Goal: Task Accomplishment & Management: Use online tool/utility

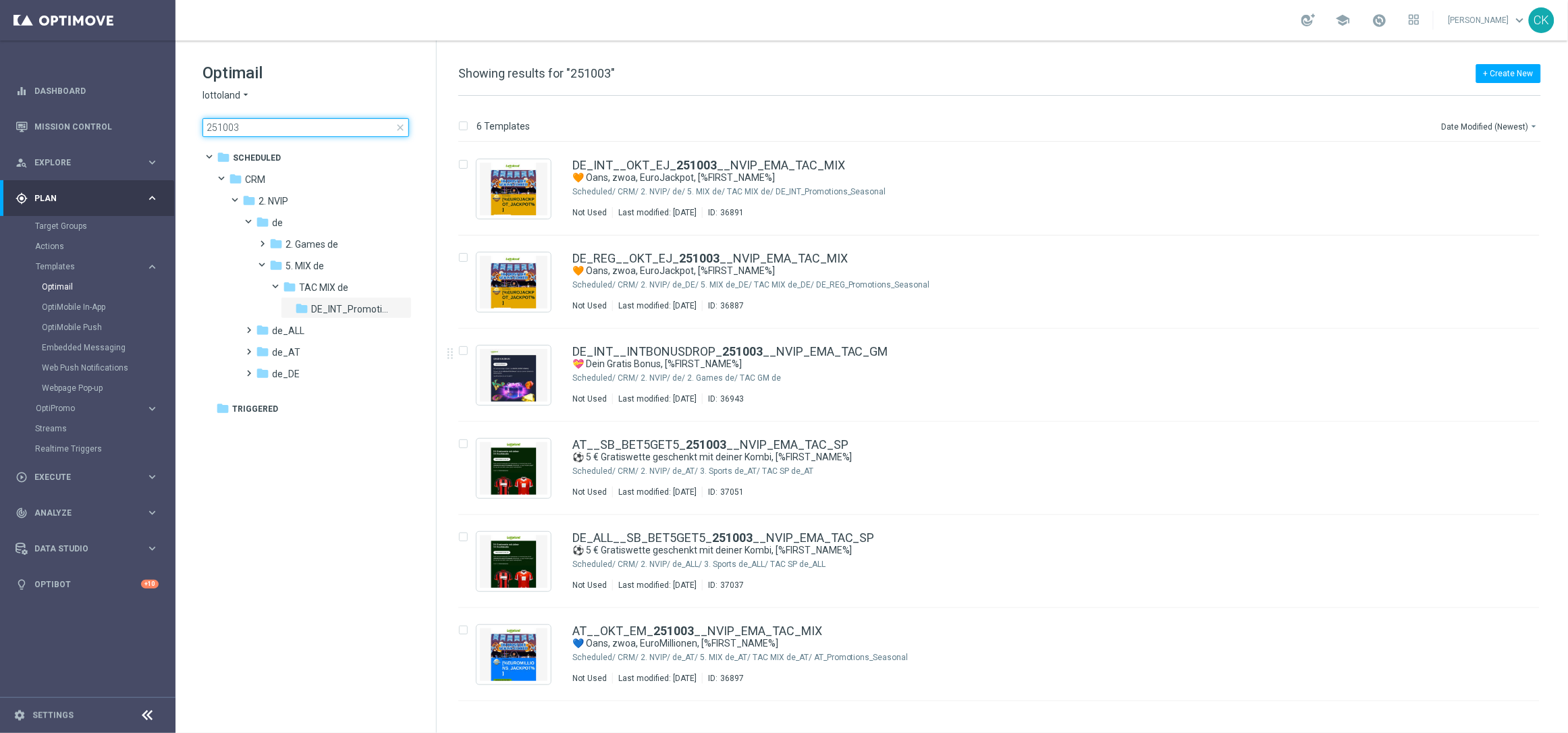
click at [291, 128] on input "251003" at bounding box center [306, 128] width 207 height 19
click at [397, 125] on span "close" at bounding box center [401, 128] width 11 height 11
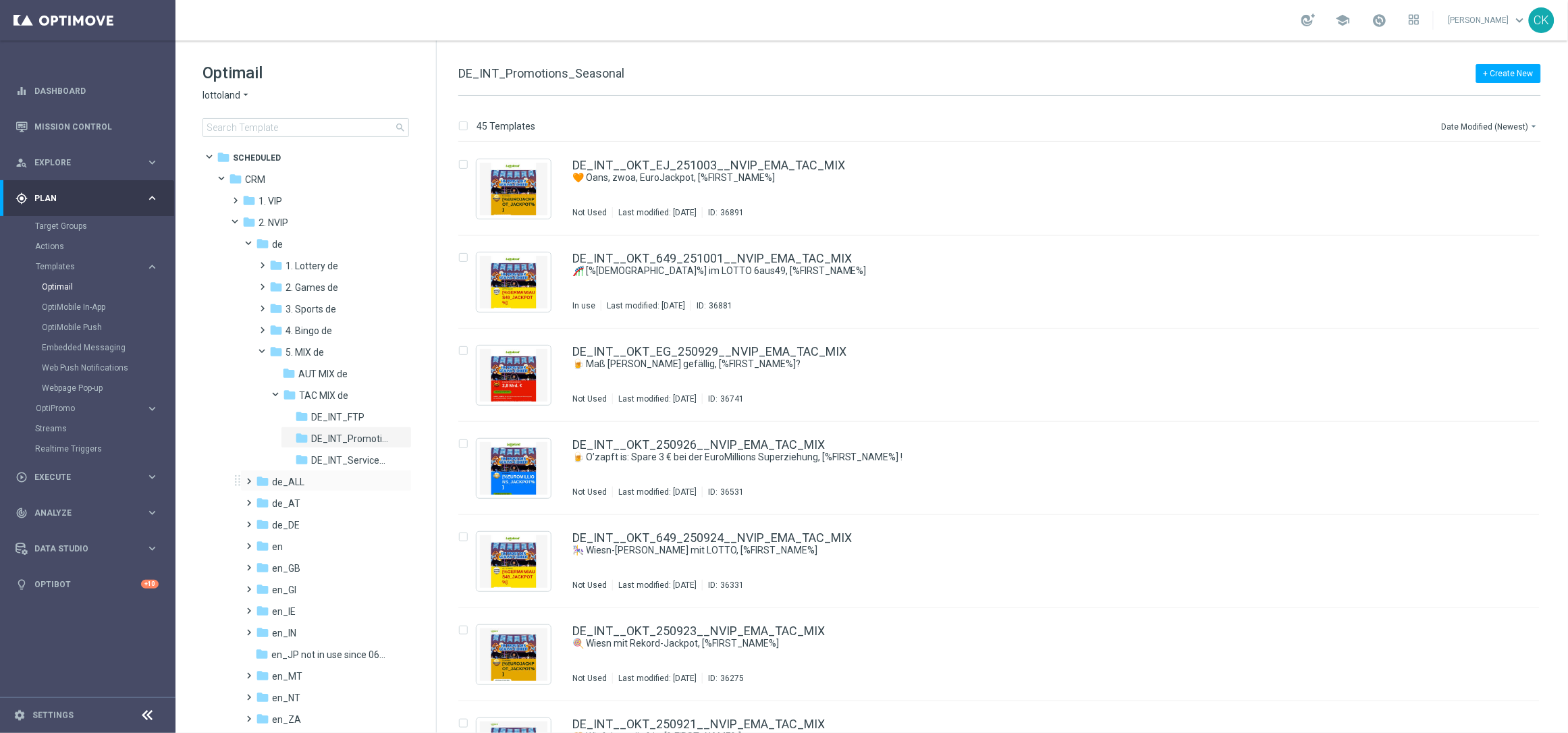
click at [247, 478] on span at bounding box center [247, 475] width 6 height 6
click at [263, 498] on span at bounding box center [260, 496] width 6 height 6
click at [277, 542] on span at bounding box center [274, 539] width 6 height 6
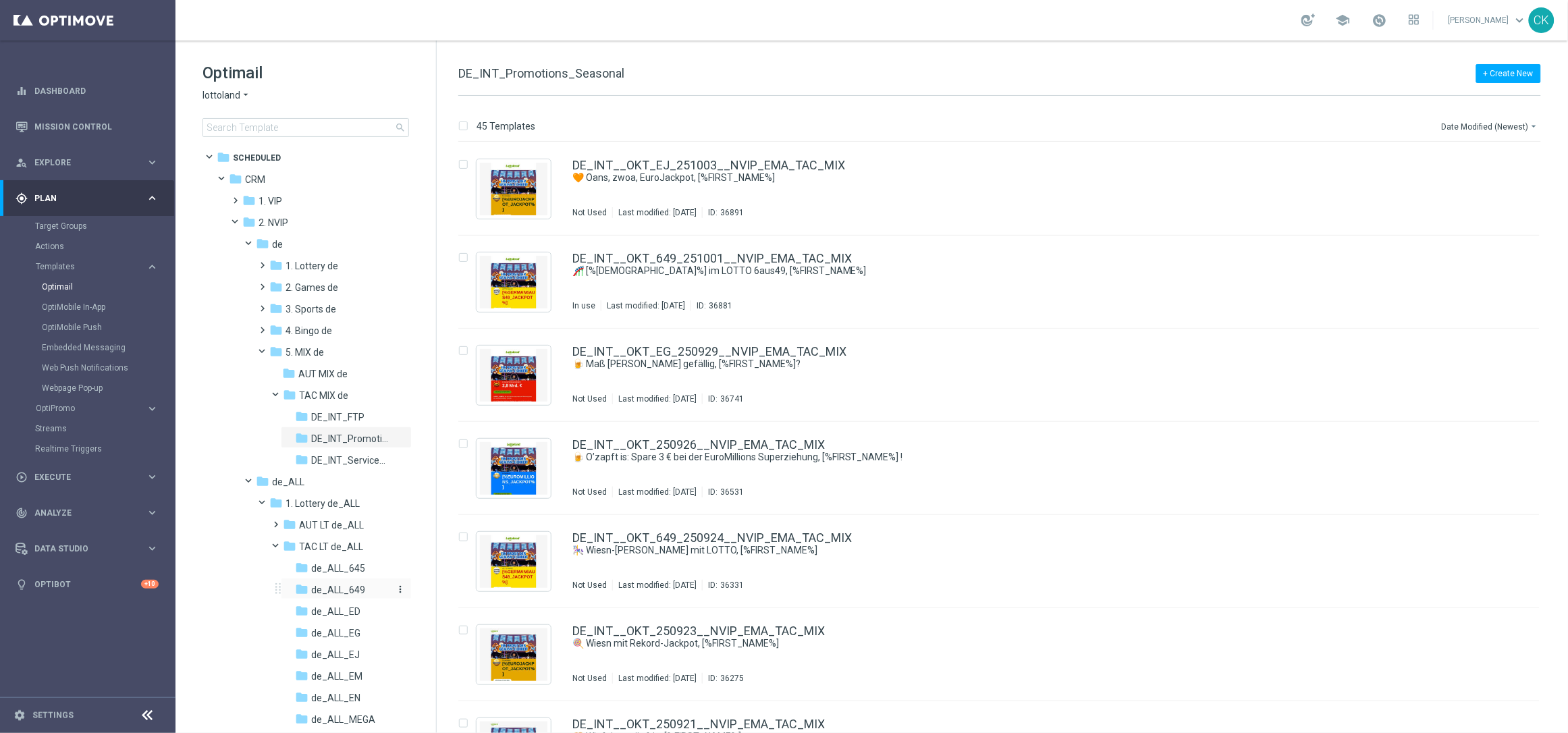
click at [331, 585] on span "de_ALL_649" at bounding box center [338, 589] width 54 height 12
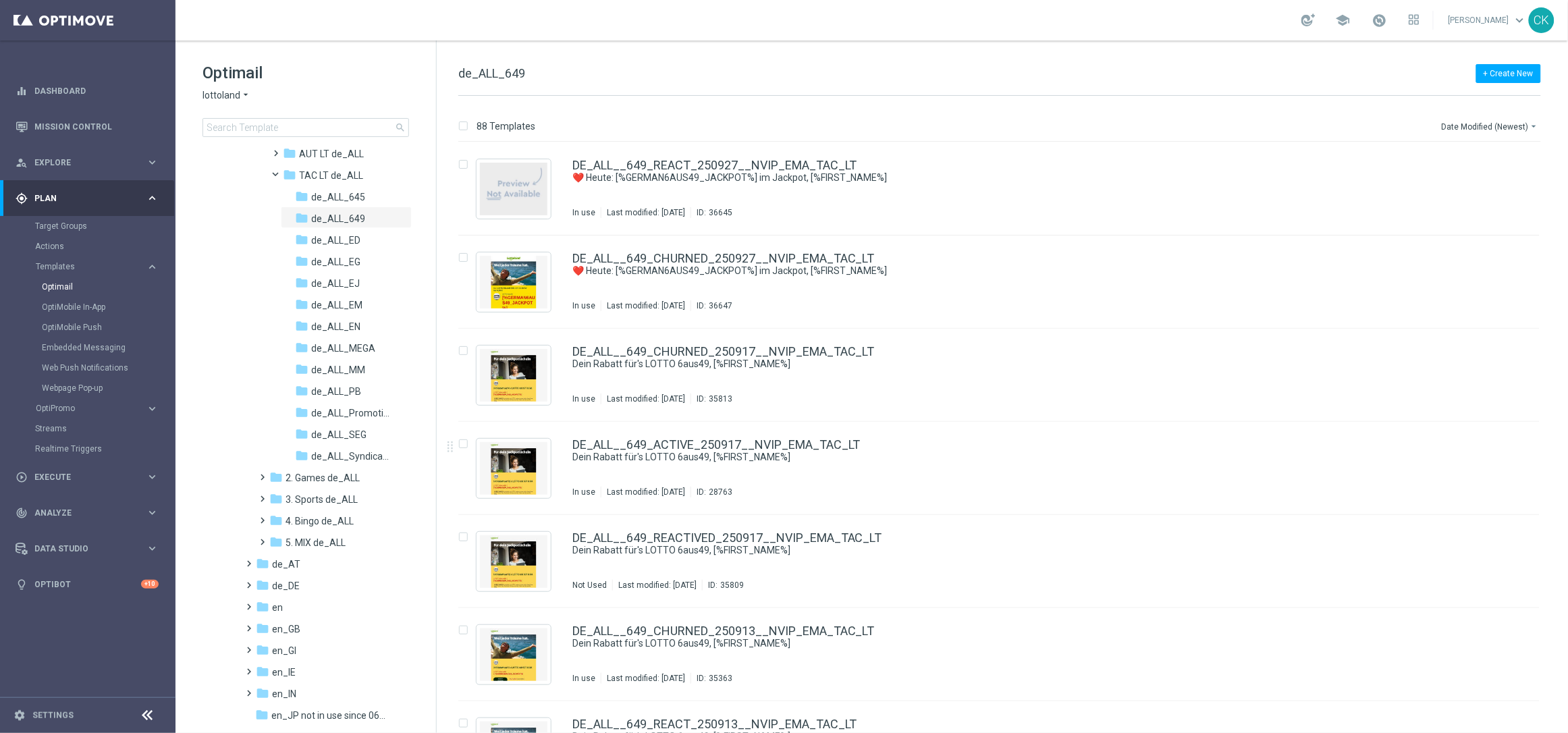
scroll to position [375, 0]
click at [250, 577] on span at bounding box center [247, 574] width 6 height 6
click at [262, 598] on span at bounding box center [260, 596] width 6 height 6
click at [277, 641] on span at bounding box center [274, 640] width 6 height 6
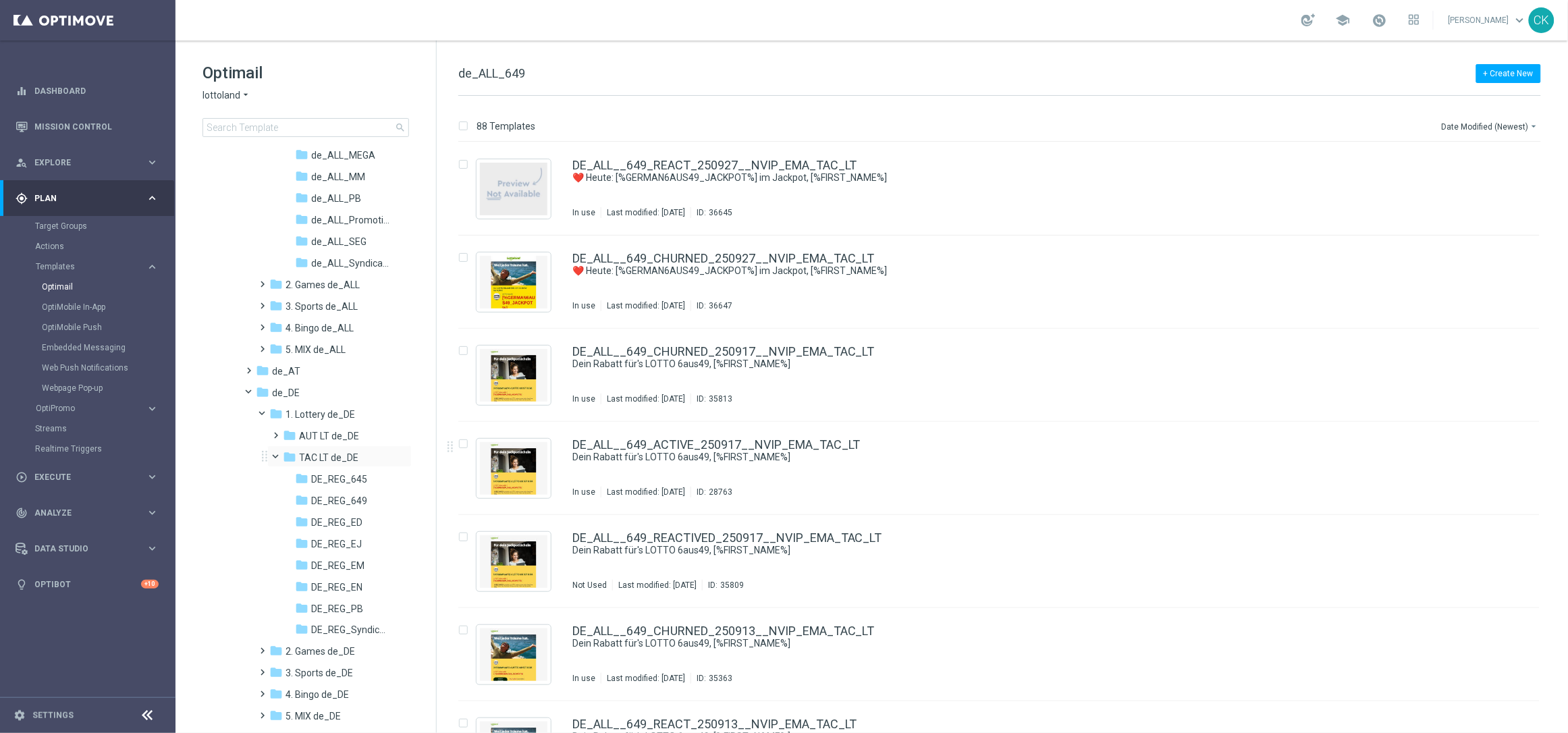
scroll to position [579, 0]
click at [322, 480] on span "DE_REG_649" at bounding box center [339, 486] width 56 height 12
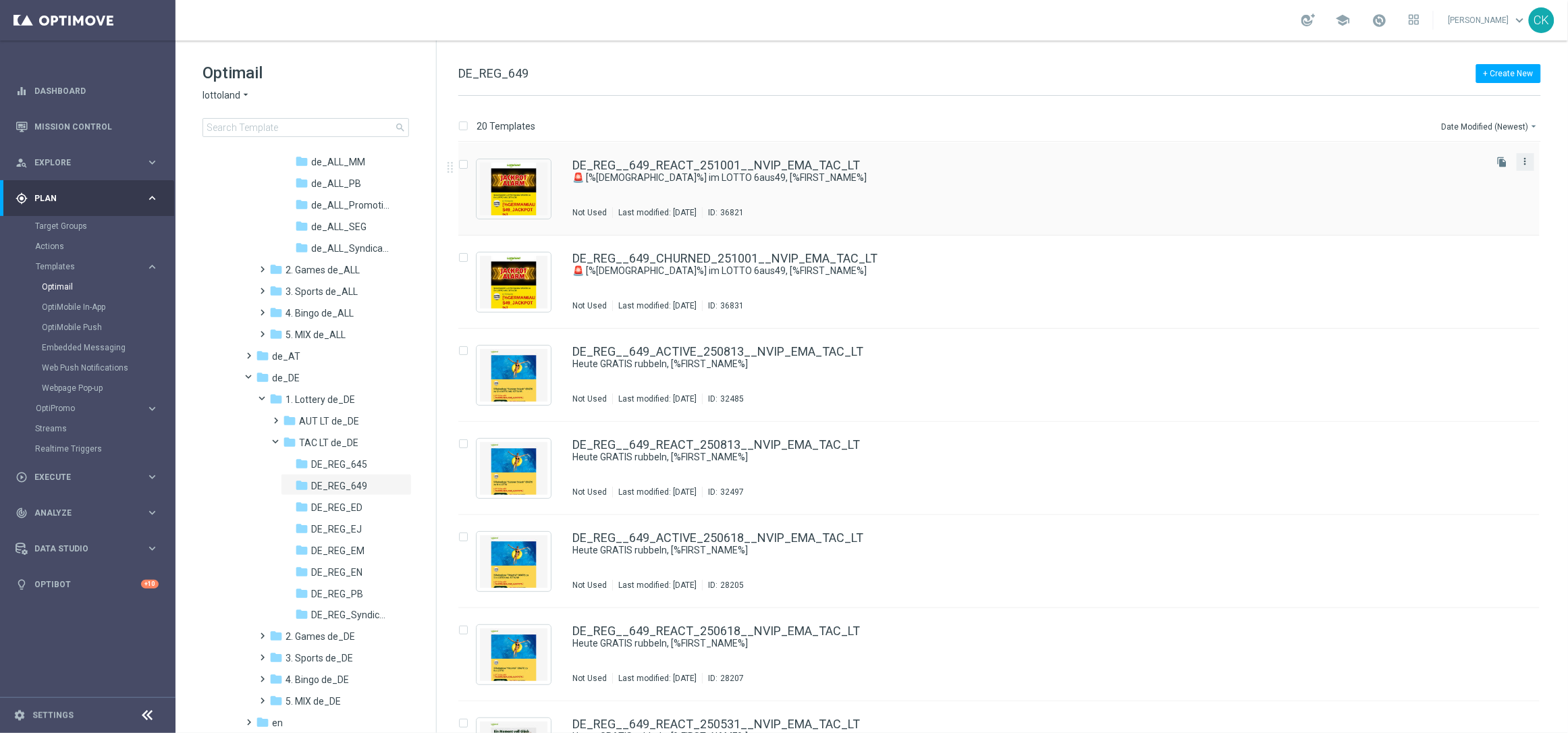
click at [1528, 160] on icon "more_vert" at bounding box center [1526, 161] width 11 height 11
click at [1466, 192] on div "Copy To" at bounding box center [1470, 195] width 81 height 10
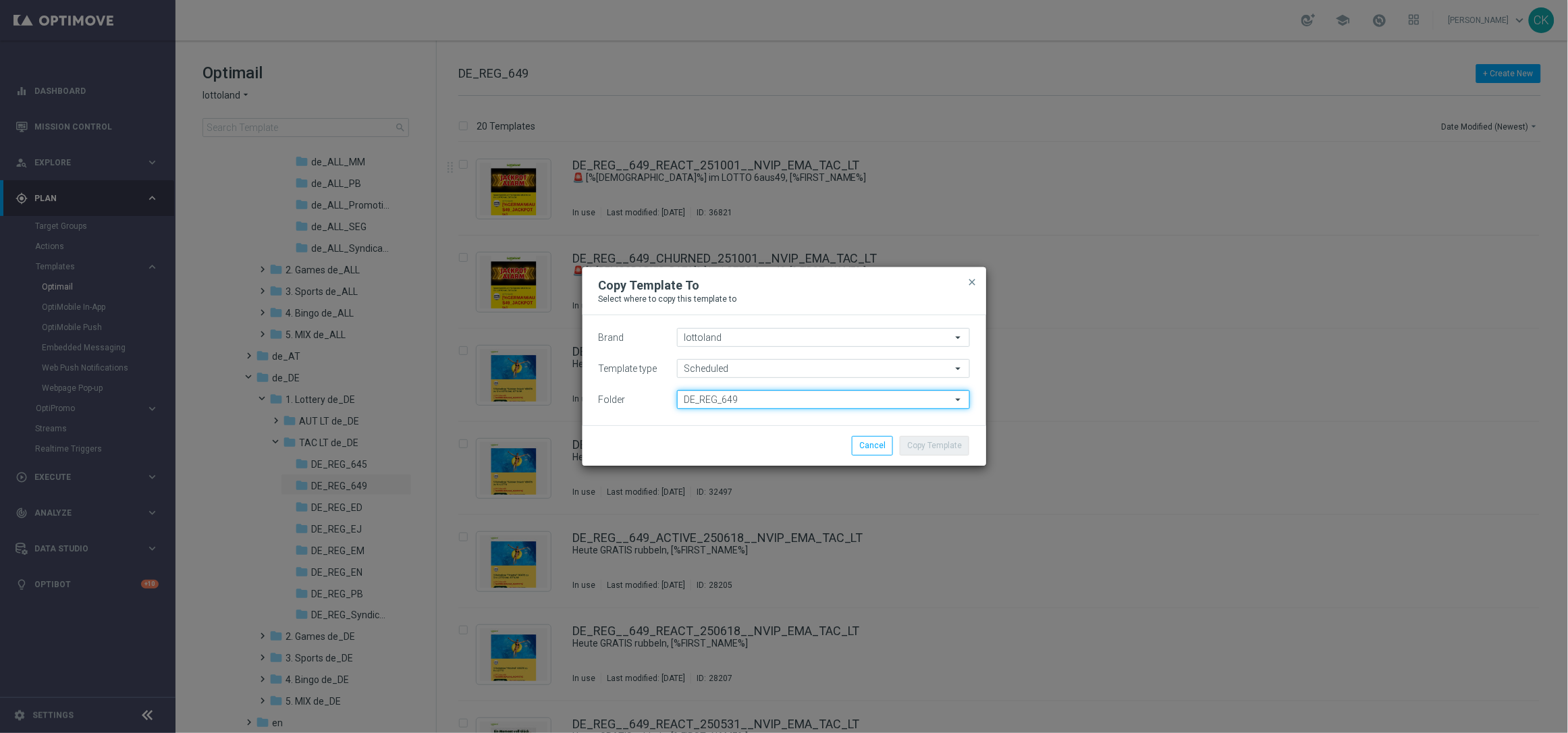
click at [772, 396] on input "DE_REG_649" at bounding box center [823, 400] width 293 height 19
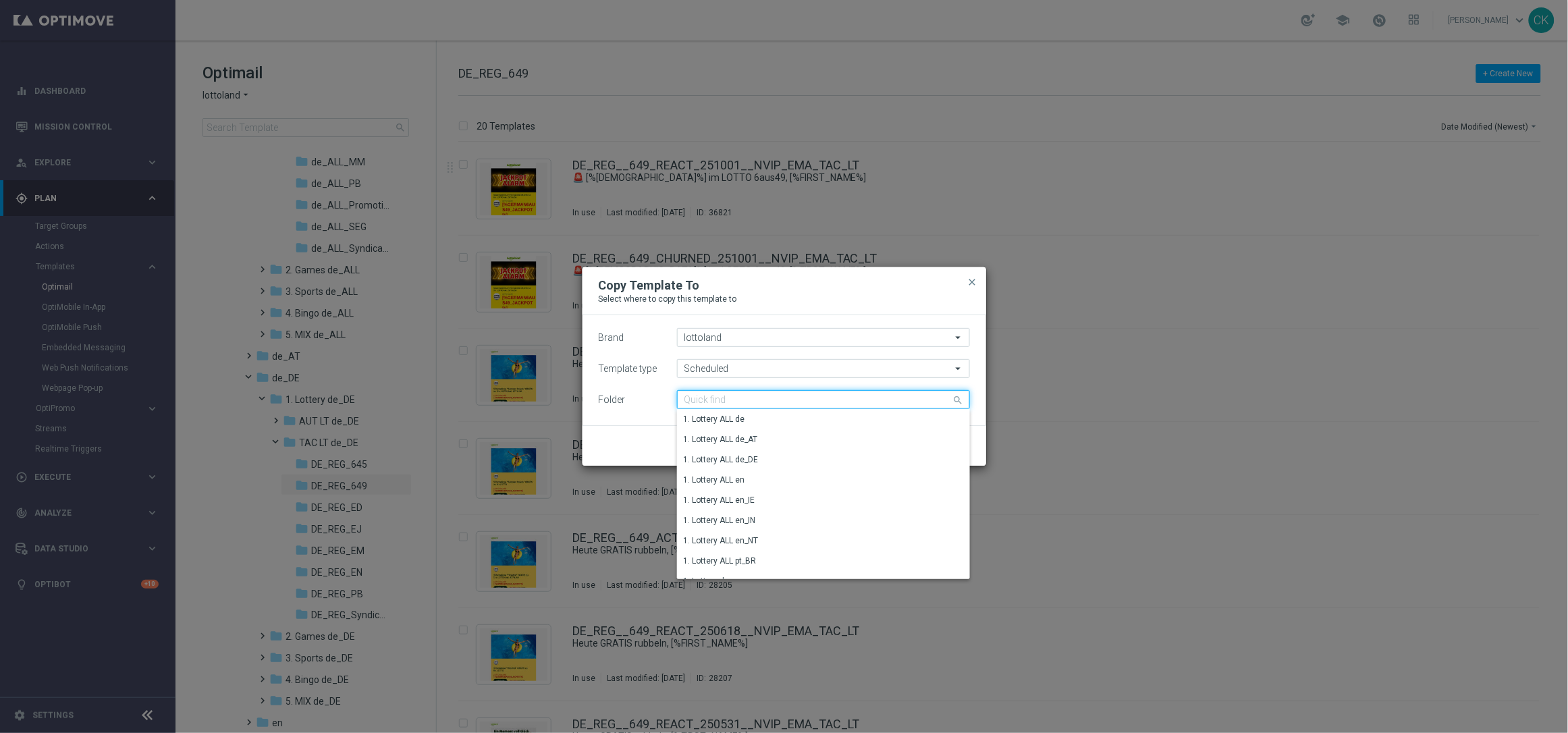
click at [772, 396] on input at bounding box center [823, 400] width 293 height 19
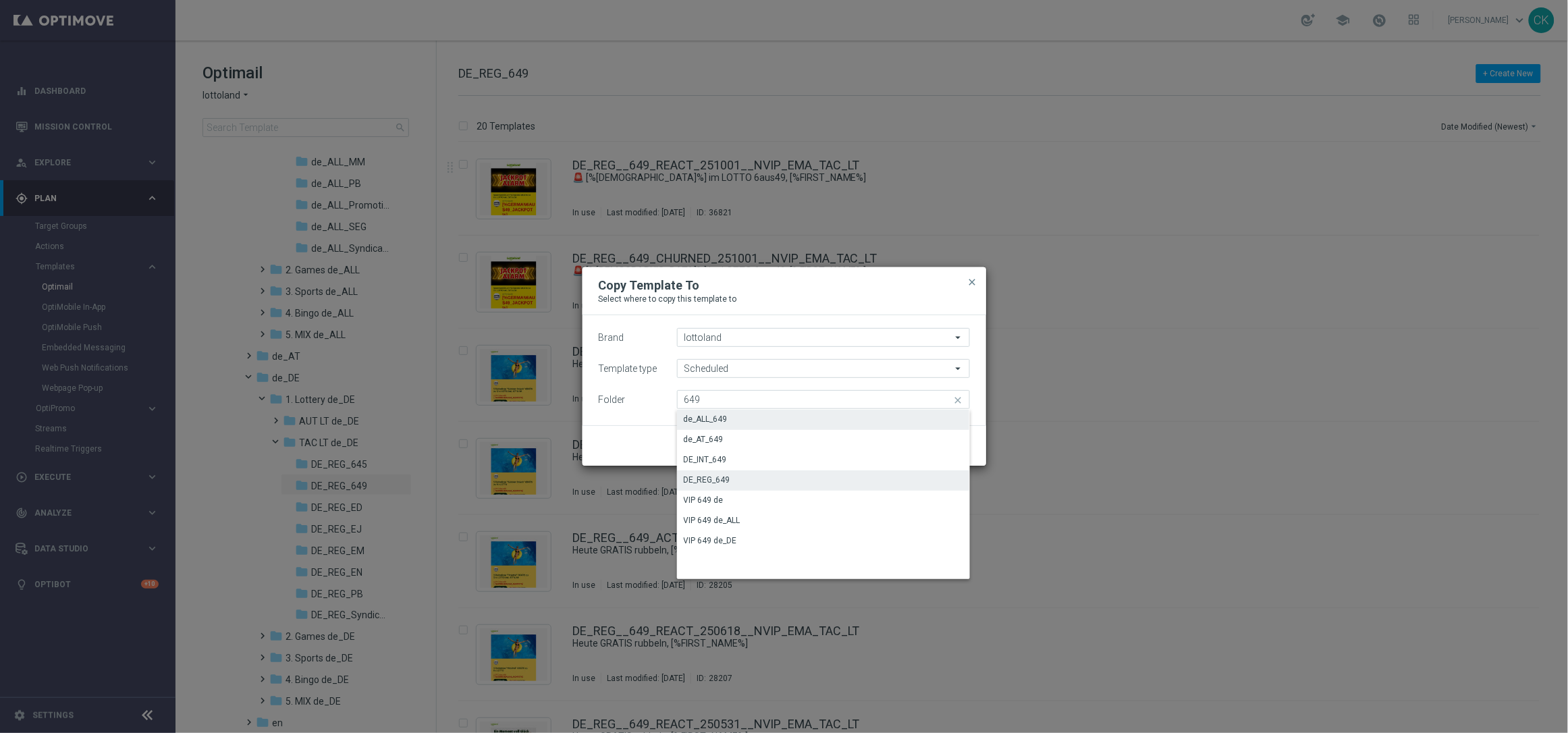
click at [765, 420] on div "de_ALL_649" at bounding box center [823, 420] width 293 height 19
type input "de_ALL_649"
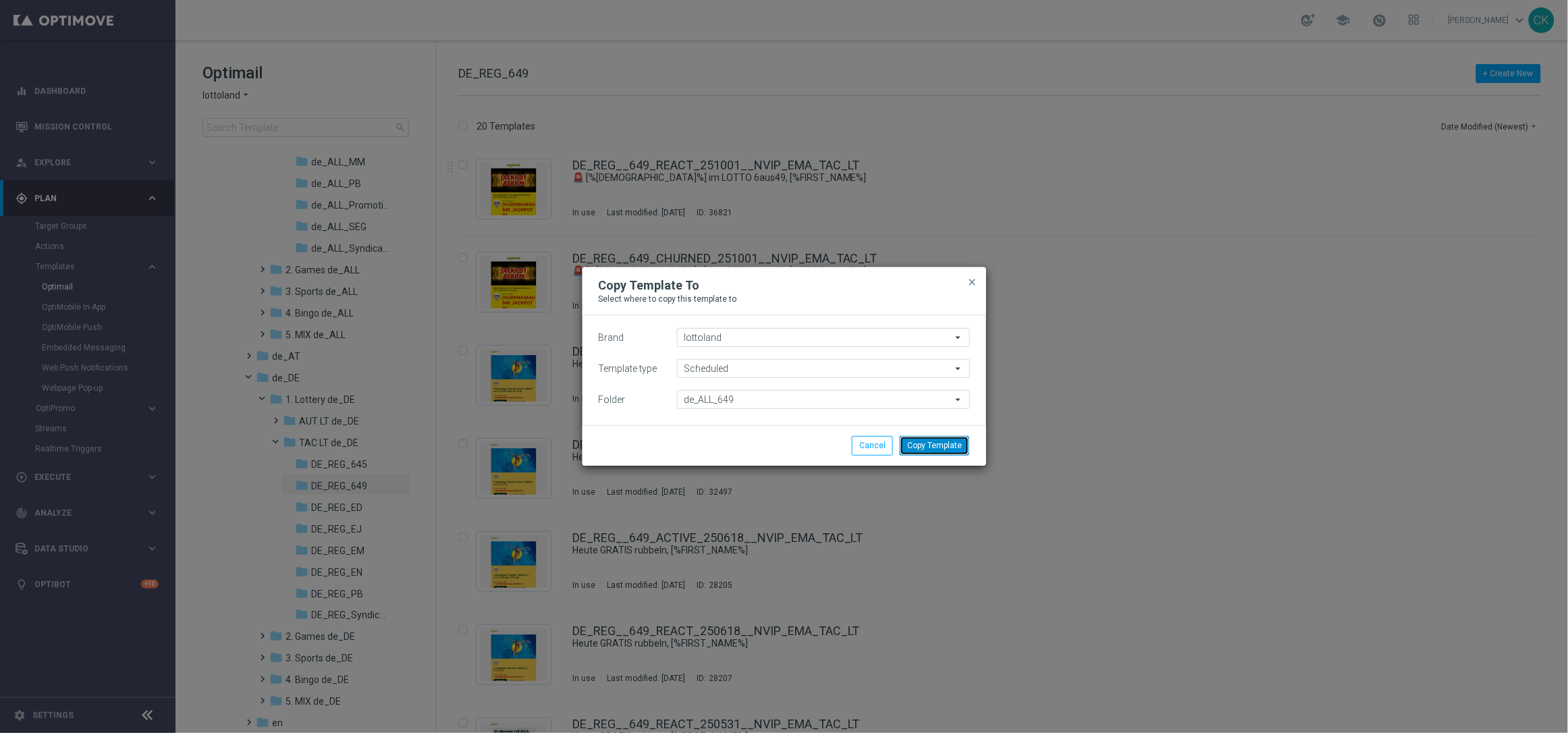
click at [951, 441] on button "Copy Template" at bounding box center [934, 446] width 69 height 19
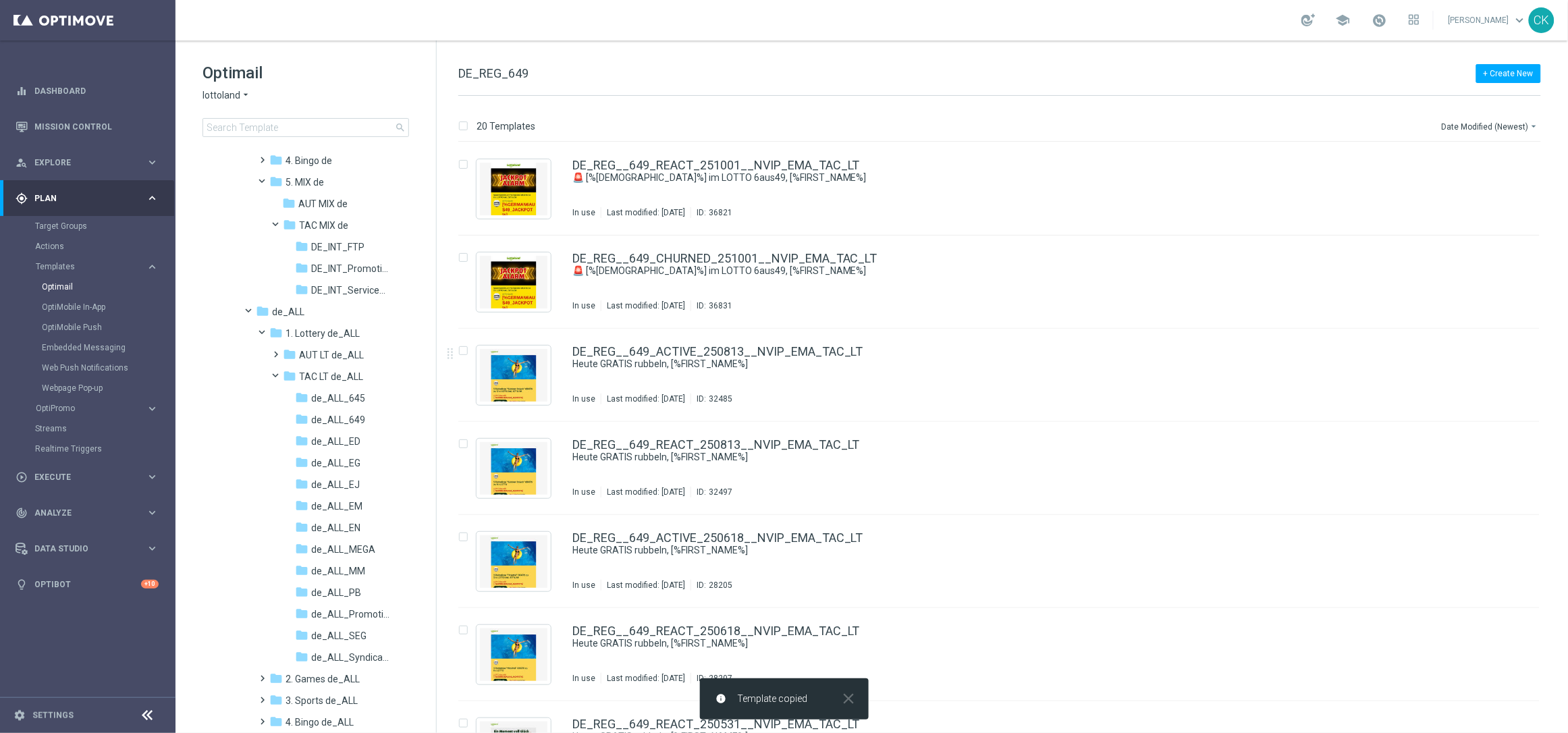
scroll to position [143, 0]
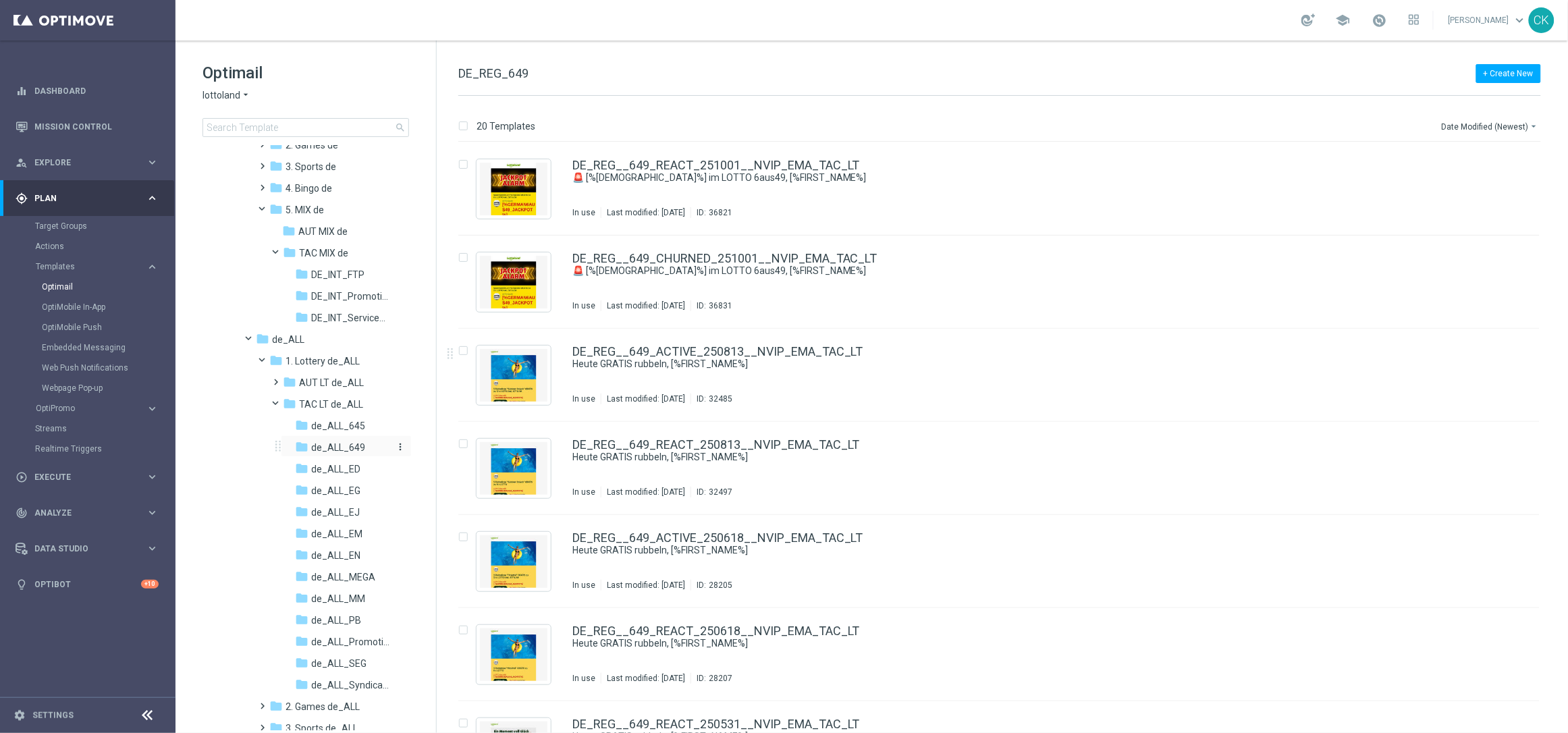
click at [331, 441] on span "de_ALL_649" at bounding box center [338, 447] width 54 height 12
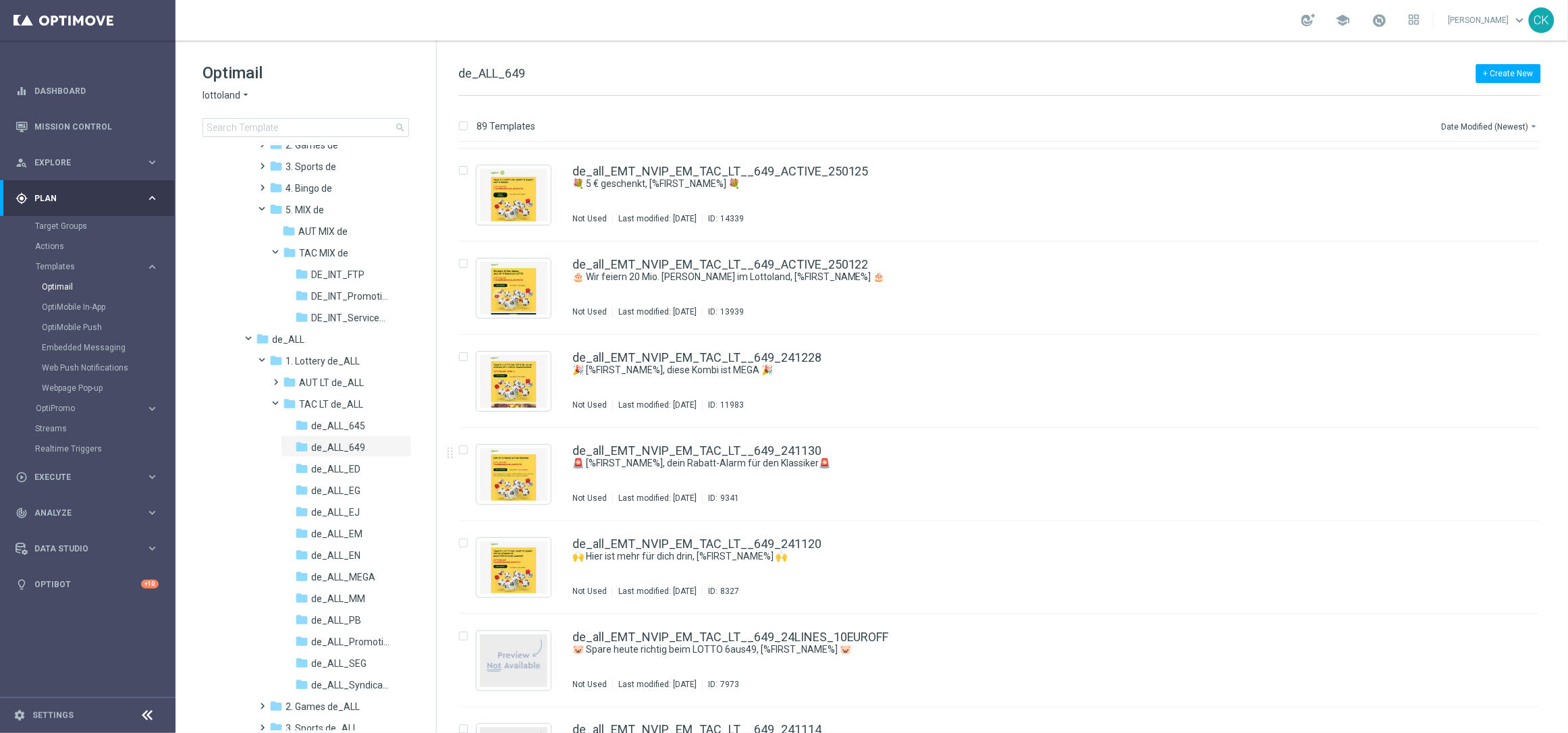
scroll to position [7697, 0]
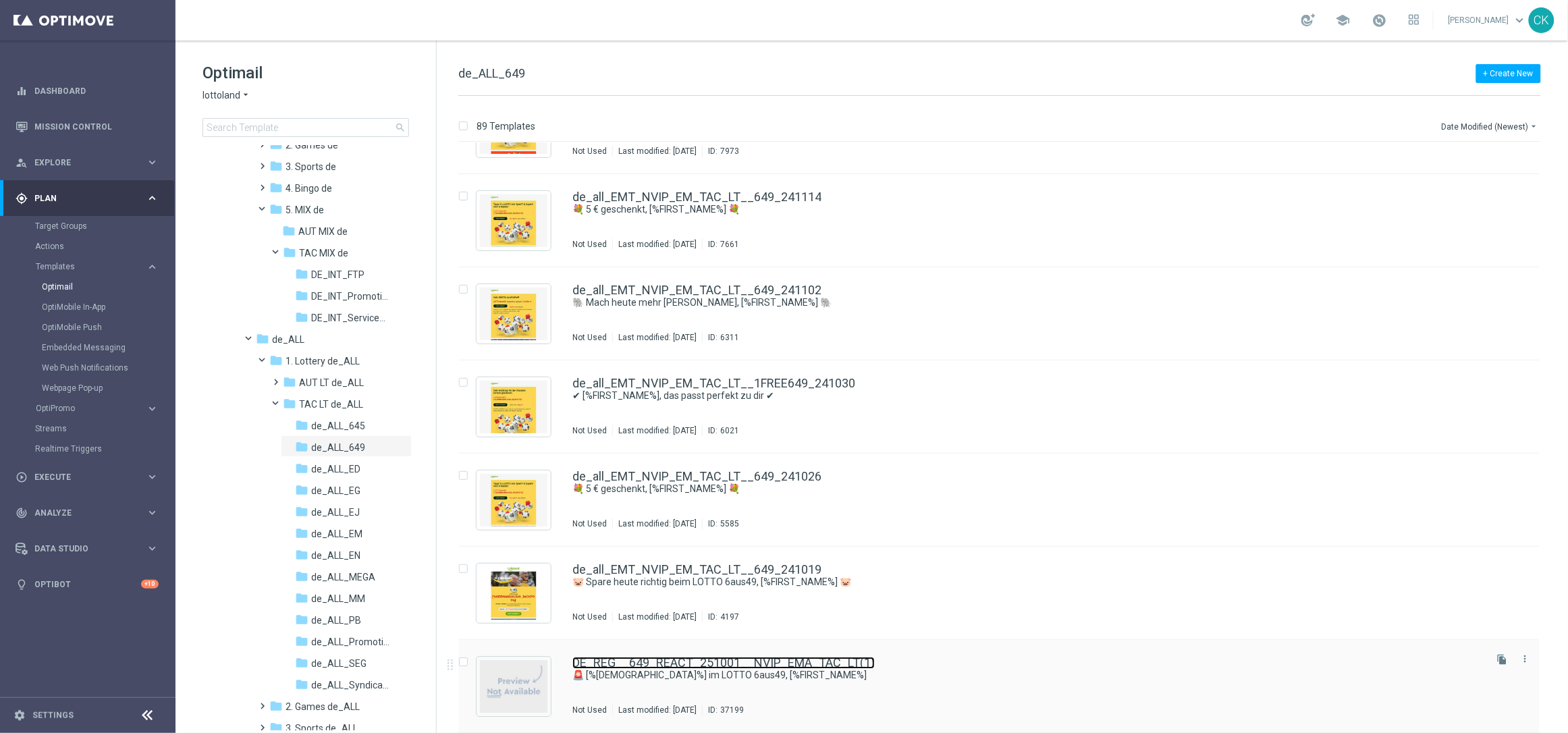
click at [733, 668] on link "DE_REG__649_REACT_251001__NVIP_EMA_TAC_LT(1)" at bounding box center [723, 662] width 302 height 12
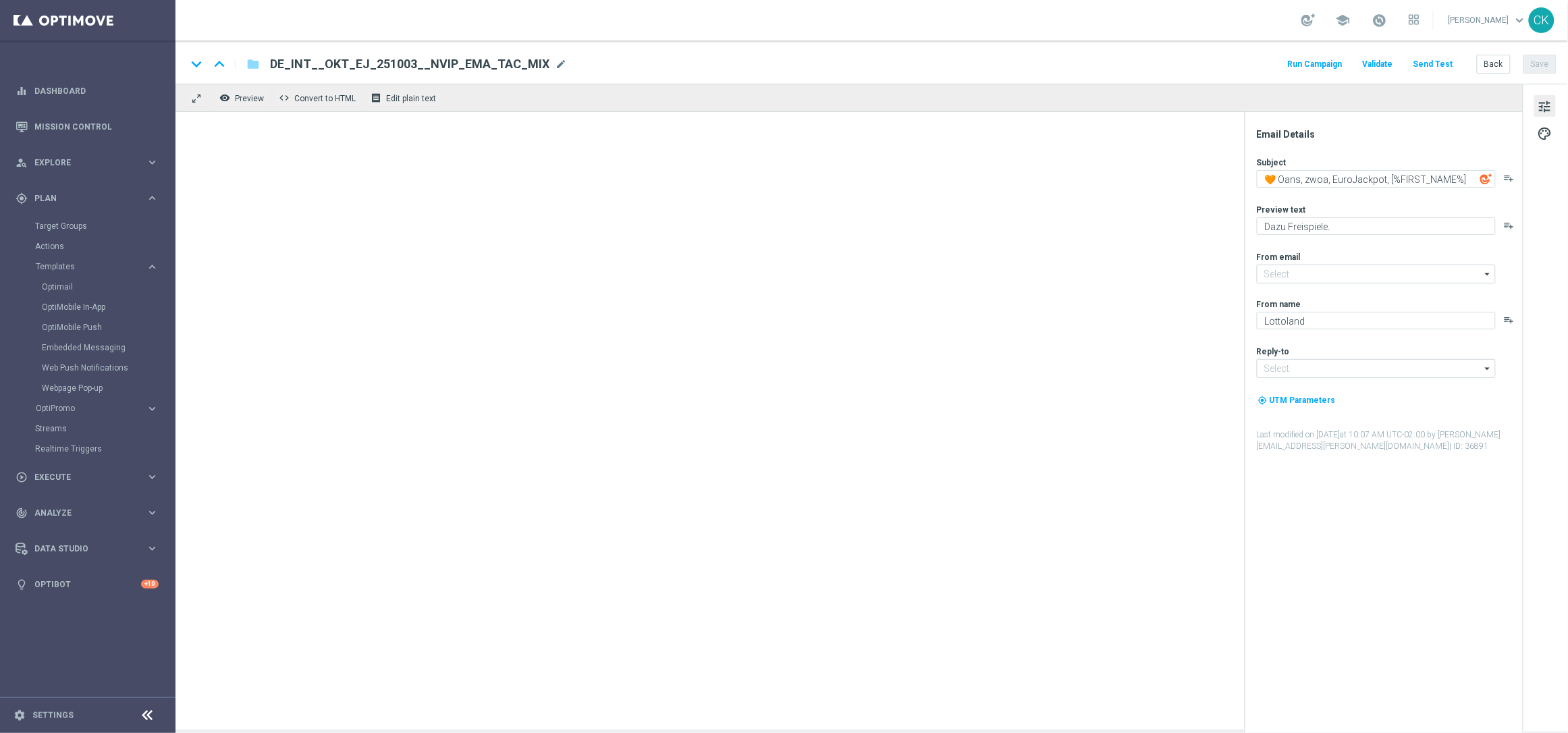
type input "[EMAIL_ADDRESS][DOMAIN_NAME]"
type textarea "🚨 [%GERMAN6AUS49_JACKPOT%] im LOTTO 6aus49, [%FIRST_NAME%]"
type textarea "Schnapp dir 252 Gewinnchancen GRATIS."
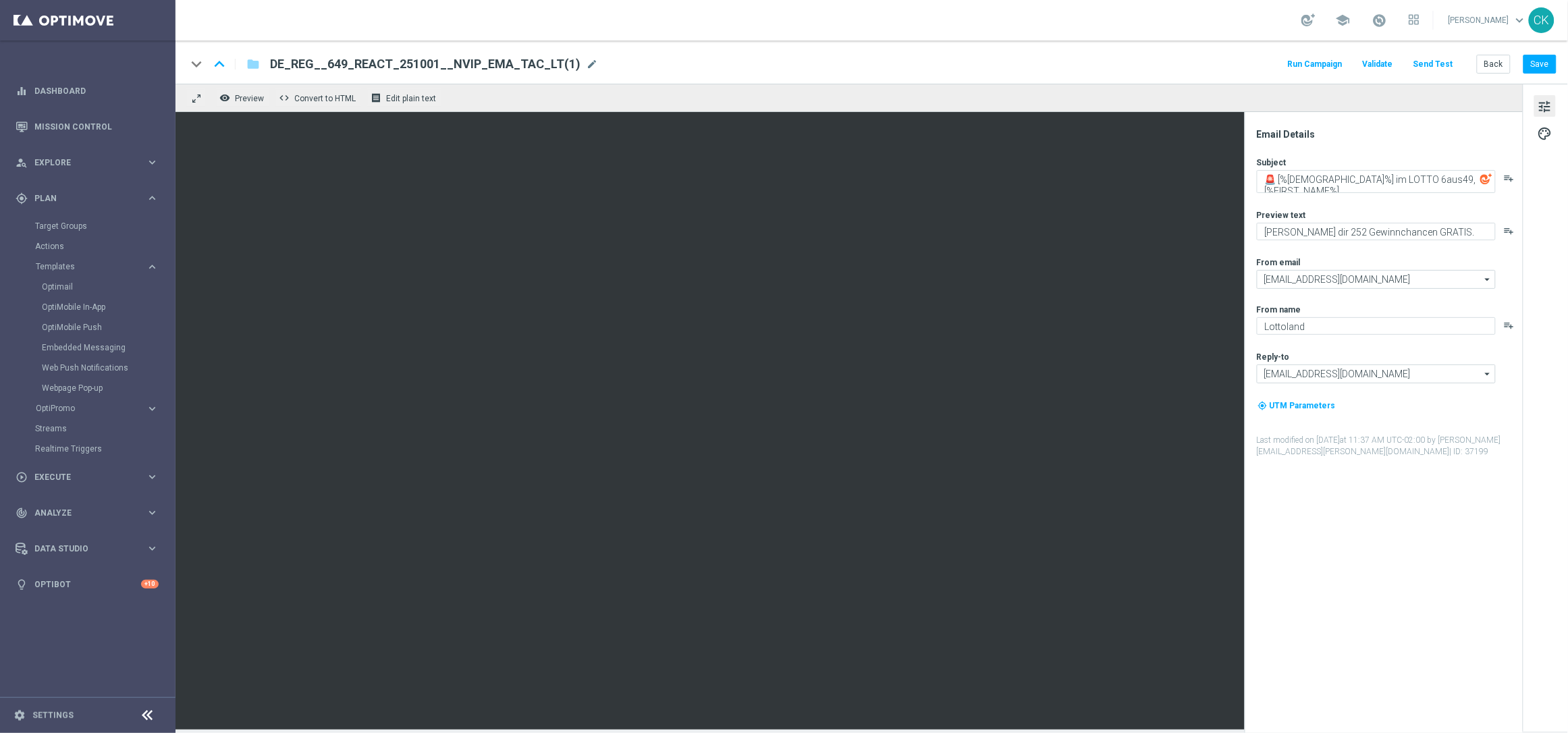
click at [546, 56] on span "DE_REG__649_REACT_251001__NVIP_EMA_TAC_LT(1)" at bounding box center [425, 64] width 310 height 16
click at [546, 57] on input "DE_REG__649_REACT_251001__NVIP_EMA_TAC_LT(1)" at bounding box center [437, 64] width 335 height 18
paste input "ALL__649_REACT_251004__NVIP_EMA_TAC_LT"
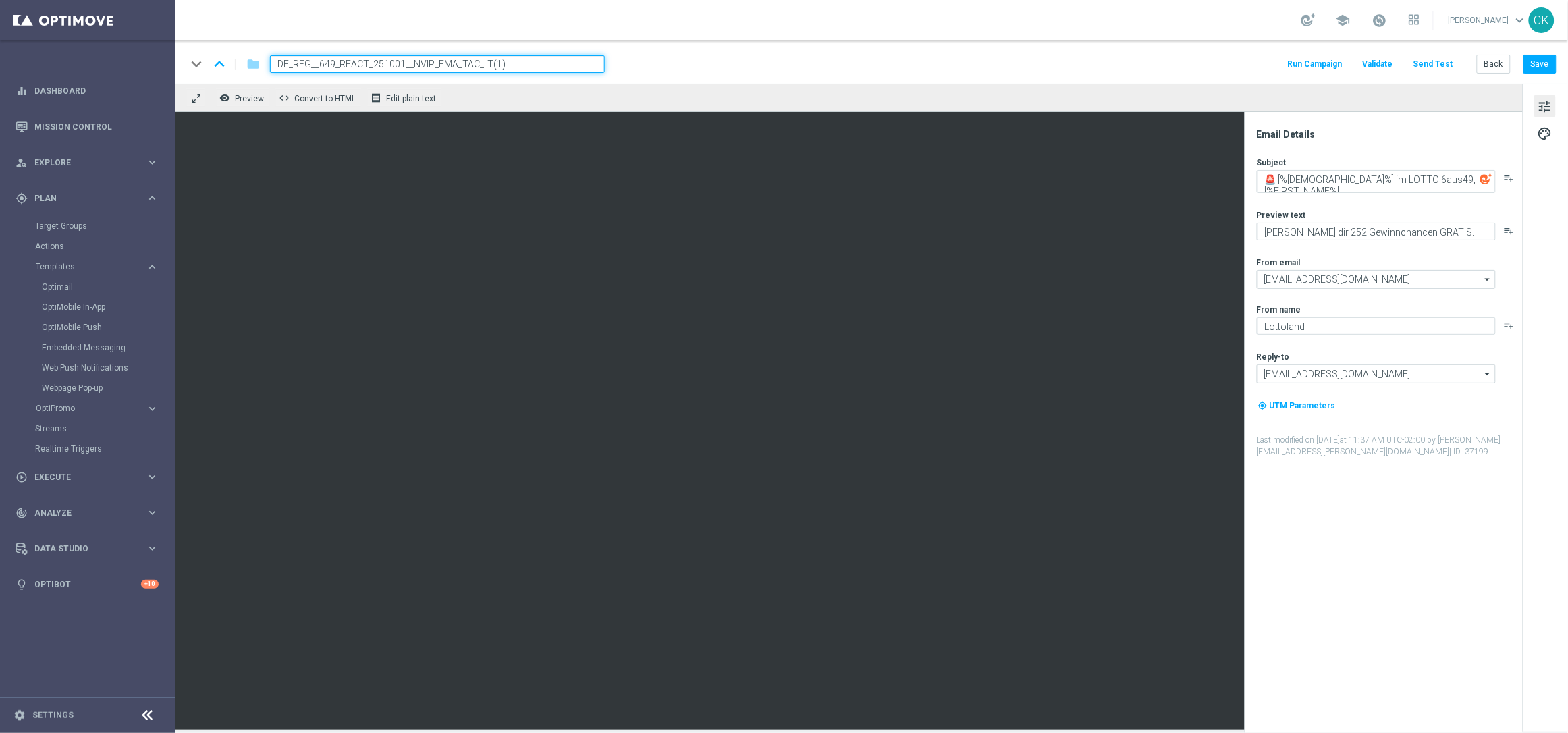
type input "DE_ALL__649_REACT_251004__NVIP_EMA_TAC_LT"
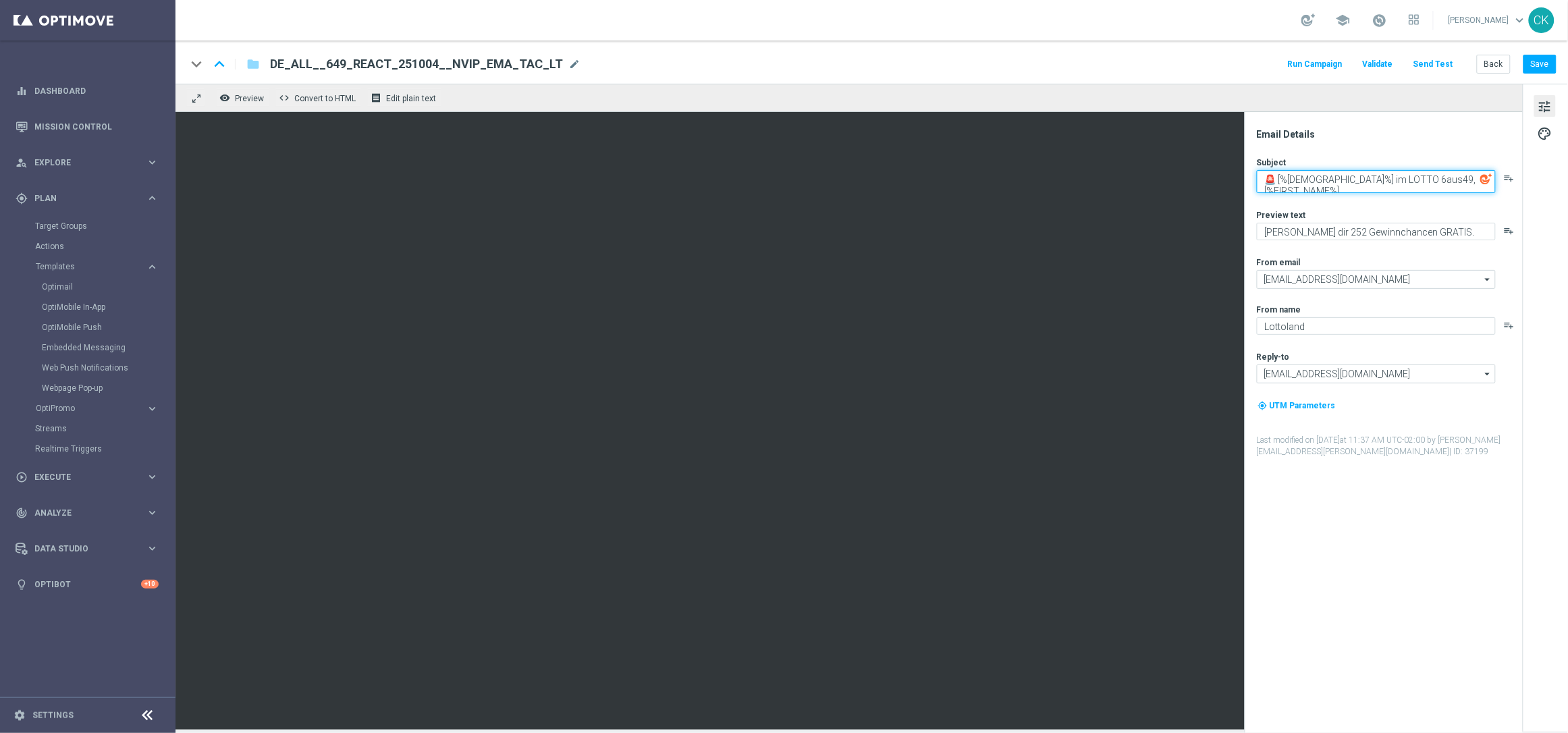
drag, startPoint x: 1431, startPoint y: 178, endPoint x: 1502, endPoint y: 178, distance: 71.0
click at [1502, 178] on div "🚨 [%GERMAN6AUS49_JACKPOT%] im LOTTO 6aus49, [%FIRST_NAME%] playlist_add" at bounding box center [1389, 181] width 265 height 23
click at [1459, 230] on textarea "Schnapp dir 252 Gewinnchancen GRATIS." at bounding box center [1376, 231] width 239 height 18
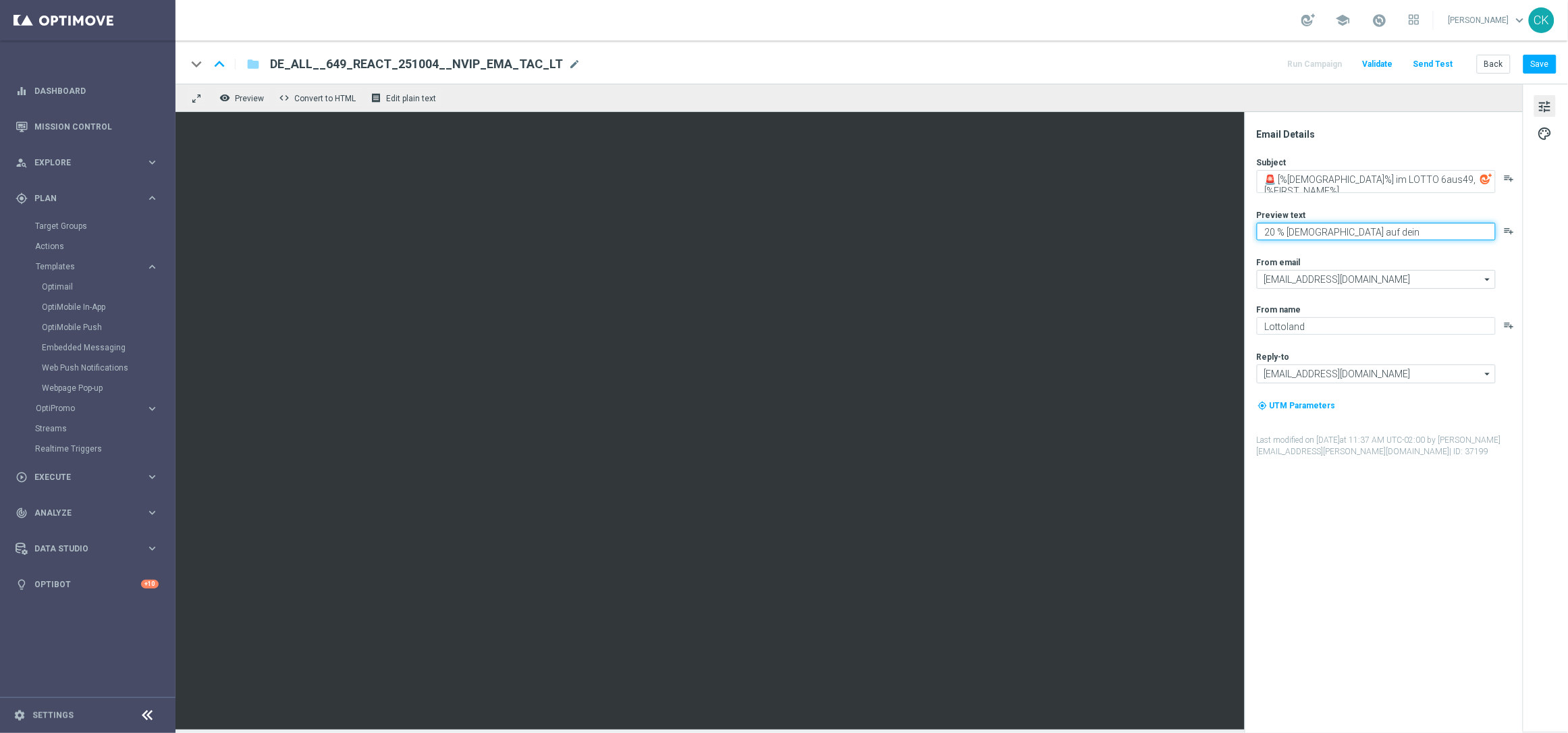
paste textarea "LOTTO 6aus49,"
type textarea "20 % [DEMOGRAPHIC_DATA] auf dein LOTTO 6aus49."
click at [1471, 179] on textarea "🚨 [%GERMAN6AUS49_JACKPOT%] im LOTTO 6aus49, [%FIRST_NAME%]" at bounding box center [1376, 181] width 239 height 23
type textarea "🚨 [%[DEMOGRAPHIC_DATA]%] im Jackpot, [%FIRST_NAME%]"
click at [1550, 65] on button "Save" at bounding box center [1539, 65] width 33 height 19
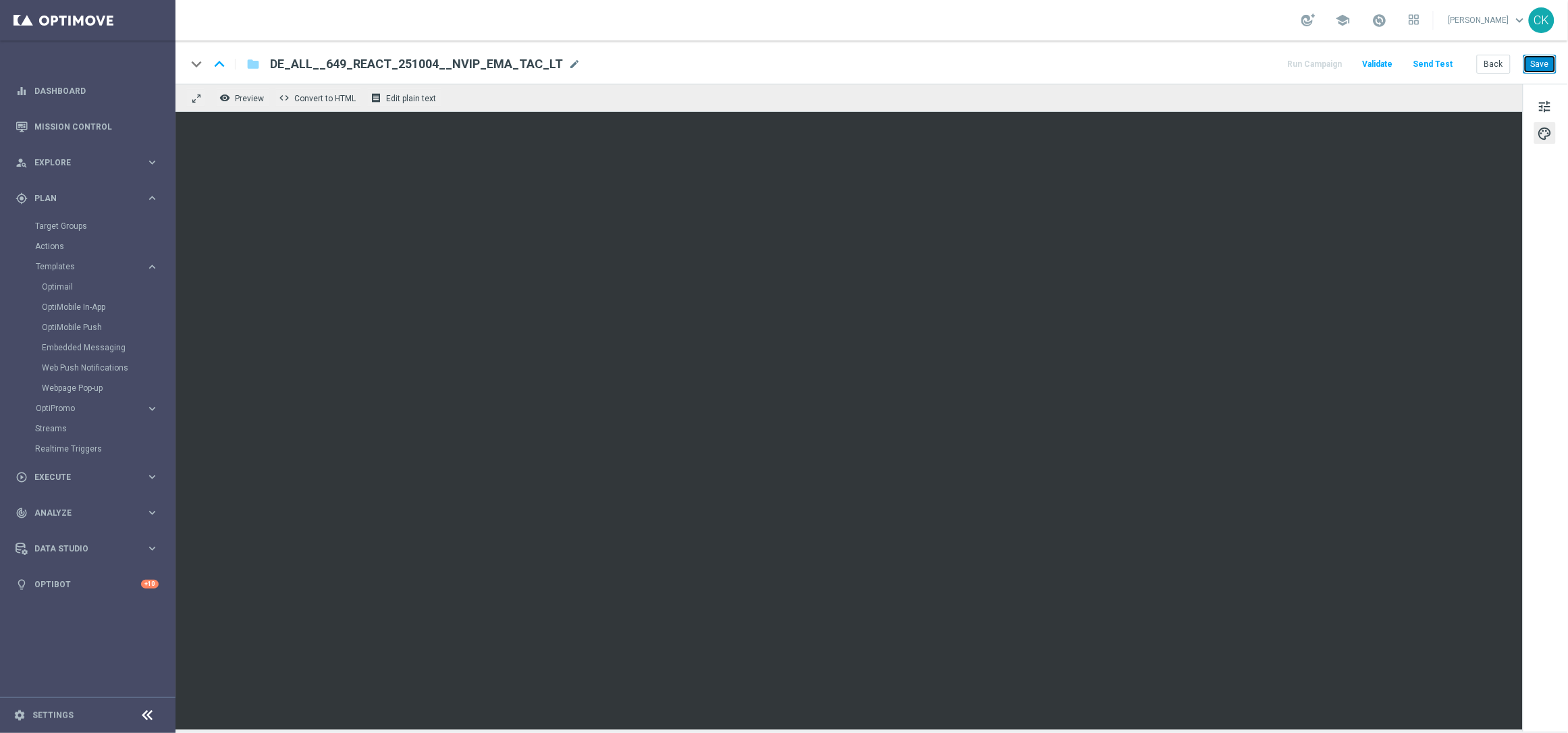
click at [1537, 63] on button "Save" at bounding box center [1539, 65] width 33 height 19
click at [1553, 61] on button "Save" at bounding box center [1539, 65] width 33 height 19
click at [1546, 63] on button "Save" at bounding box center [1539, 65] width 33 height 19
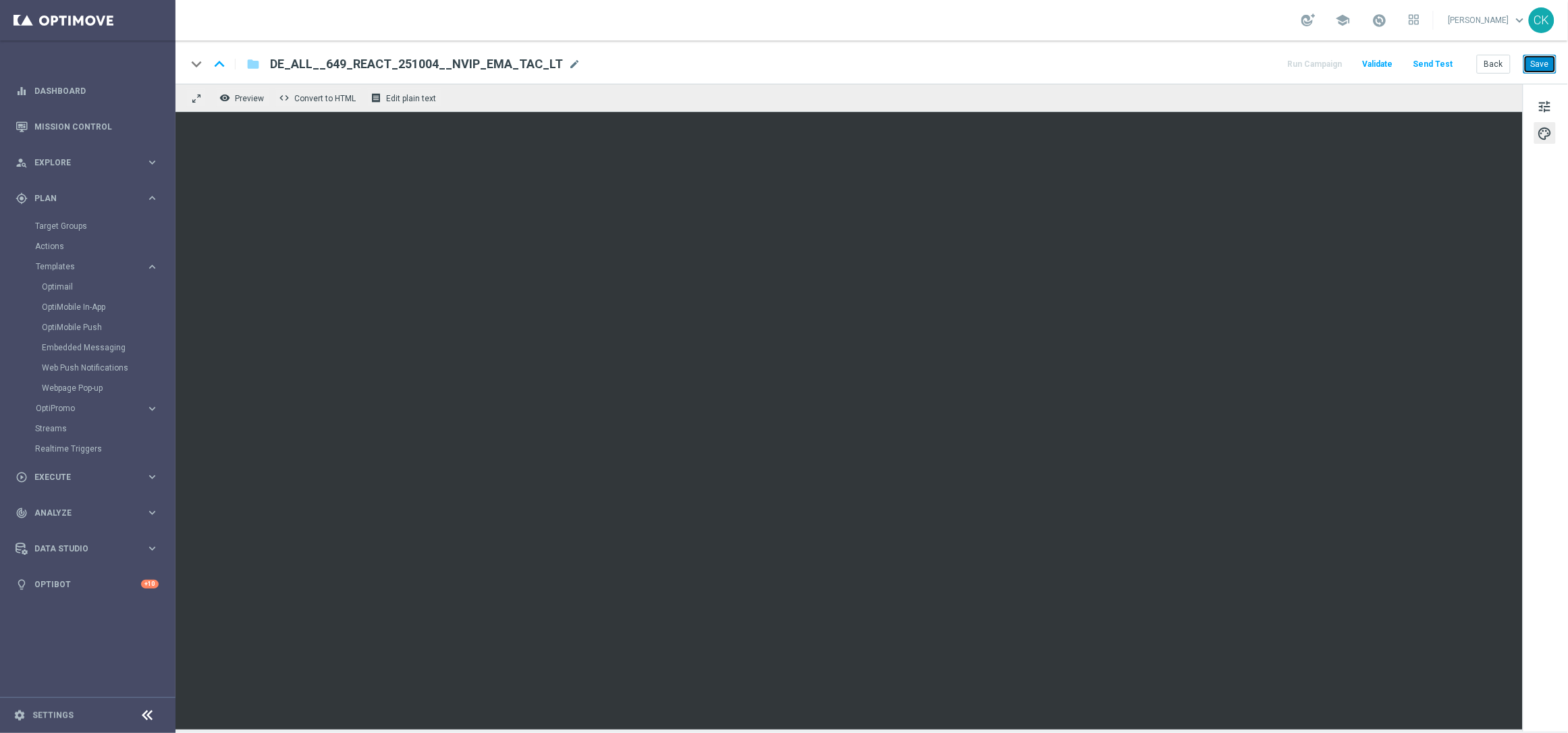
click at [1546, 59] on button "Save" at bounding box center [1539, 65] width 33 height 19
click at [1542, 57] on button "Save" at bounding box center [1539, 65] width 33 height 19
click at [1440, 62] on button "Send Test" at bounding box center [1433, 64] width 44 height 18
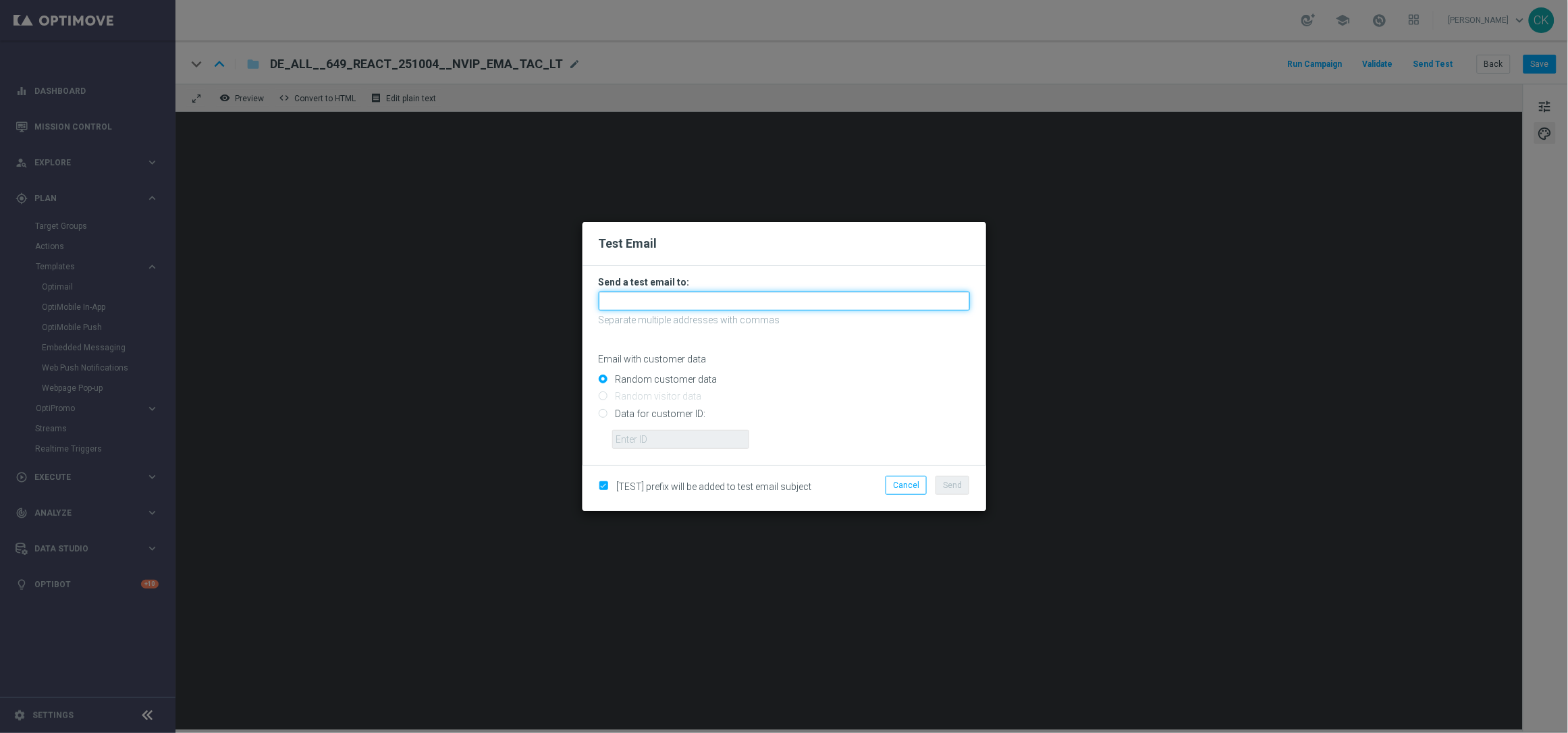
click at [764, 298] on input "text" at bounding box center [784, 301] width 371 height 19
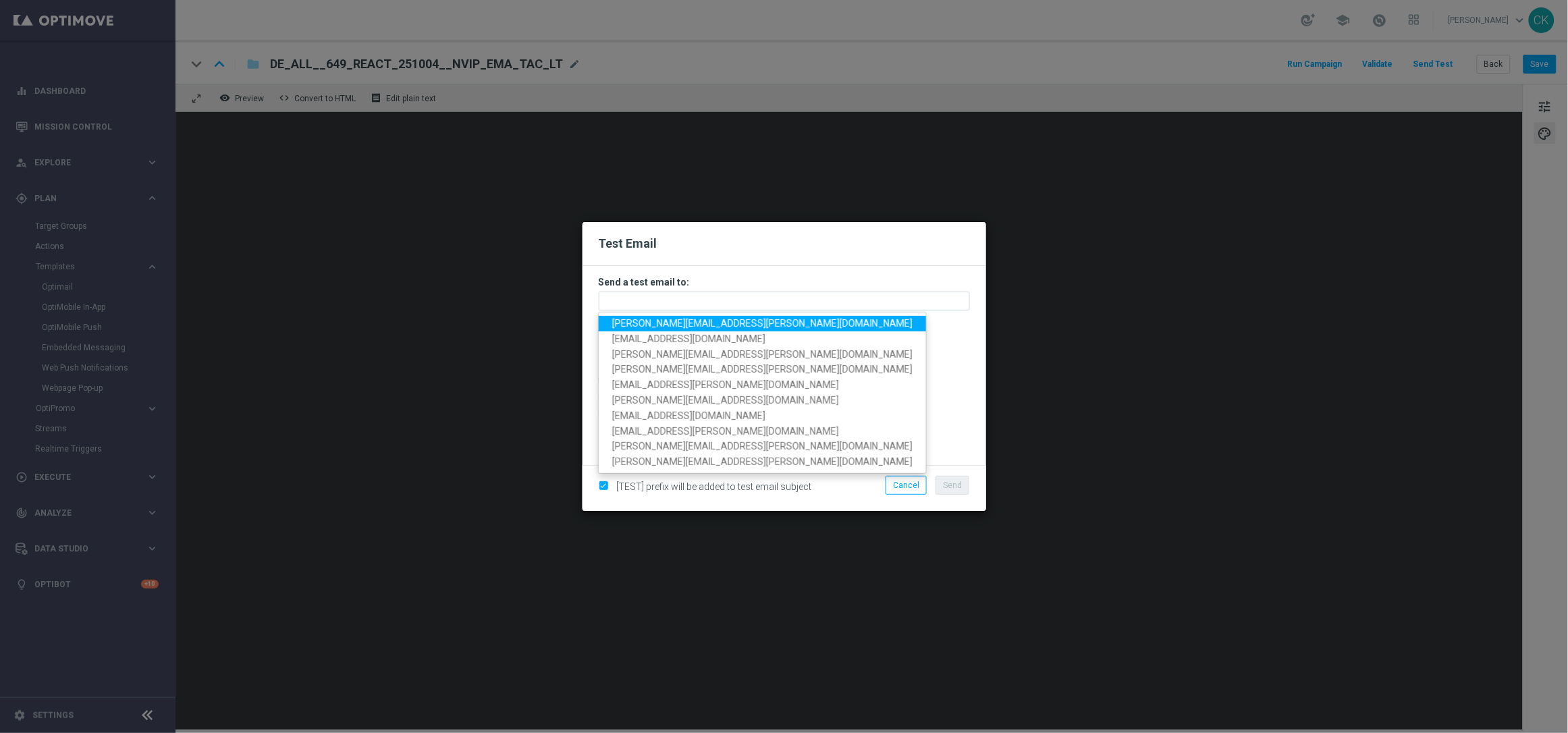
click at [723, 324] on span "[PERSON_NAME][EMAIL_ADDRESS][PERSON_NAME][DOMAIN_NAME]" at bounding box center [762, 323] width 300 height 11
type input "[PERSON_NAME][EMAIL_ADDRESS][PERSON_NAME][DOMAIN_NAME]"
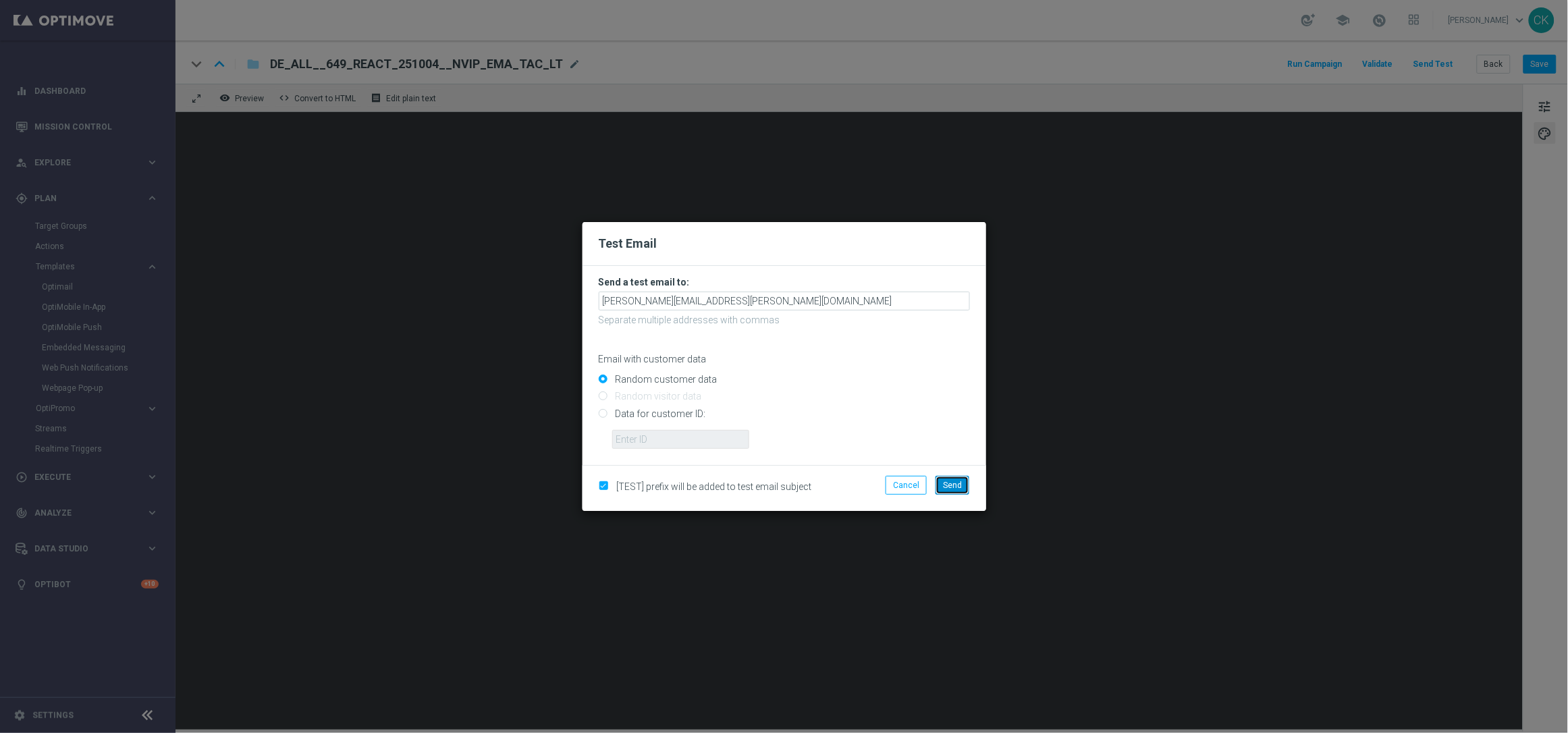
click at [954, 483] on span "Send" at bounding box center [953, 485] width 19 height 10
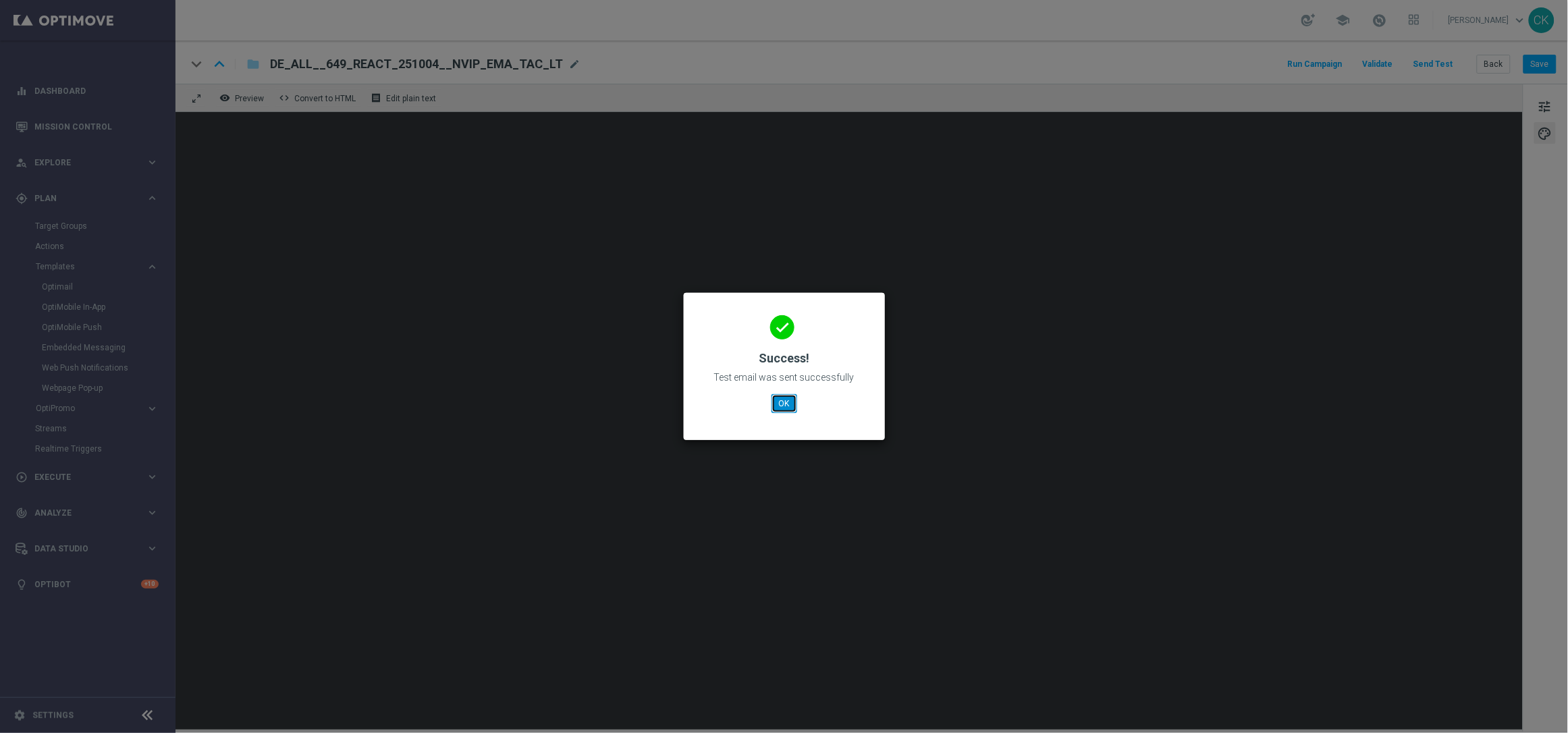
click at [780, 403] on button "OK" at bounding box center [784, 404] width 26 height 19
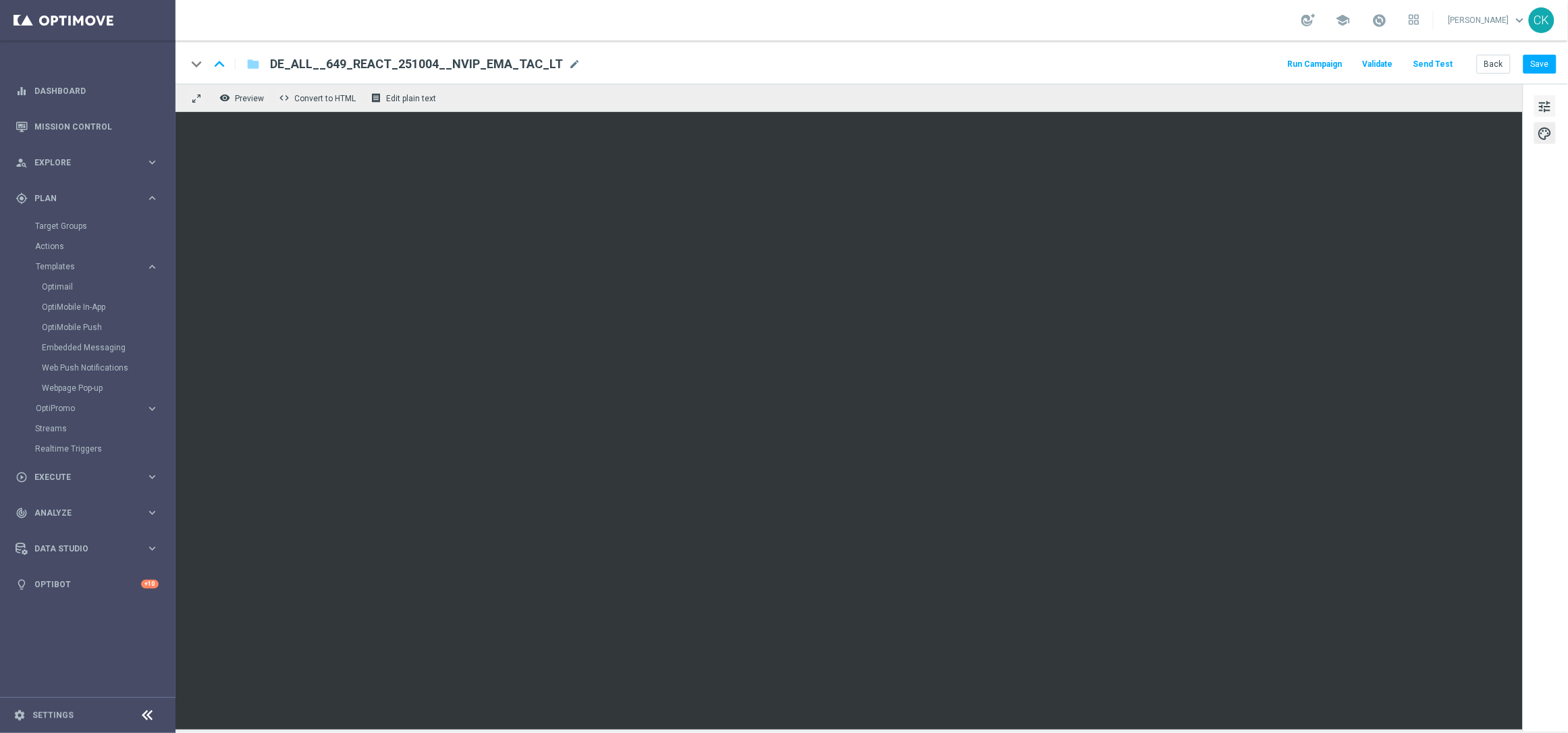
click at [1542, 103] on span "tune" at bounding box center [1545, 107] width 15 height 18
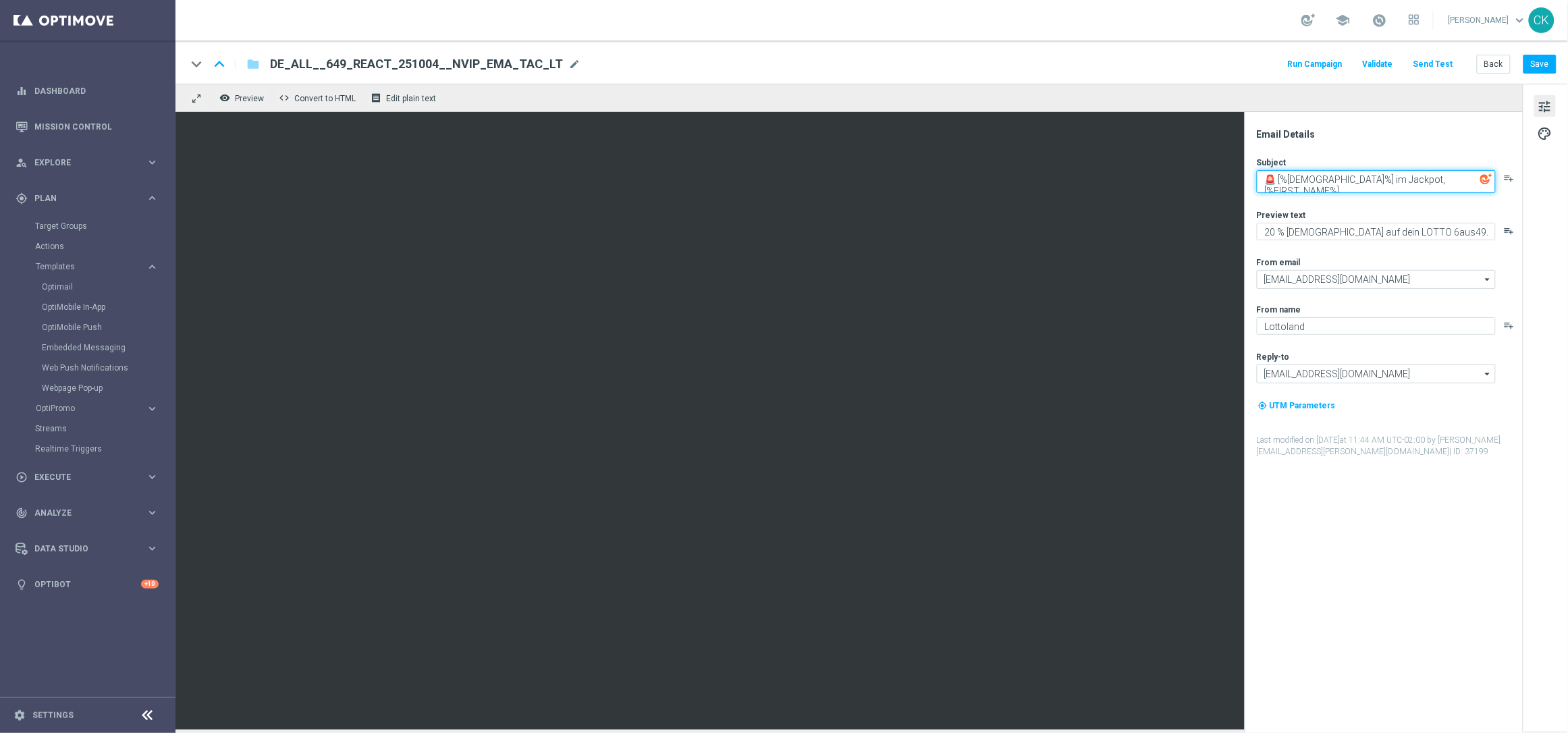
click at [1266, 186] on textarea "🚨 [%[DEMOGRAPHIC_DATA]%] im Jackpot, [%FIRST_NAME%]" at bounding box center [1376, 181] width 239 height 23
type textarea "🚨 [%[DEMOGRAPHIC_DATA]%] im Jackpot, [%FIRST_NAME%]"
click at [1372, 131] on div "Email Details" at bounding box center [1389, 134] width 265 height 12
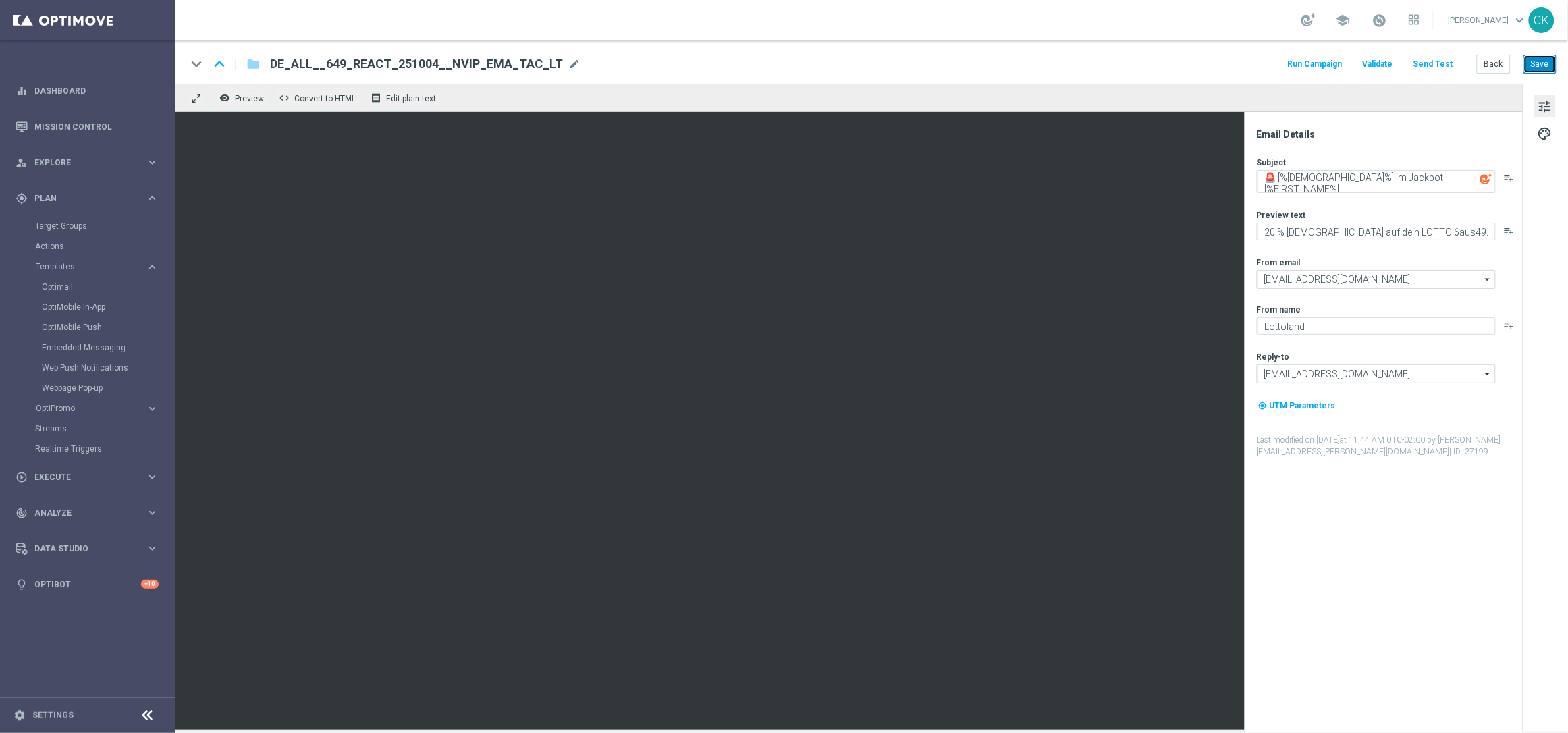
click at [1550, 63] on button "Save" at bounding box center [1539, 65] width 33 height 19
click at [1431, 61] on button "Send Test" at bounding box center [1433, 64] width 44 height 18
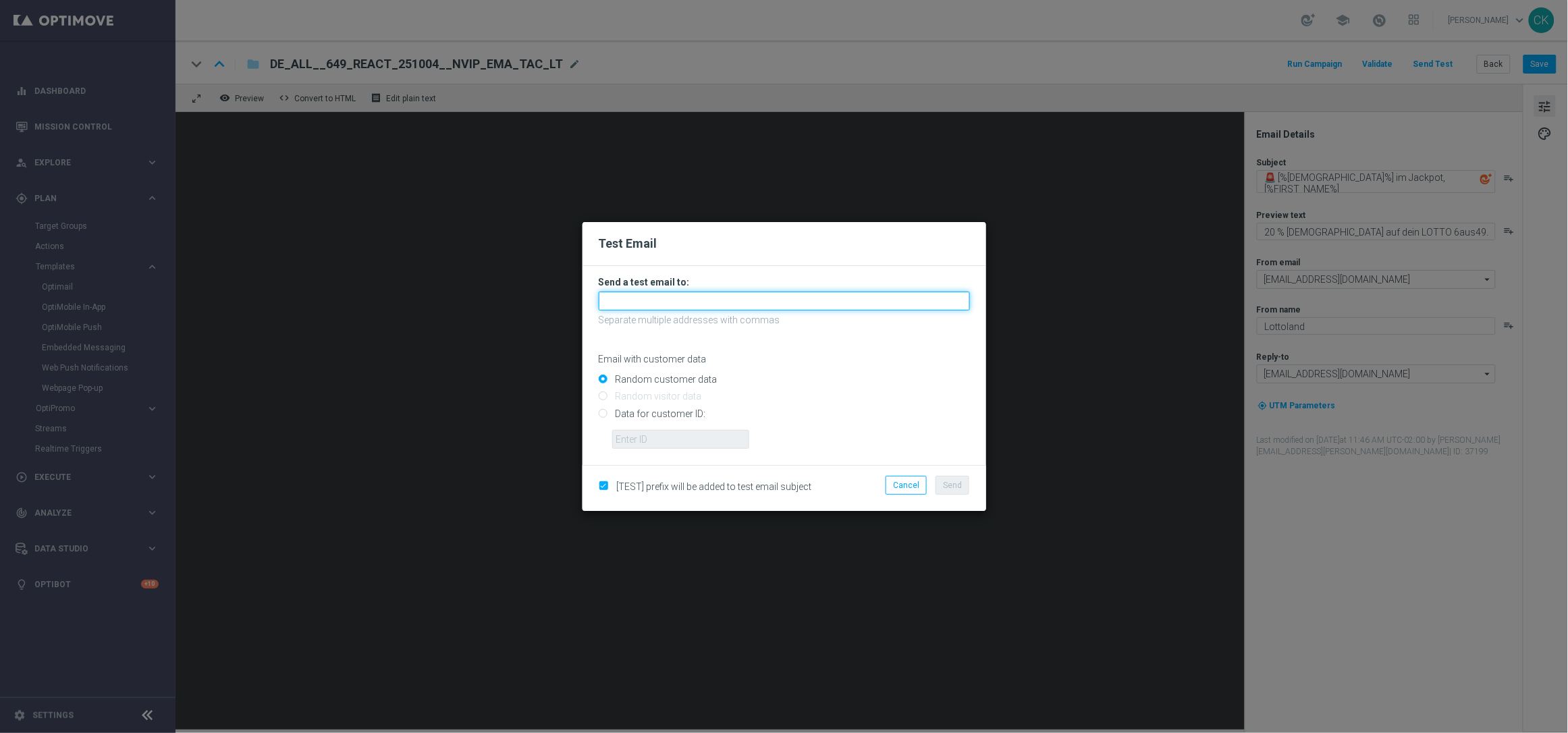
click at [706, 295] on input "text" at bounding box center [784, 301] width 371 height 19
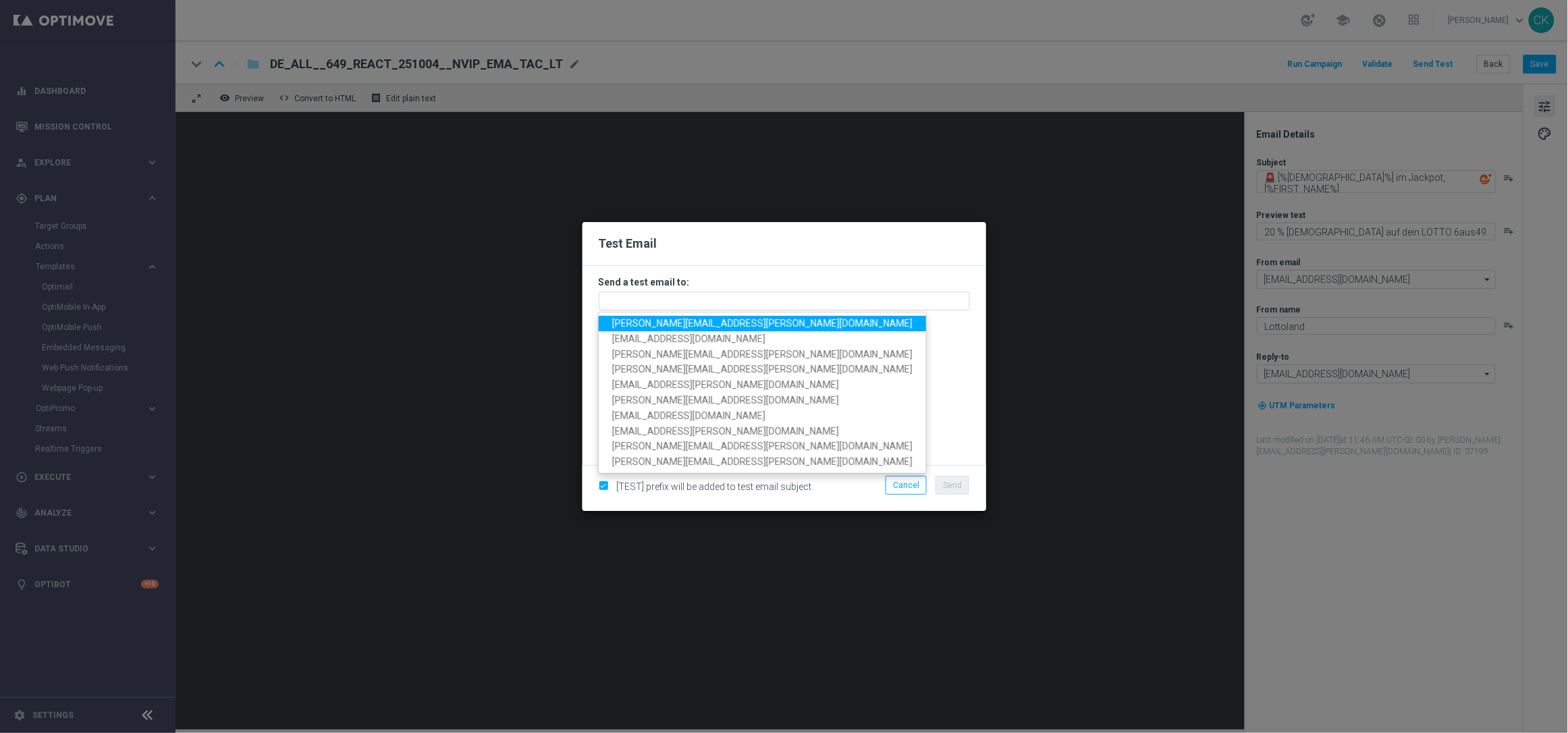
click at [709, 321] on span "[PERSON_NAME][EMAIL_ADDRESS][PERSON_NAME][DOMAIN_NAME]" at bounding box center [762, 323] width 300 height 11
type input "[PERSON_NAME][EMAIL_ADDRESS][PERSON_NAME][DOMAIN_NAME]"
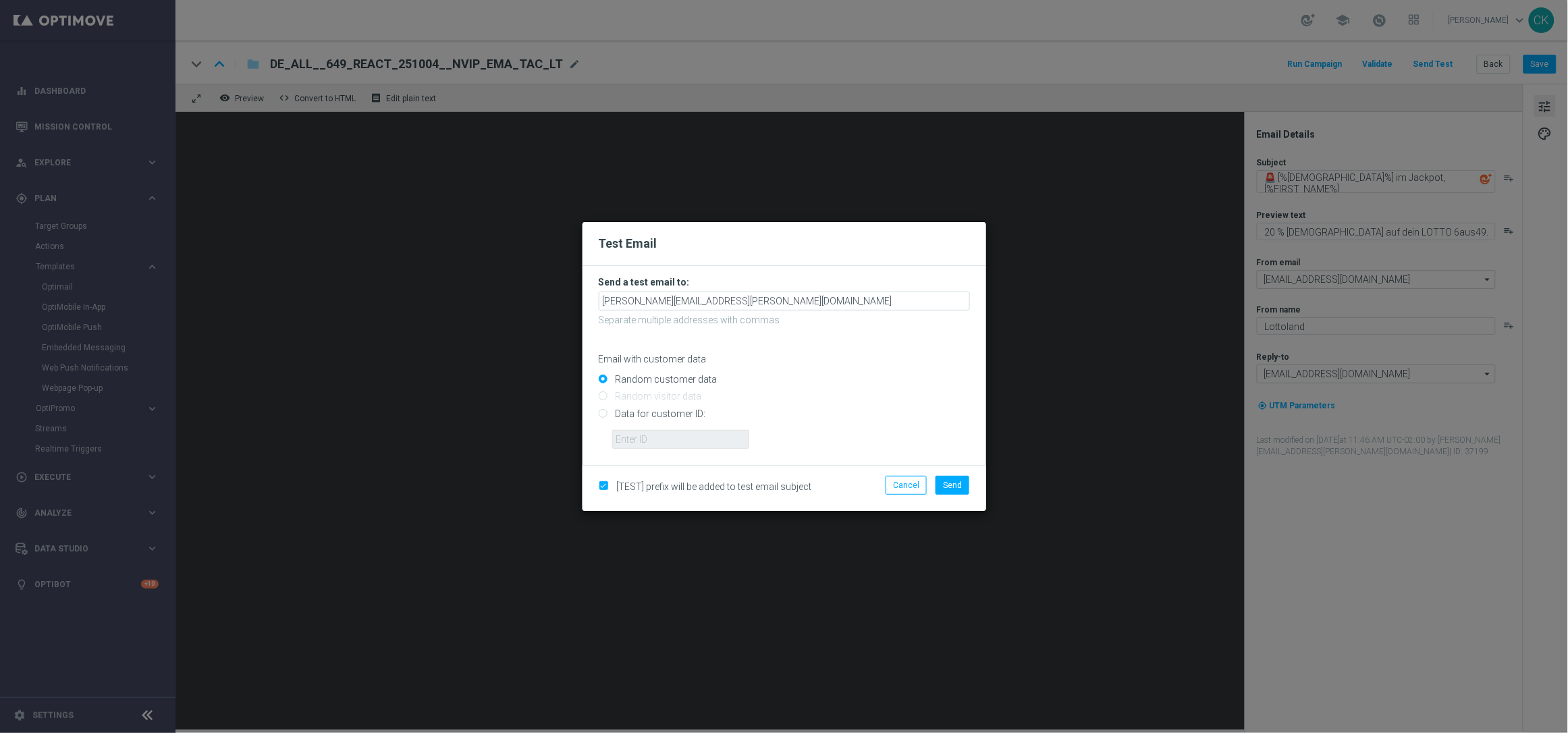
click at [642, 410] on input "Data for customer ID:" at bounding box center [784, 420] width 371 height 19
radio input "true"
click at [642, 435] on input "text" at bounding box center [681, 439] width 137 height 19
type input "14586067"
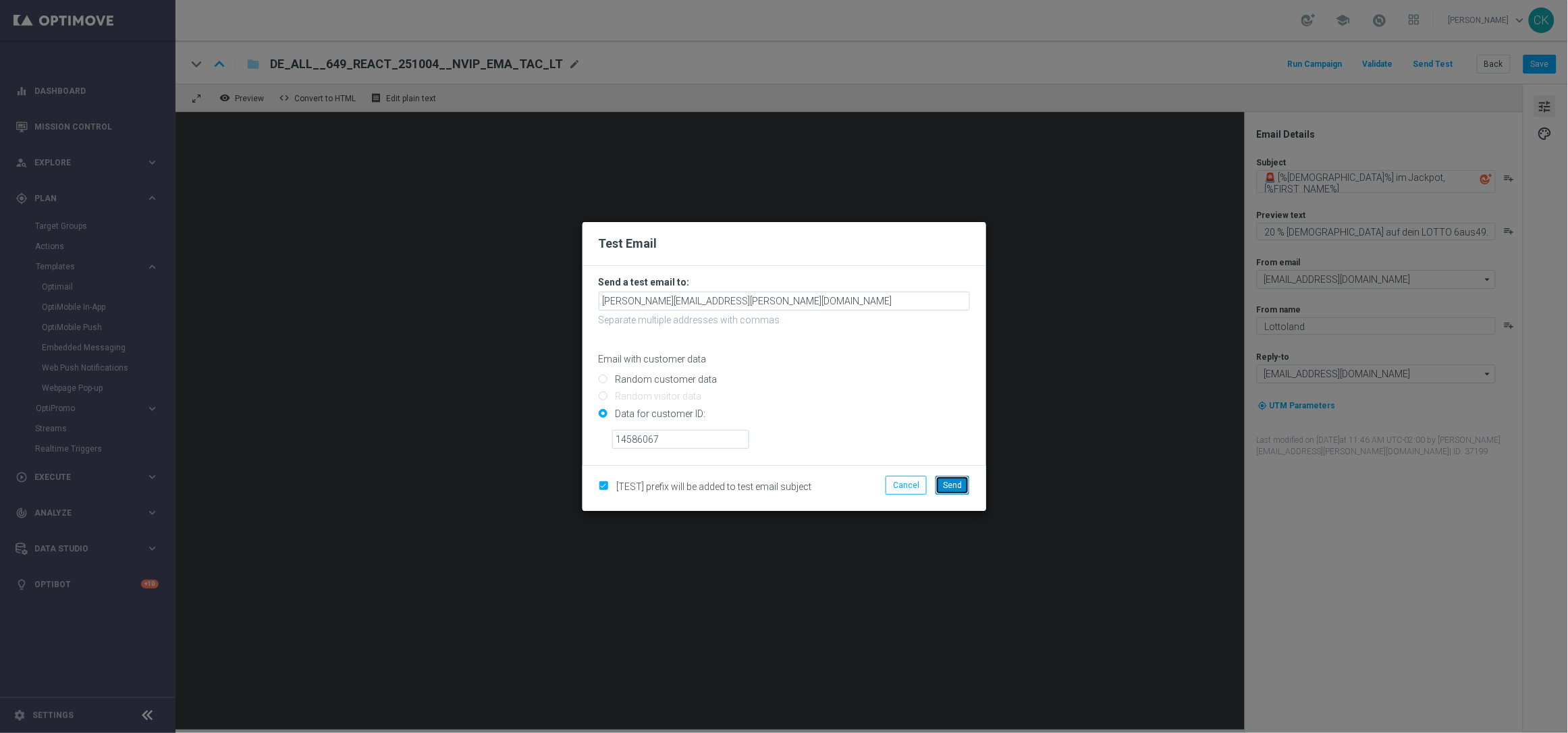
click at [950, 482] on span "Send" at bounding box center [953, 485] width 19 height 10
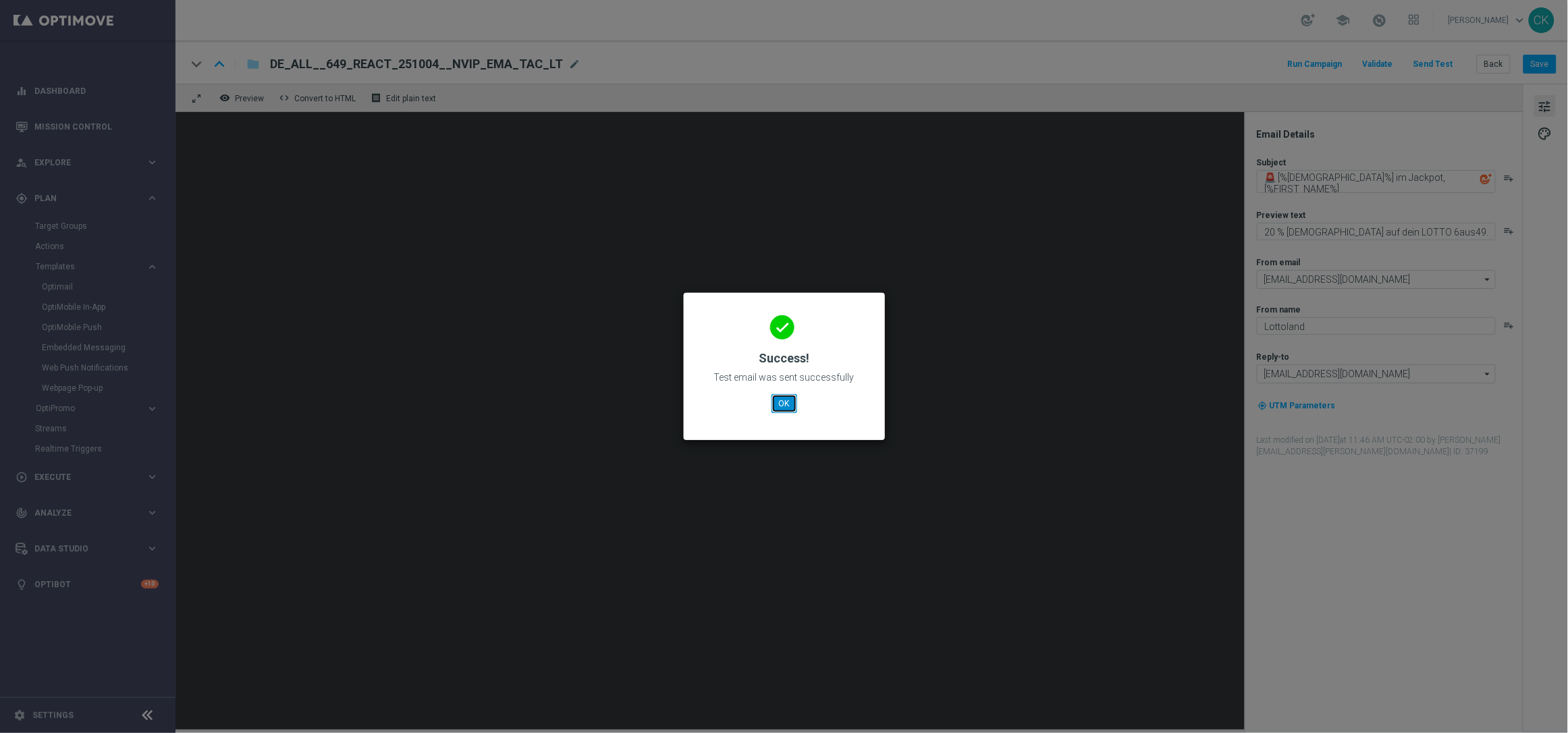
click at [792, 401] on button "OK" at bounding box center [784, 404] width 26 height 19
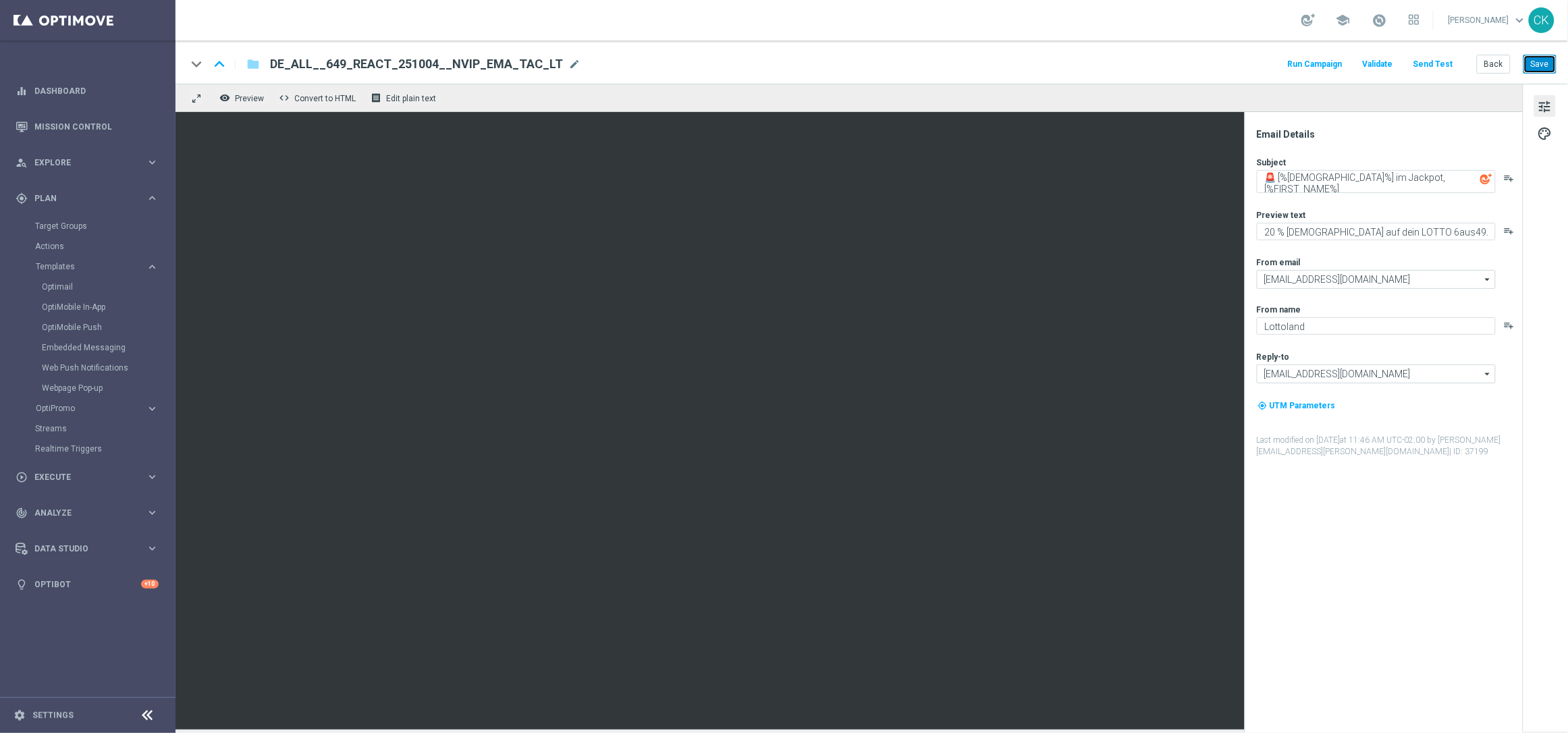
click at [1542, 61] on button "Save" at bounding box center [1539, 65] width 33 height 19
click at [1369, 184] on textarea "🚨 [%[DEMOGRAPHIC_DATA]%] im Jackpot, [%FIRST_NAME%]" at bounding box center [1376, 181] width 239 height 23
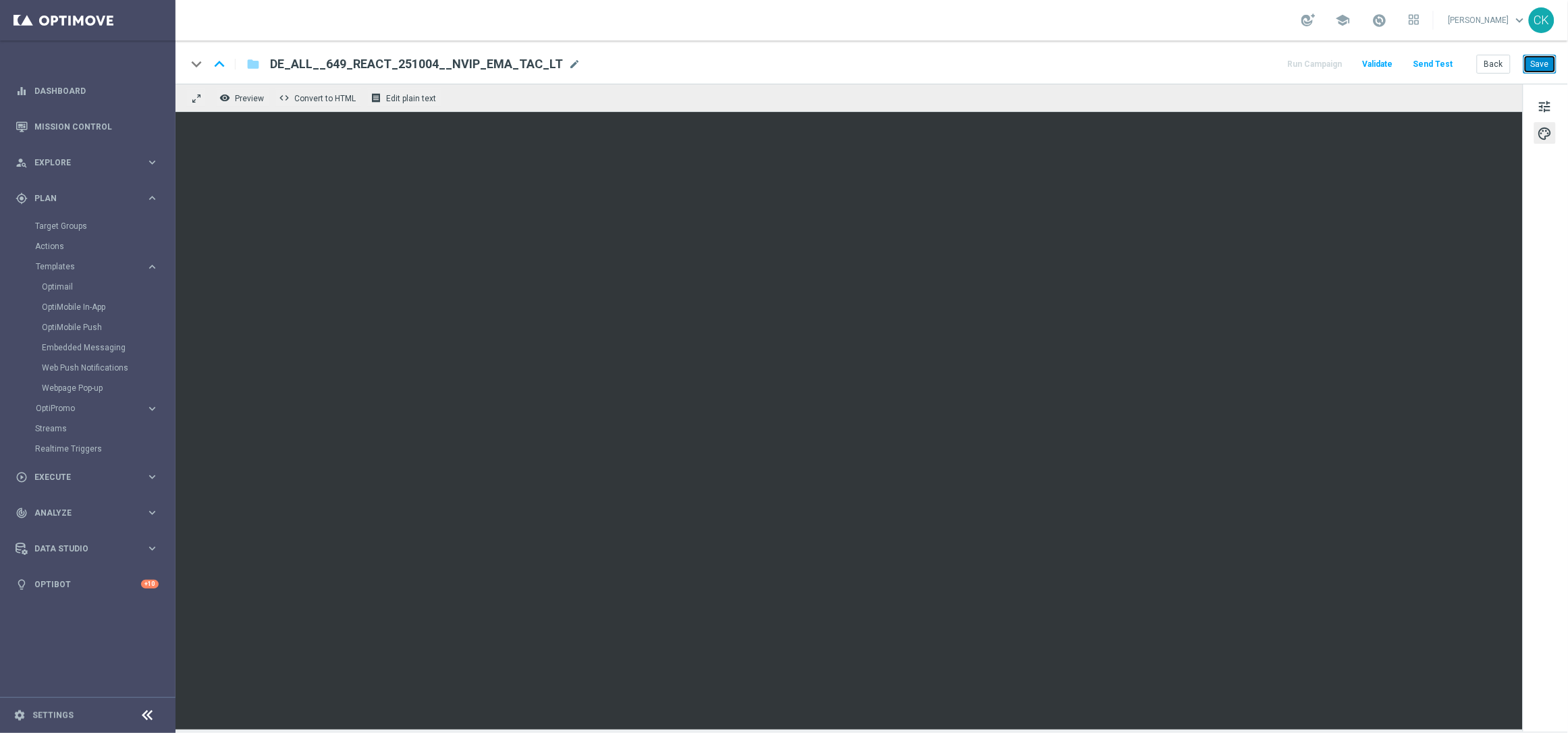
click at [1541, 67] on button "Save" at bounding box center [1539, 65] width 33 height 19
click at [1439, 64] on button "Send Test" at bounding box center [1433, 64] width 44 height 18
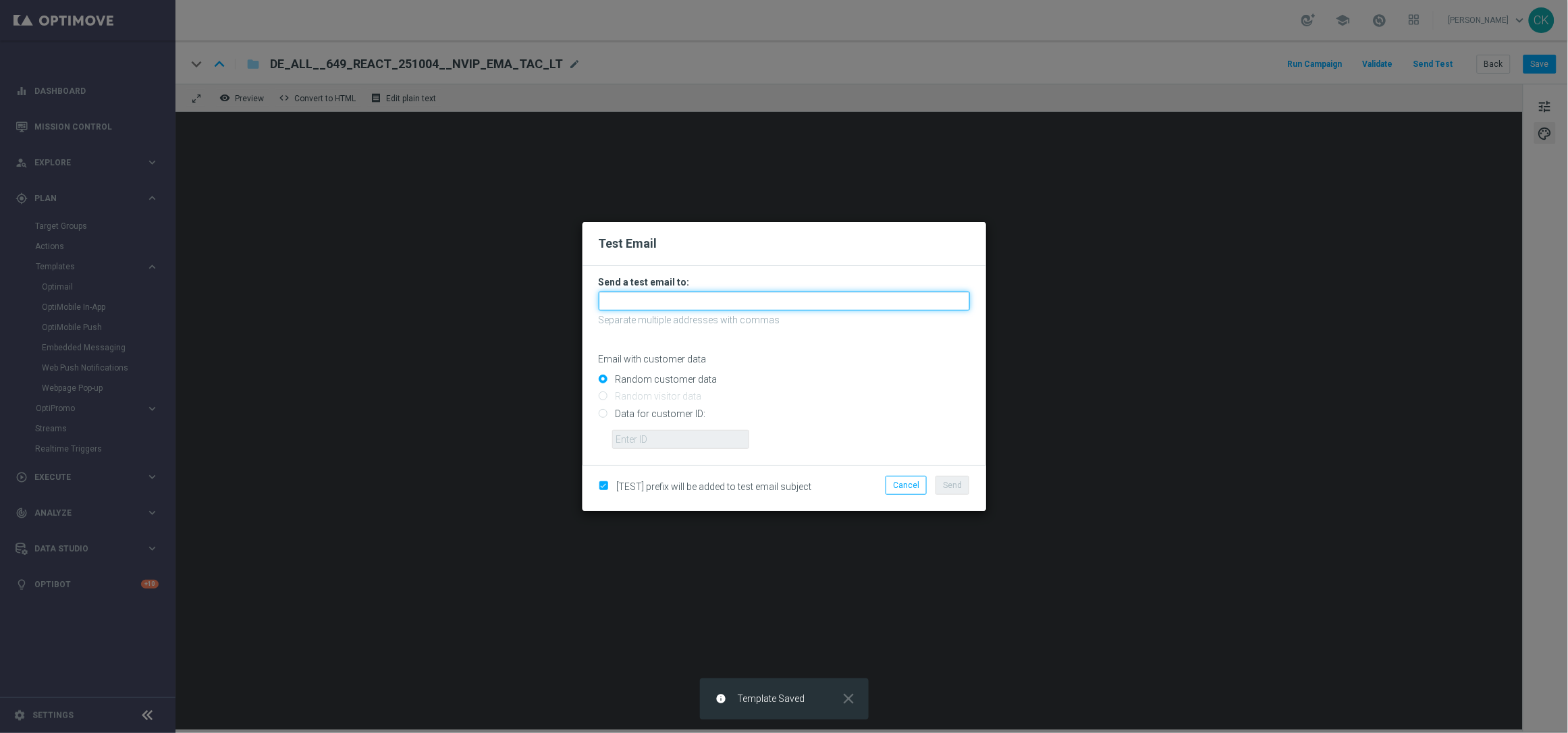
click at [812, 303] on input "text" at bounding box center [784, 301] width 371 height 19
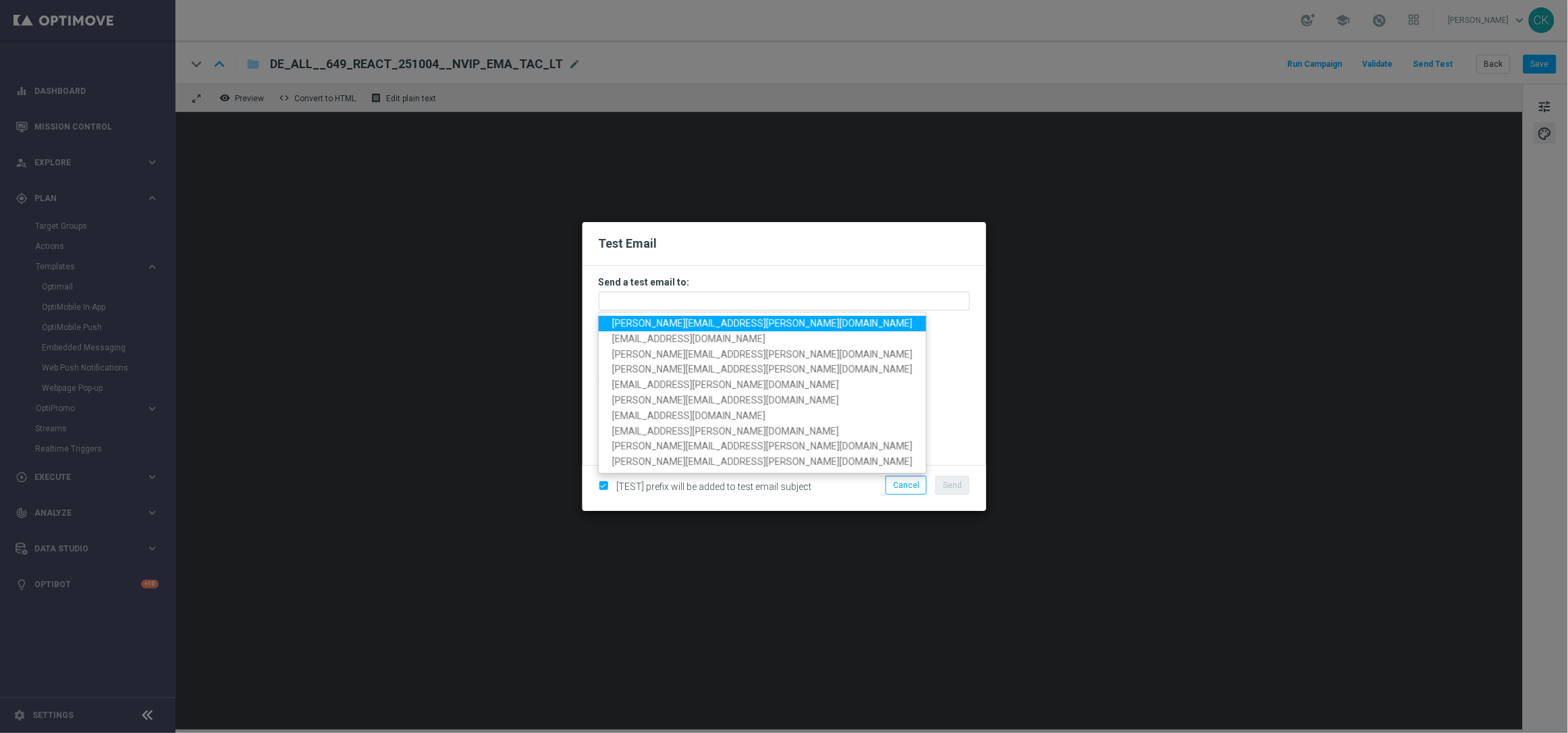
click at [727, 317] on span "[PERSON_NAME][EMAIL_ADDRESS][PERSON_NAME][DOMAIN_NAME]" at bounding box center [762, 323] width 300 height 11
type input "[PERSON_NAME][EMAIL_ADDRESS][PERSON_NAME][DOMAIN_NAME]"
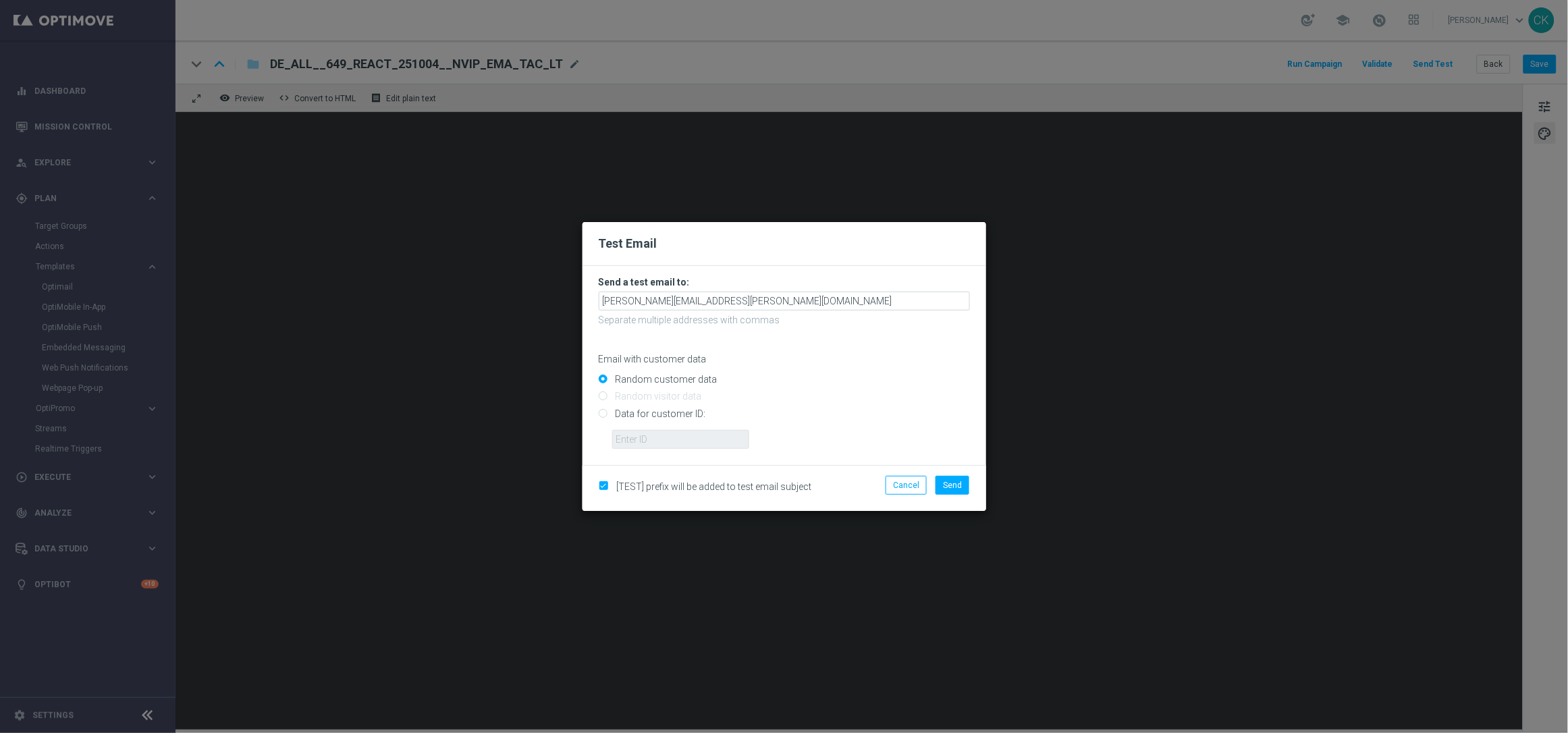
click at [631, 410] on input "Data for customer ID:" at bounding box center [784, 420] width 371 height 19
radio input "true"
click at [631, 430] on input "text" at bounding box center [681, 439] width 137 height 19
type input "14586067"
click at [958, 484] on span "Send" at bounding box center [953, 485] width 19 height 10
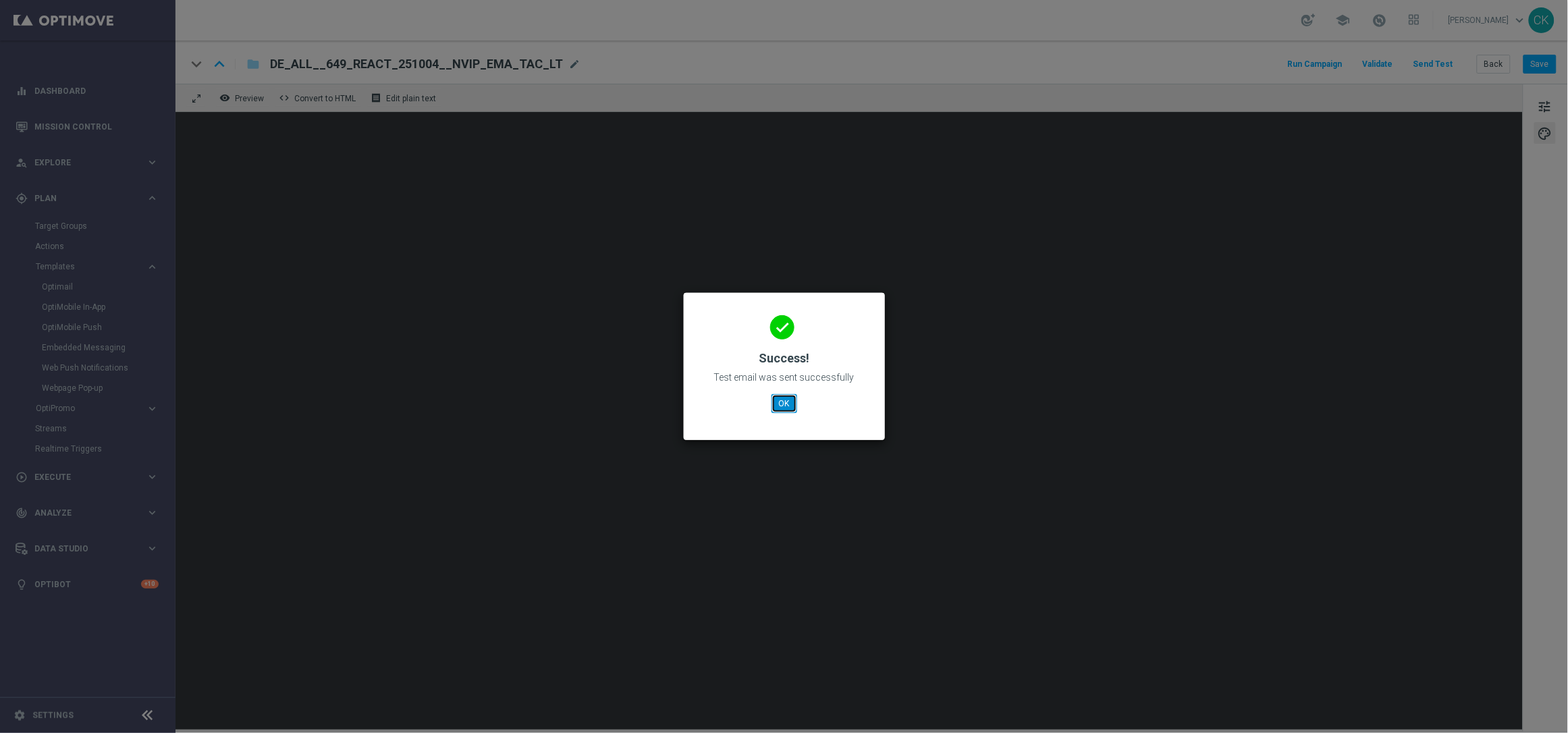
click at [784, 400] on button "OK" at bounding box center [784, 404] width 26 height 19
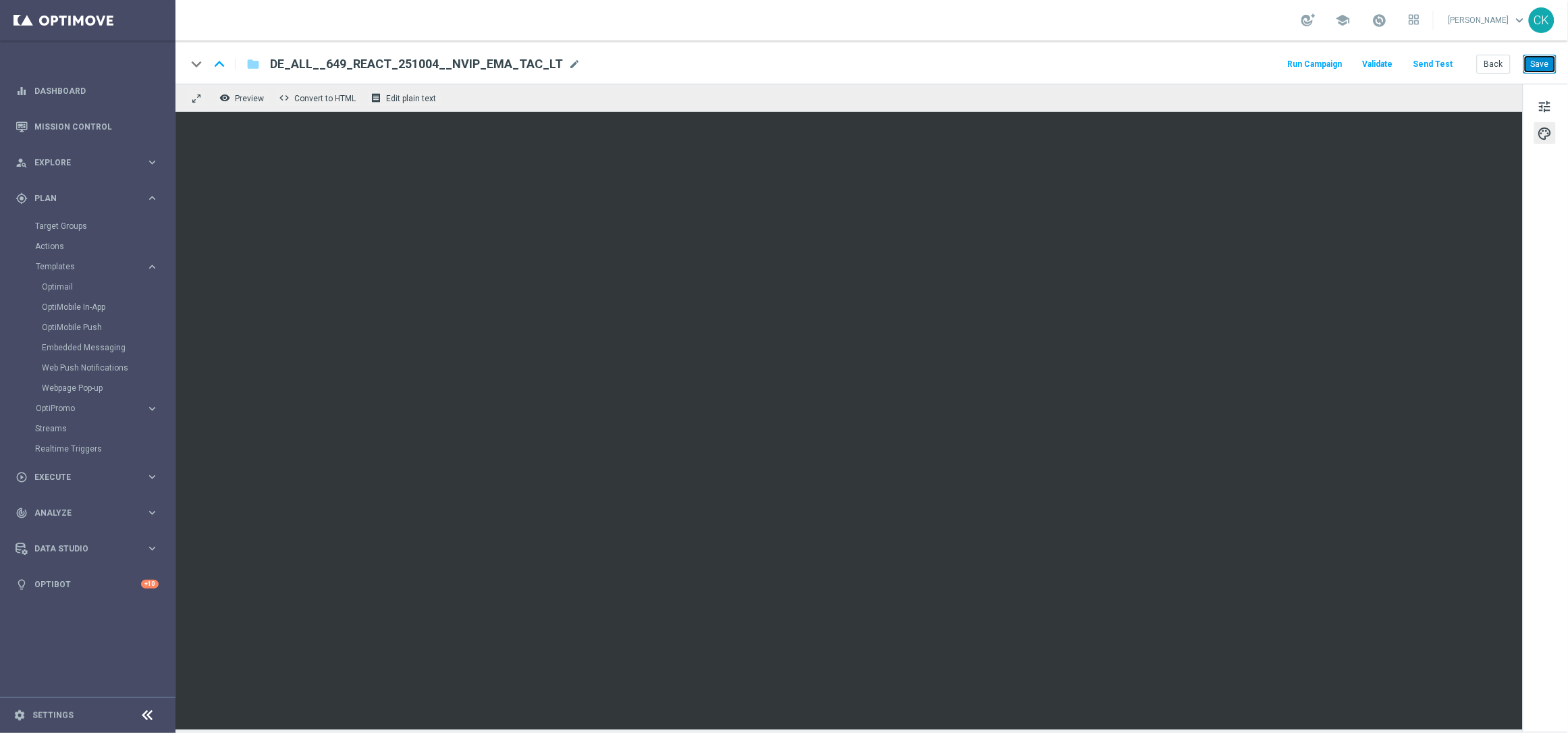
click at [1546, 64] on button "Save" at bounding box center [1539, 65] width 33 height 19
click at [1541, 66] on button "Save" at bounding box center [1539, 65] width 33 height 19
click at [1491, 65] on button "Back" at bounding box center [1494, 65] width 34 height 19
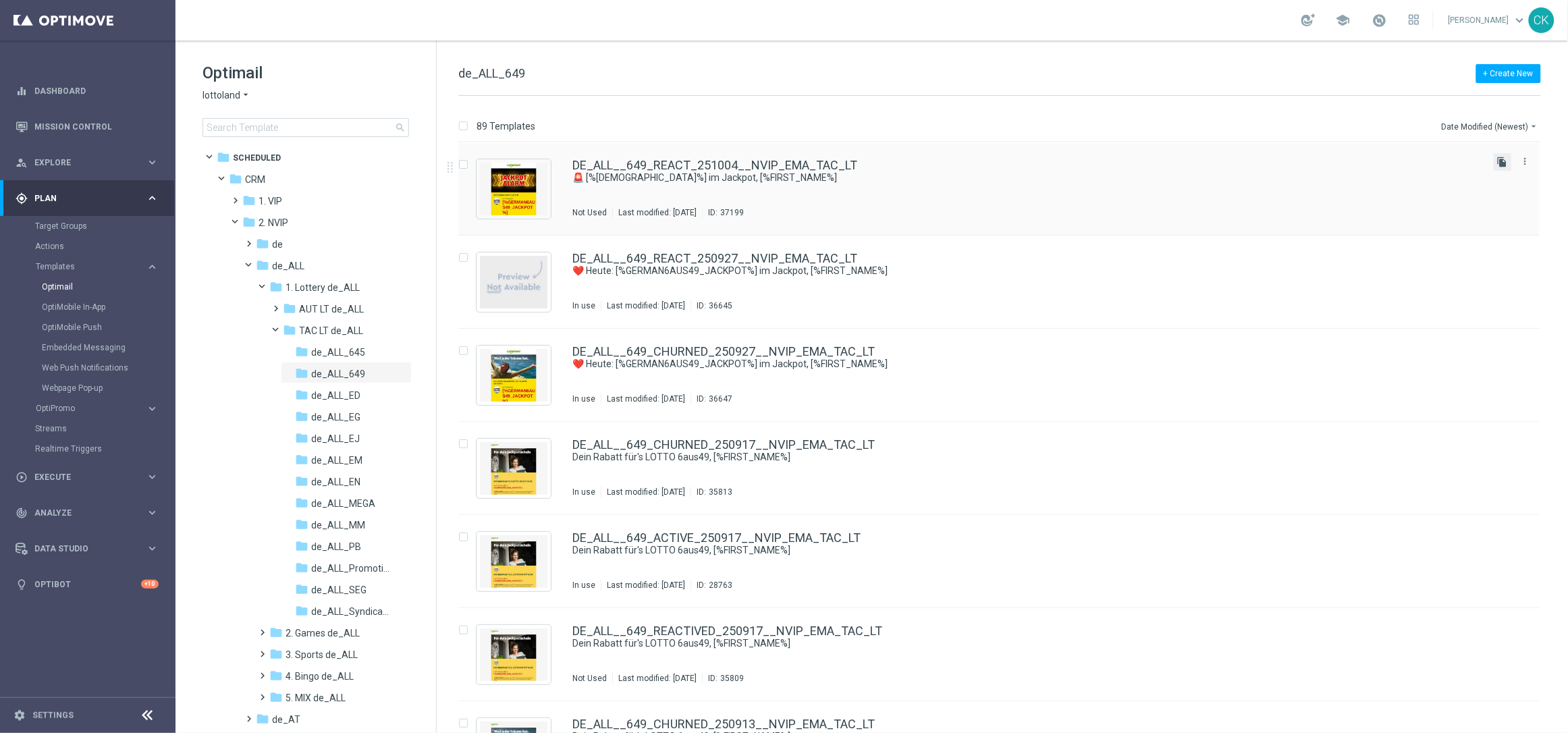
click at [1503, 162] on icon "file_copy" at bounding box center [1503, 162] width 11 height 11
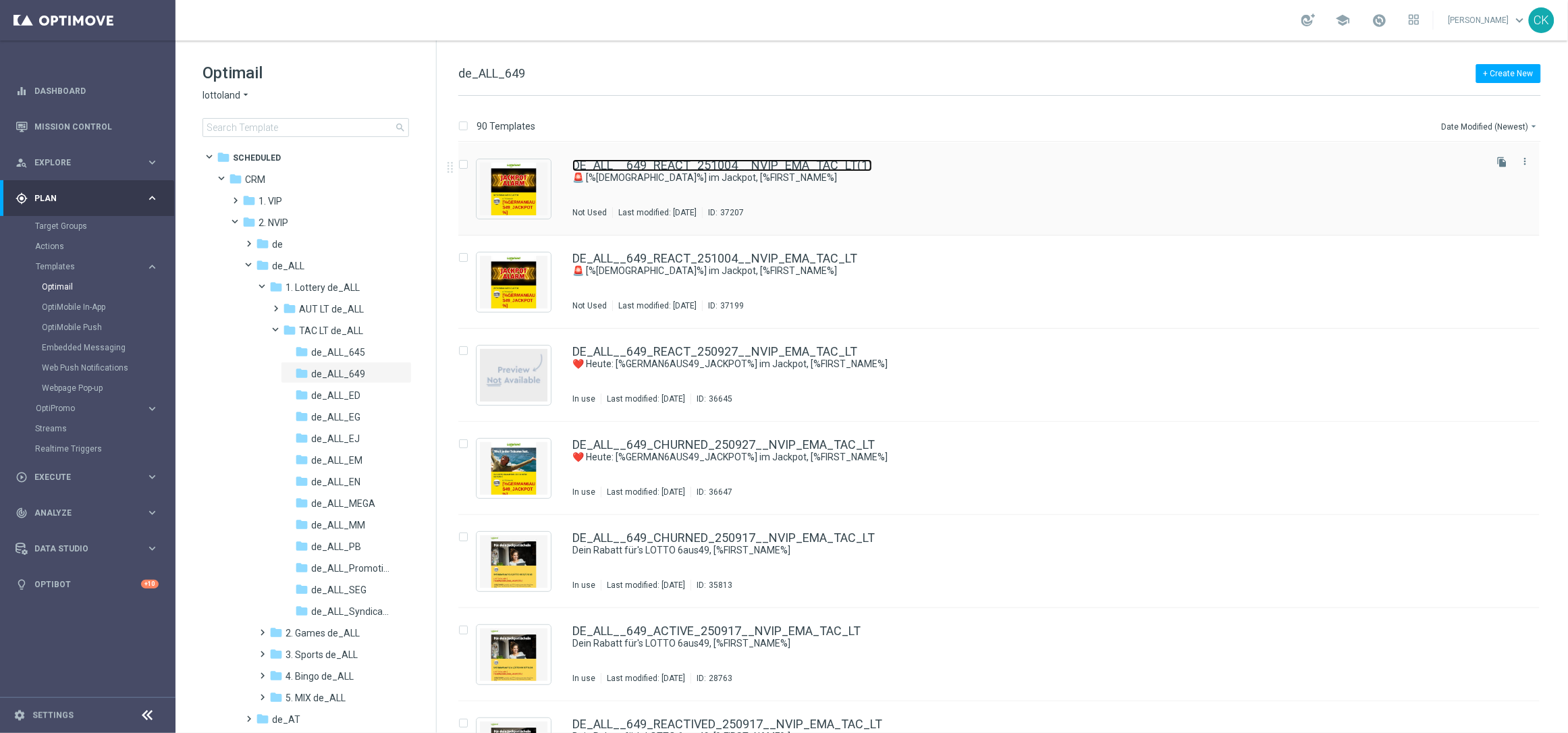
click at [634, 165] on link "DE_ALL__649_REACT_251004__NVIP_EMA_TAC_LT(1)" at bounding box center [722, 165] width 300 height 12
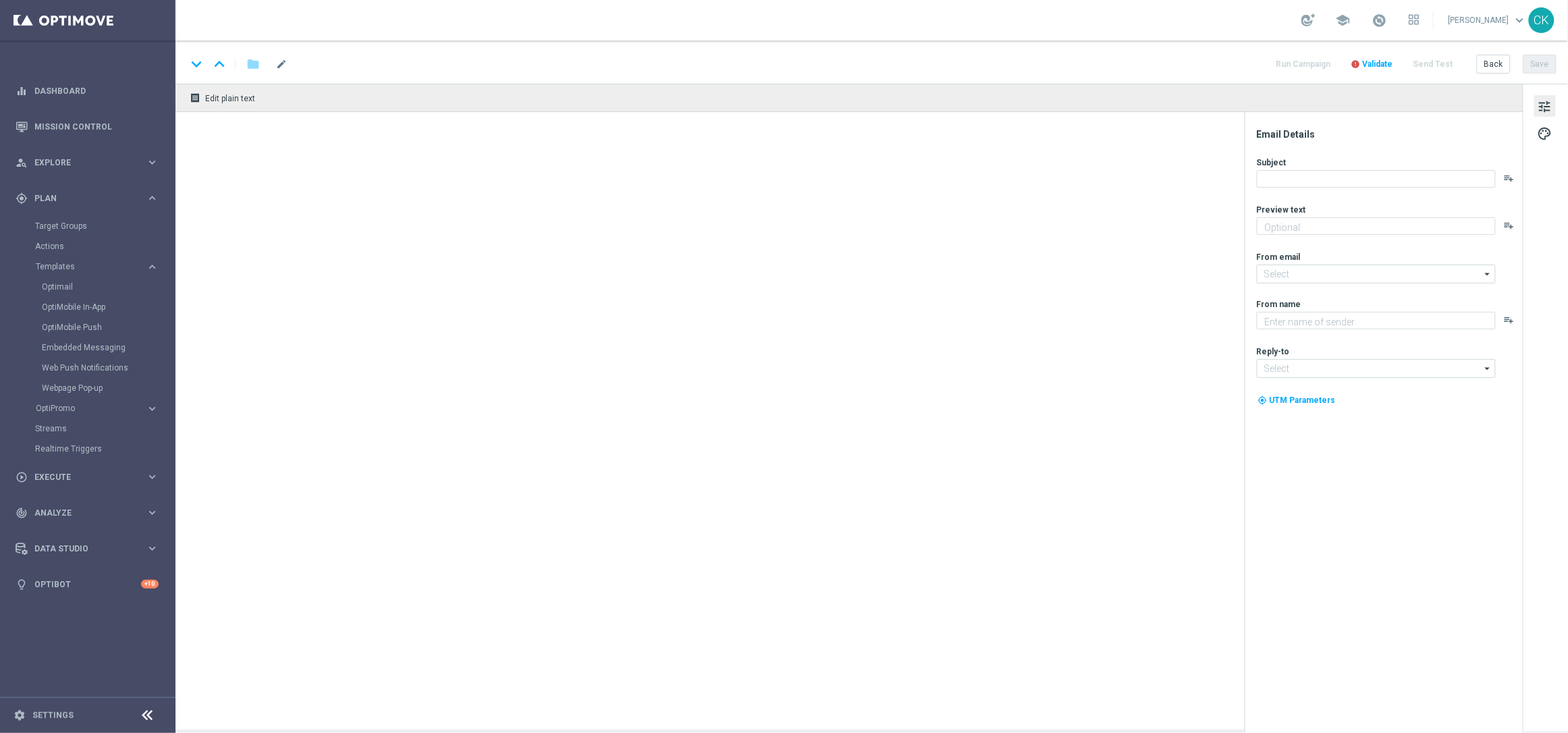
type textarea "20 % [DEMOGRAPHIC_DATA] auf dein LOTTO 6aus49."
type input "[EMAIL_ADDRESS][DOMAIN_NAME]"
type textarea "Lottoland"
type input "[EMAIL_ADDRESS][DOMAIN_NAME]"
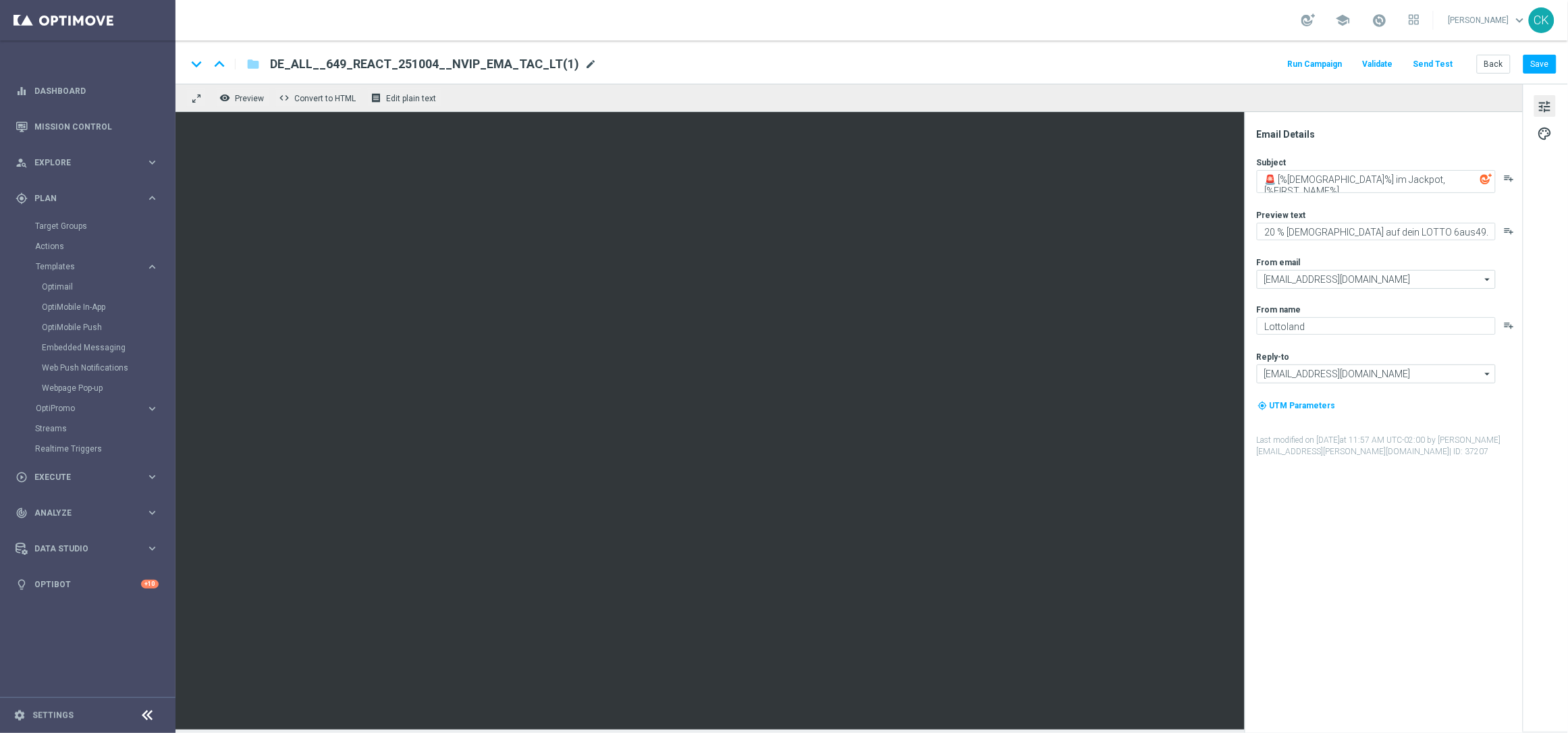
click at [585, 64] on span "mode_edit" at bounding box center [590, 64] width 12 height 12
click at [547, 64] on input "DE_ALL__649_REACT_251004__NVIP_EMA_TAC_LT(1)" at bounding box center [437, 64] width 335 height 18
paste input "CHURNED_251004__NVIP_EMA_TAC_LT"
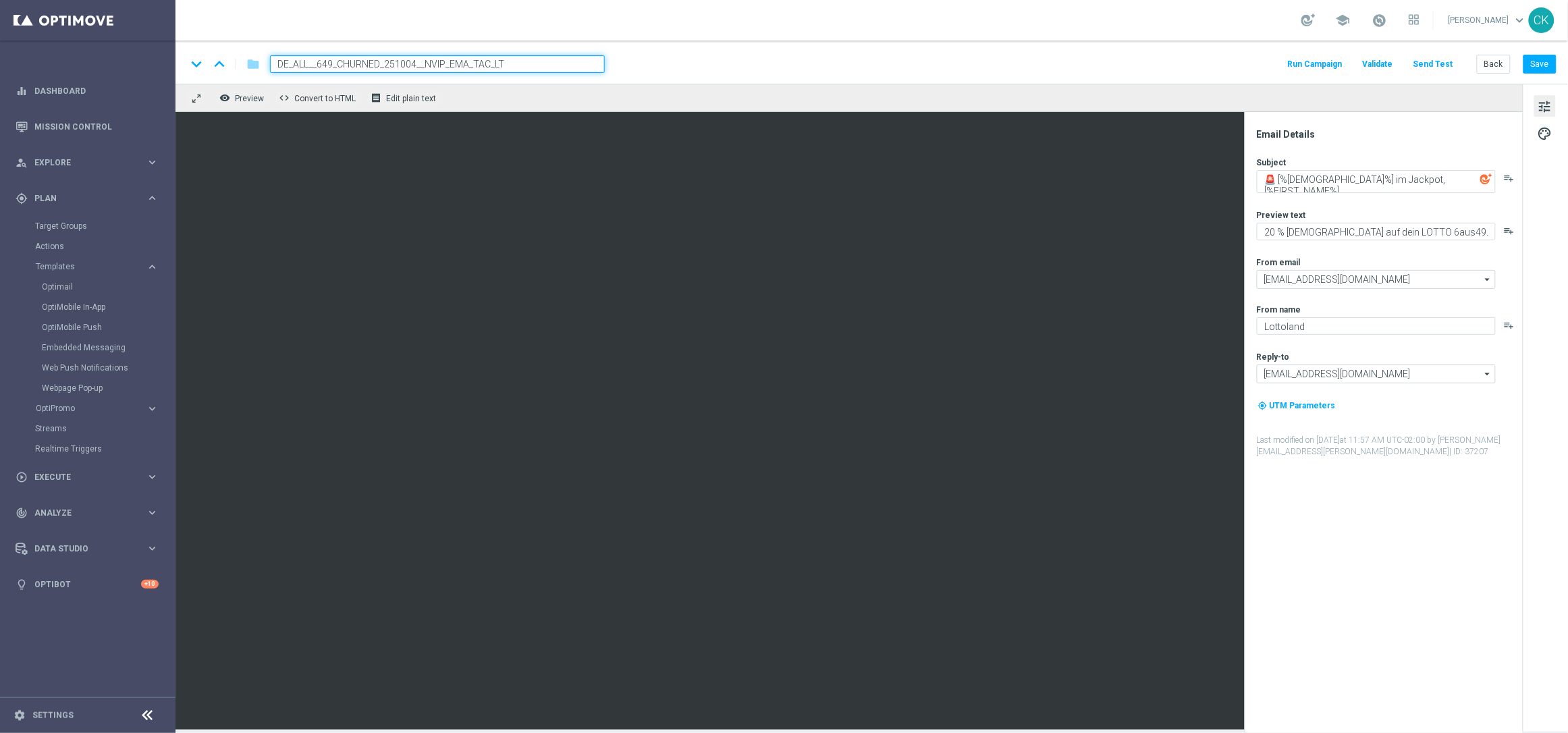
type input "DE_ALL__649_CHURNED_251004__NVIP_EMA_TAC_LT"
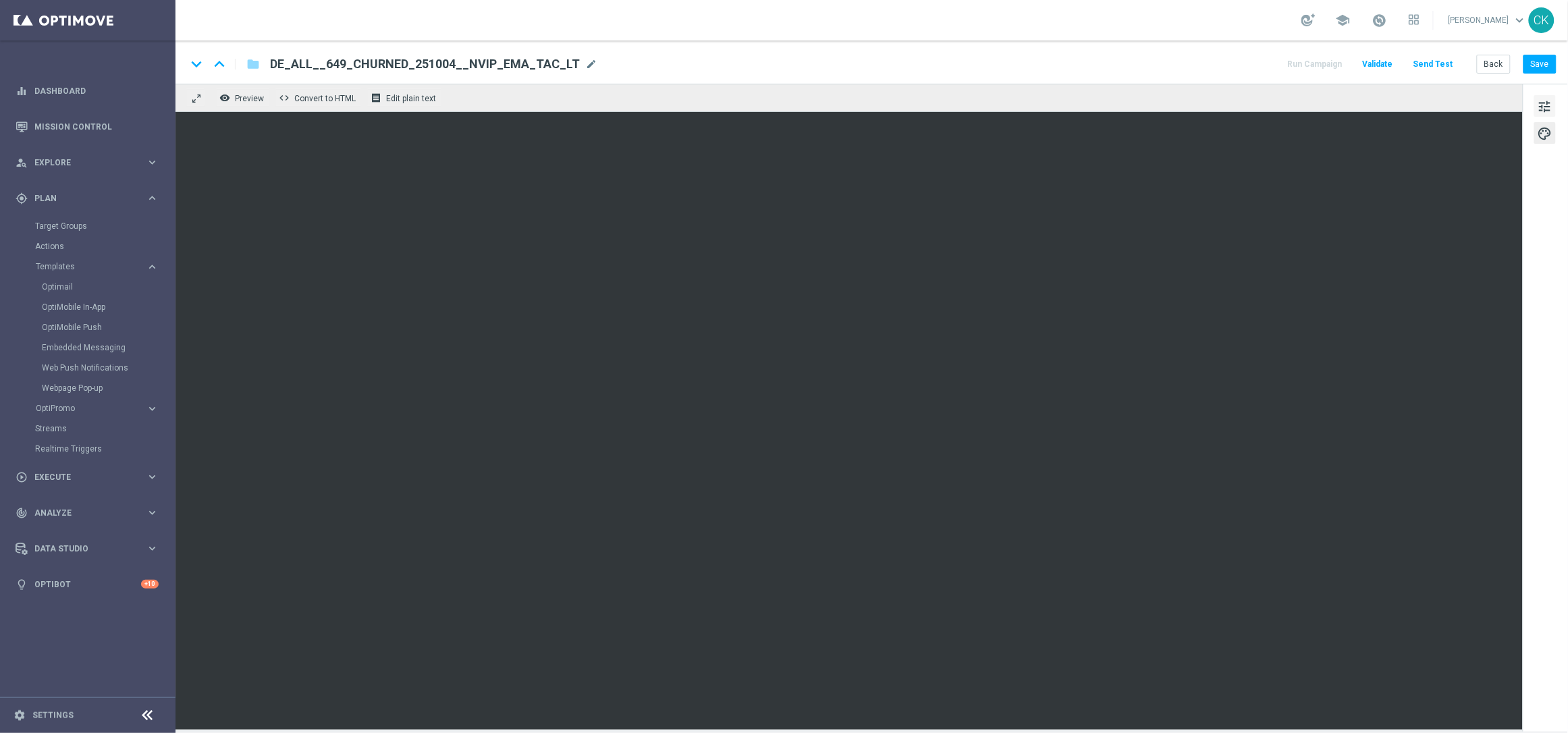
click at [1546, 100] on span "tune" at bounding box center [1545, 107] width 15 height 18
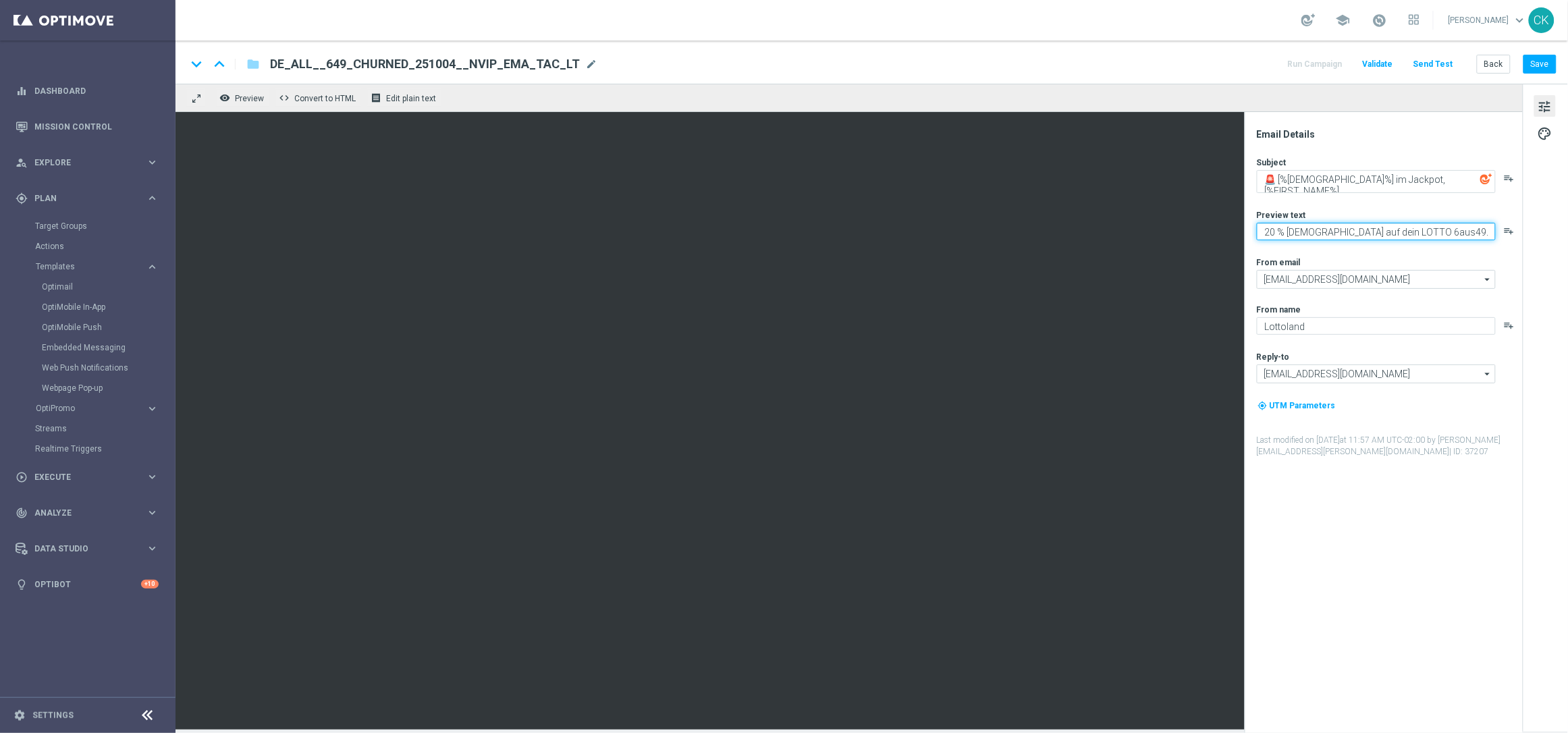
click at [1270, 230] on textarea "20 % [DEMOGRAPHIC_DATA] auf dein LOTTO 6aus49." at bounding box center [1376, 231] width 239 height 18
click at [1440, 232] on textarea "50 % [DEMOGRAPHIC_DATA] auf dein LOTTO 6aus49." at bounding box center [1376, 231] width 239 height 18
type textarea "50 % [DEMOGRAPHIC_DATA] auf dein LOTTO 6aus49."
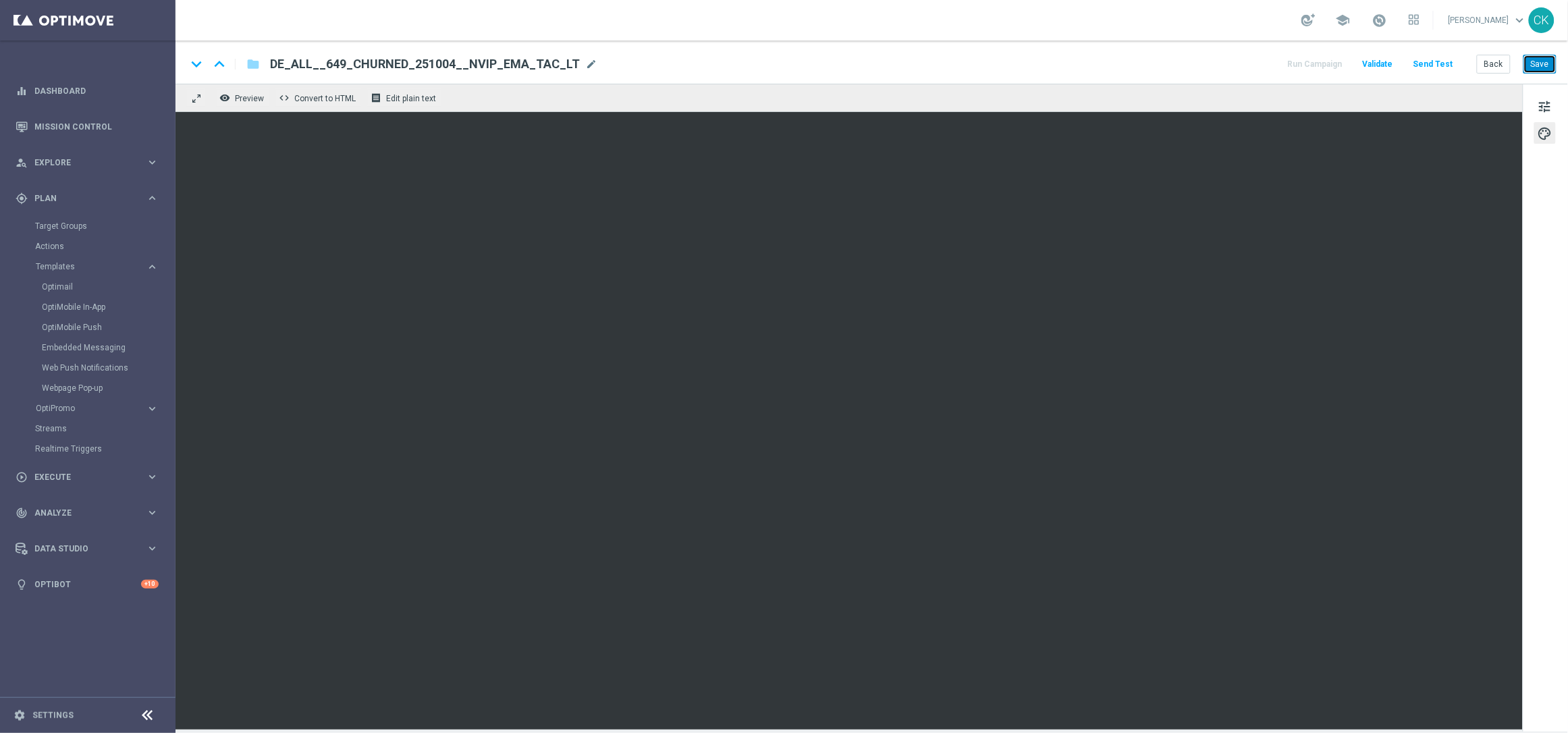
click at [1548, 62] on button "Save" at bounding box center [1539, 65] width 33 height 19
click at [1538, 64] on button "Save" at bounding box center [1539, 65] width 33 height 19
click at [1549, 61] on button "Save" at bounding box center [1539, 65] width 33 height 19
click at [1546, 62] on button "Save" at bounding box center [1539, 65] width 33 height 19
click at [1439, 59] on button "Send Test" at bounding box center [1433, 64] width 44 height 18
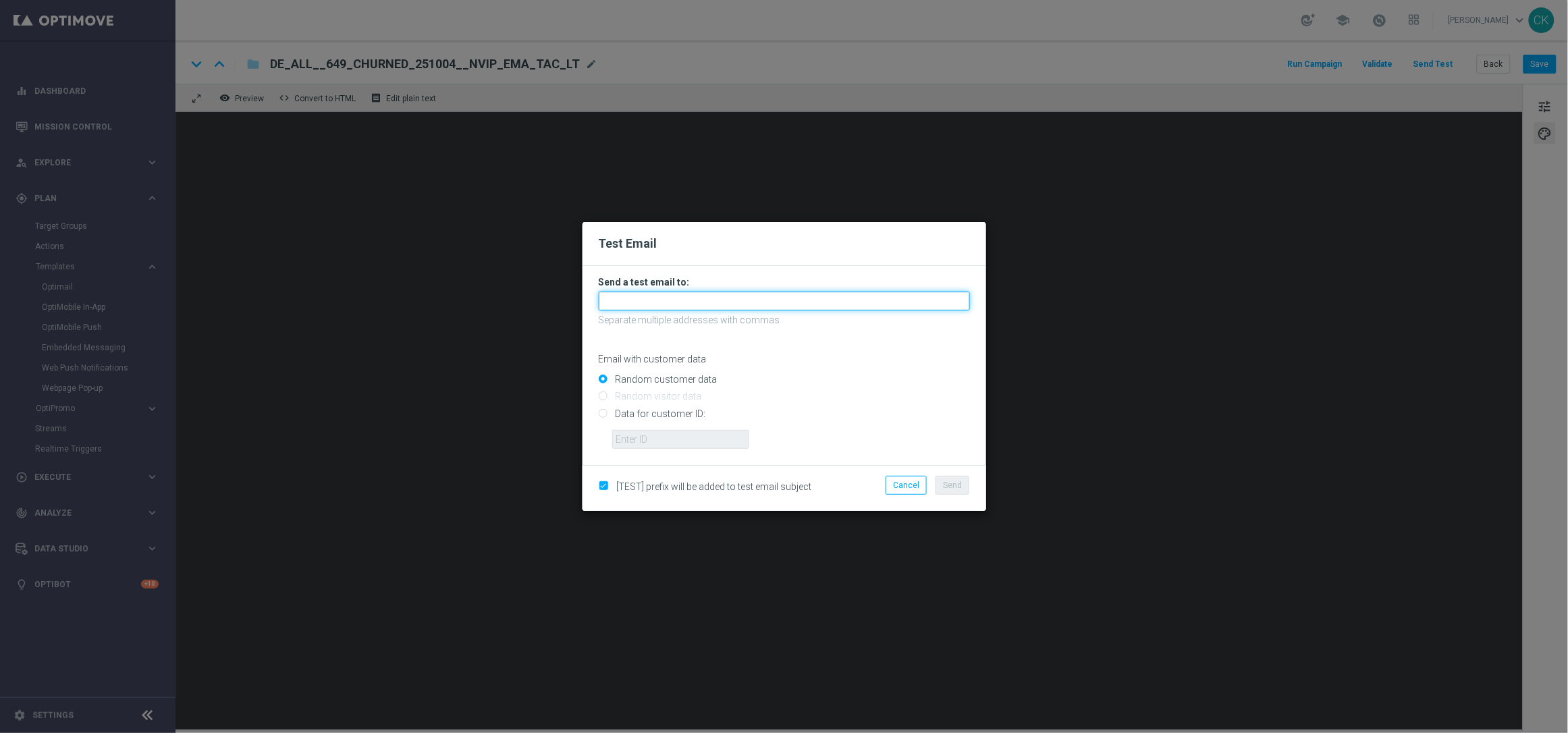
click at [748, 300] on input "text" at bounding box center [784, 301] width 371 height 19
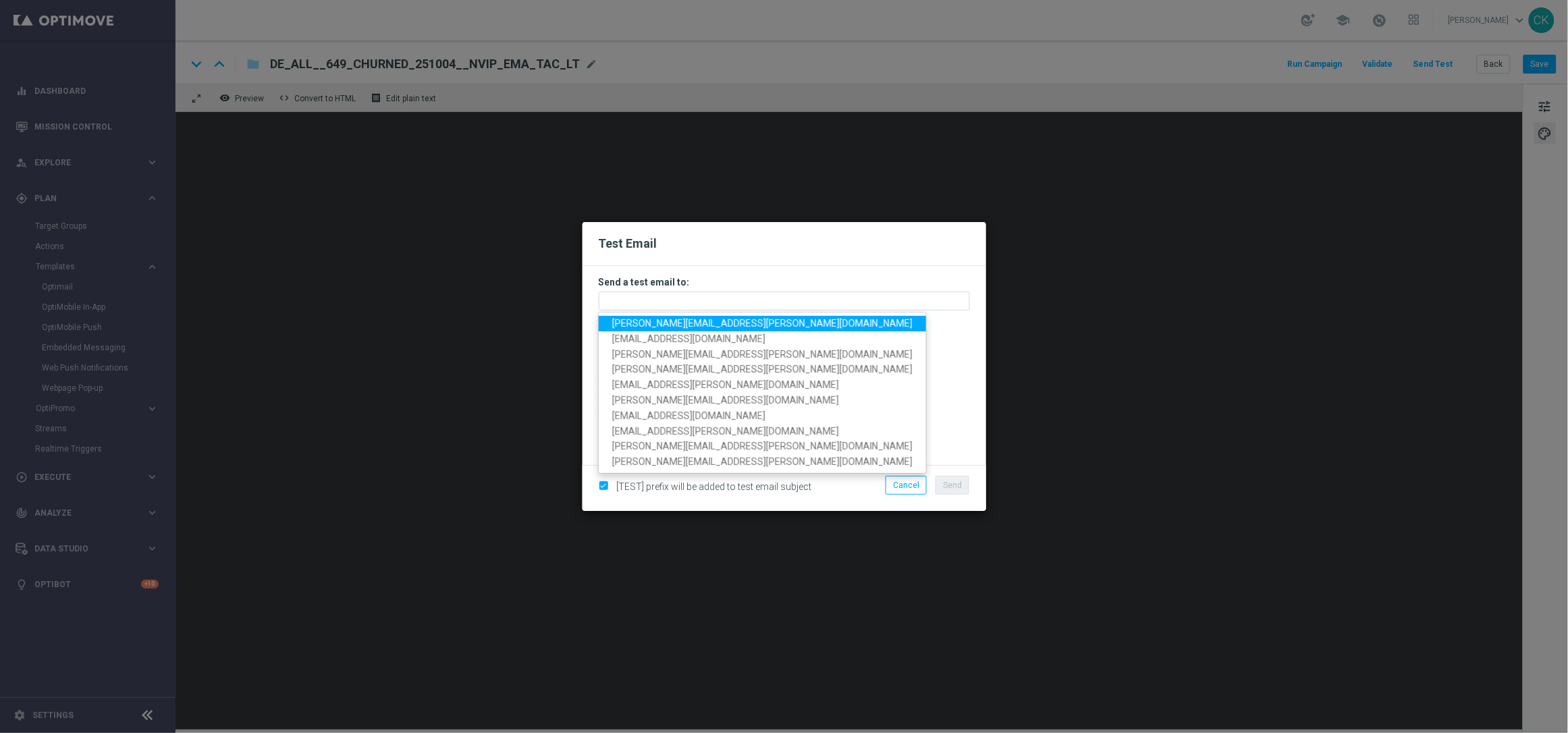
click at [713, 322] on span "[PERSON_NAME][EMAIL_ADDRESS][PERSON_NAME][DOMAIN_NAME]" at bounding box center [762, 323] width 300 height 11
type input "[PERSON_NAME][EMAIL_ADDRESS][PERSON_NAME][DOMAIN_NAME]"
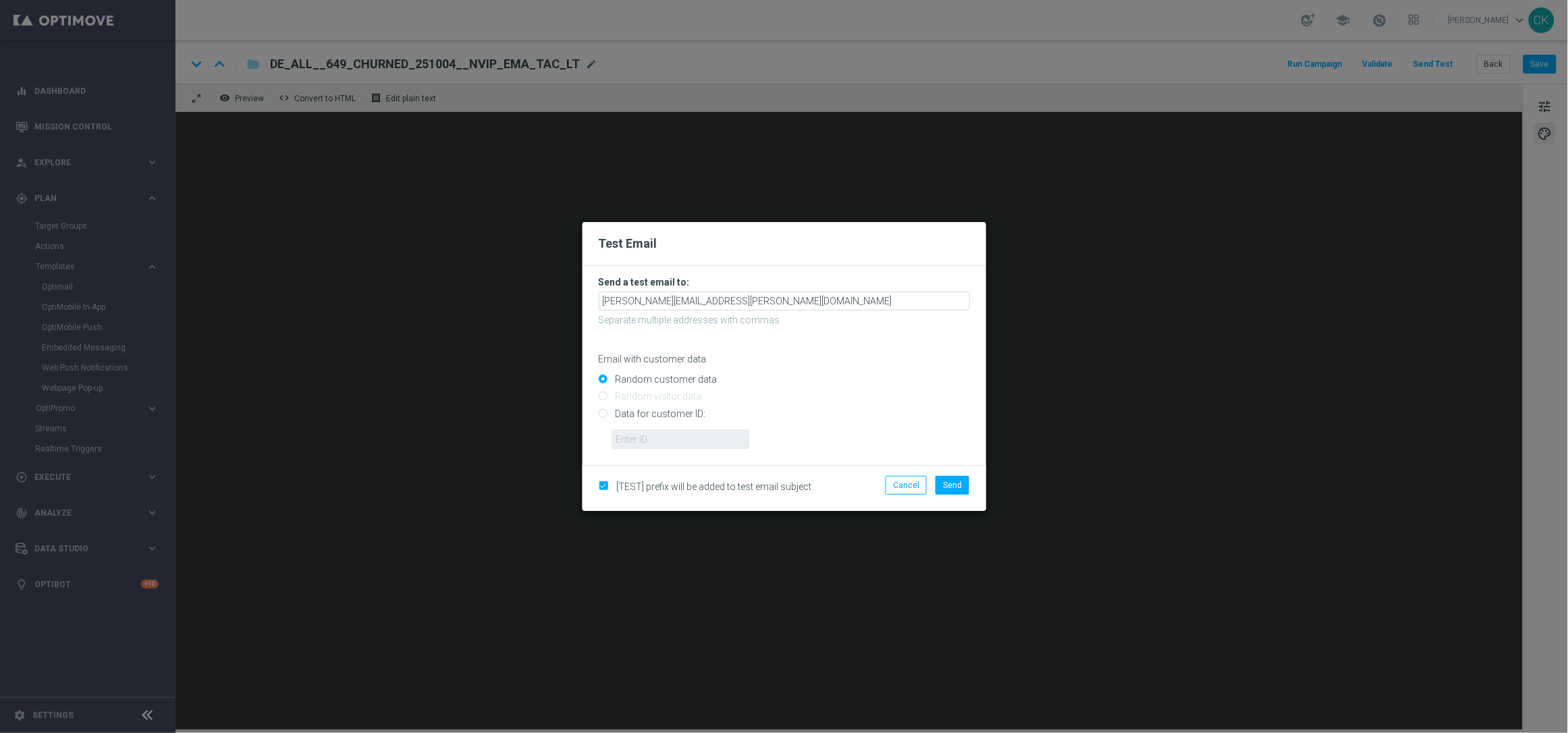
click at [677, 411] on input "Data for customer ID:" at bounding box center [784, 420] width 371 height 19
radio input "true"
click at [680, 439] on input "text" at bounding box center [681, 439] width 137 height 19
type input "14586067"
click at [954, 481] on span "Send" at bounding box center [953, 485] width 19 height 10
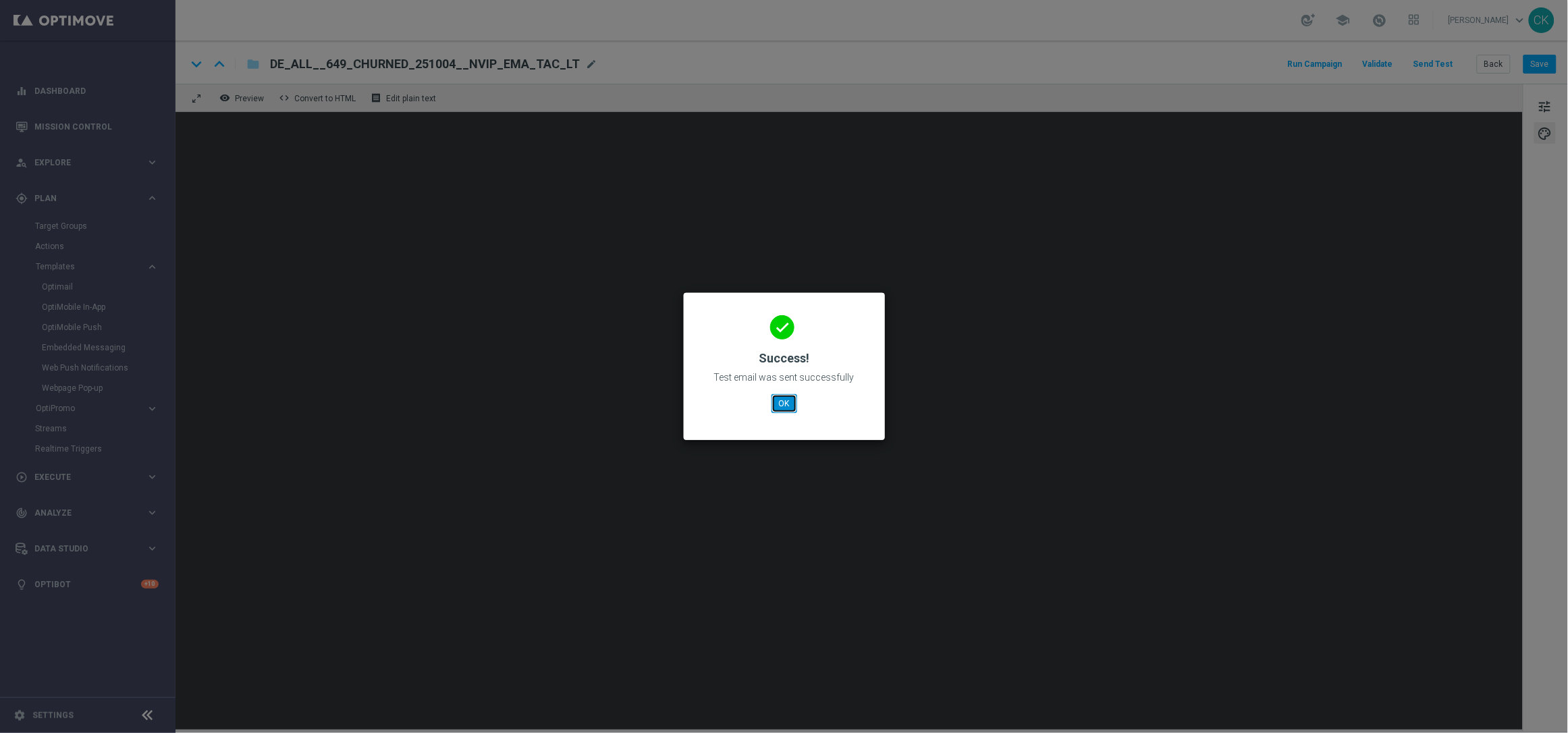
click at [780, 400] on button "OK" at bounding box center [784, 404] width 26 height 19
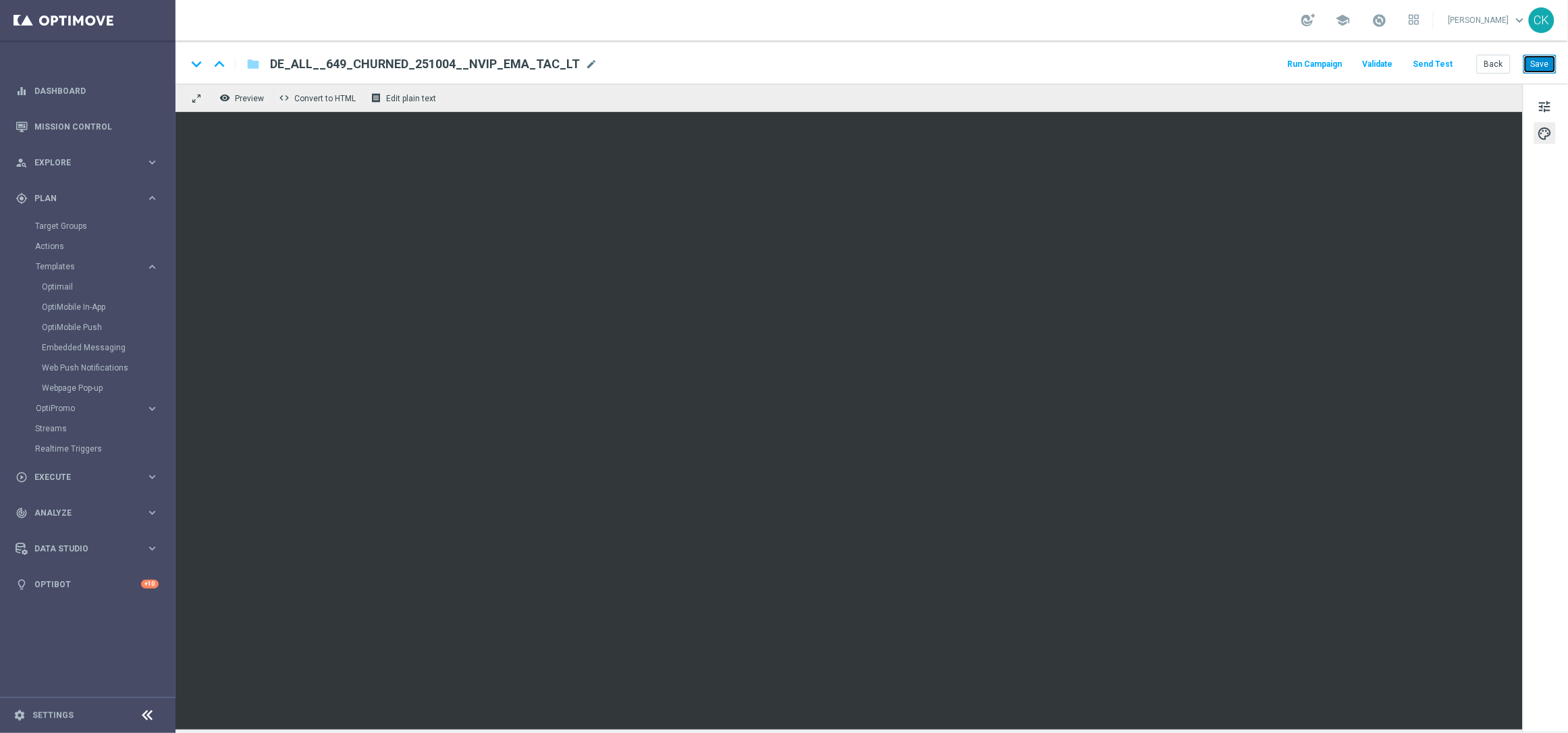
click at [1545, 68] on button "Save" at bounding box center [1539, 65] width 33 height 19
click at [1552, 71] on button "Save" at bounding box center [1539, 65] width 33 height 19
click at [1436, 62] on button "Send Test" at bounding box center [1433, 64] width 44 height 18
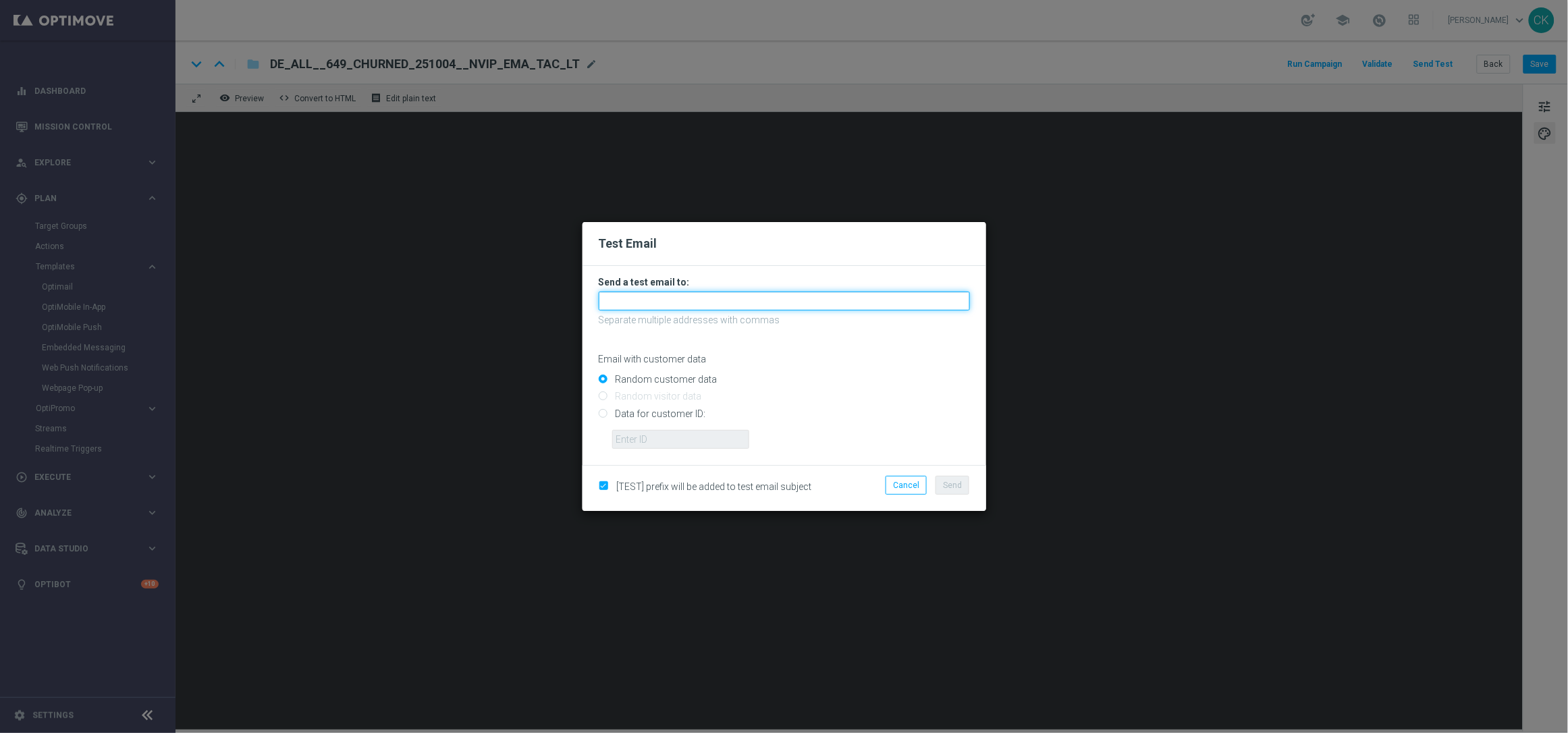
click at [821, 300] on input "text" at bounding box center [784, 301] width 371 height 19
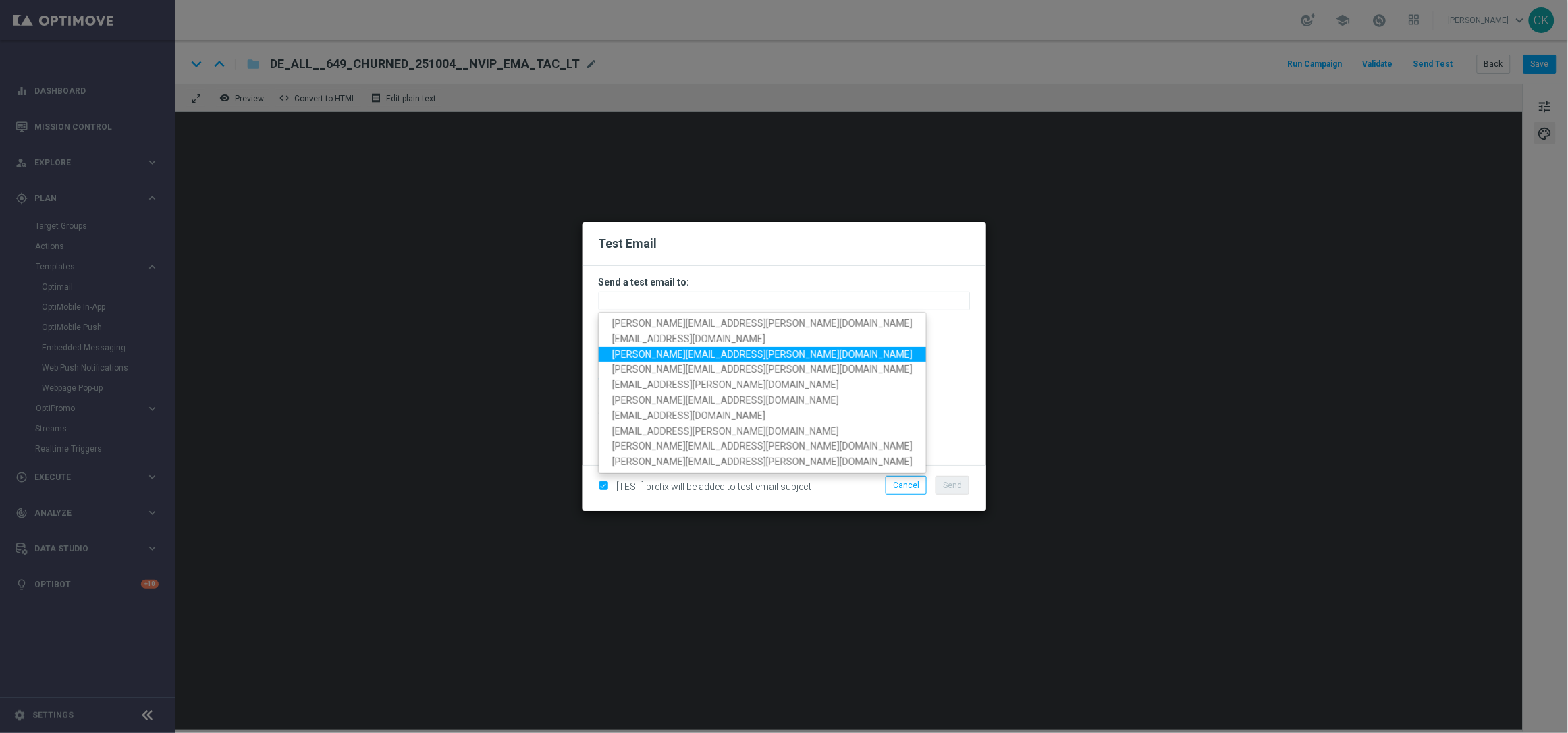
click at [709, 351] on span "[PERSON_NAME][EMAIL_ADDRESS][PERSON_NAME][DOMAIN_NAME]" at bounding box center [762, 354] width 300 height 11
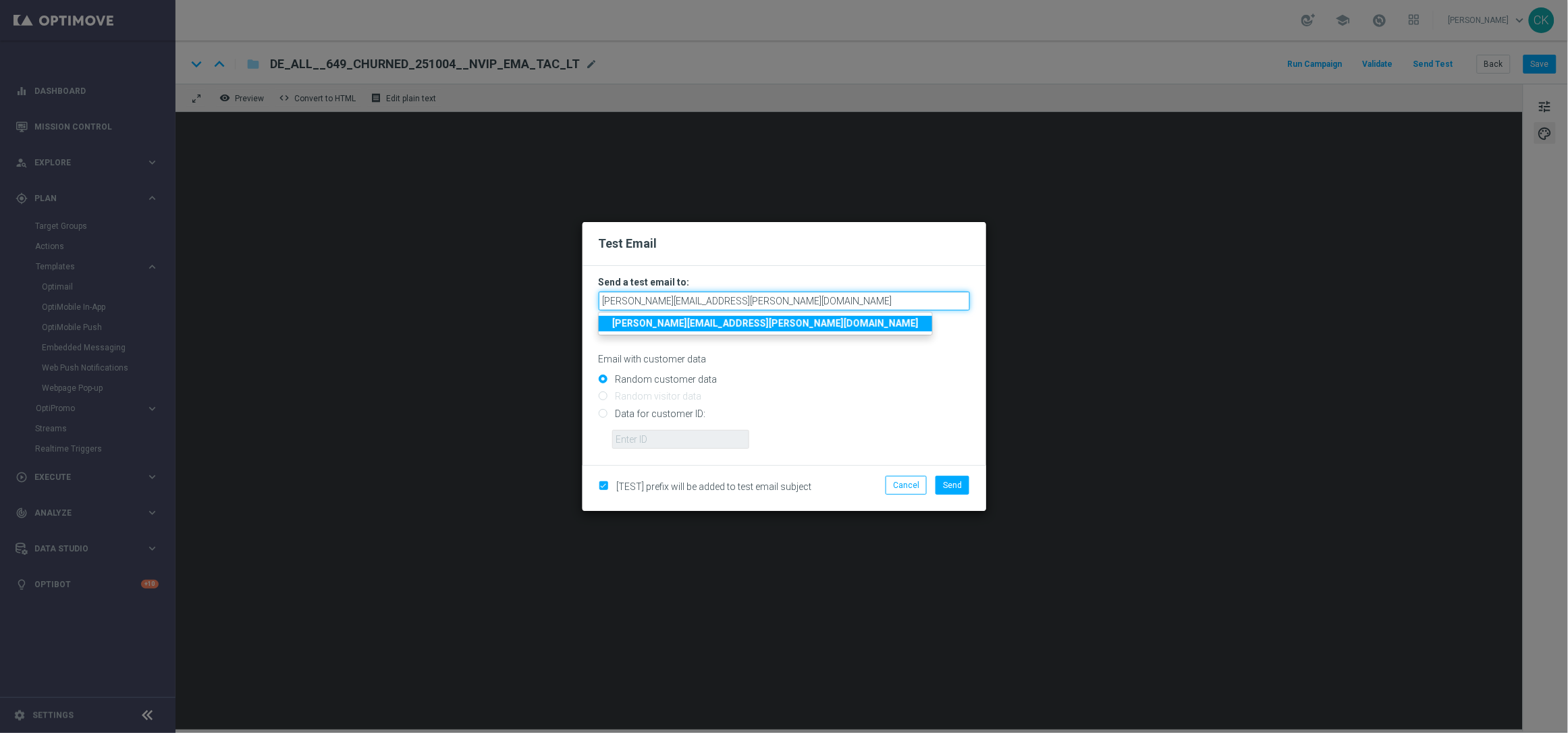
click at [787, 304] on input "[PERSON_NAME][EMAIL_ADDRESS][PERSON_NAME][DOMAIN_NAME]" at bounding box center [784, 301] width 371 height 19
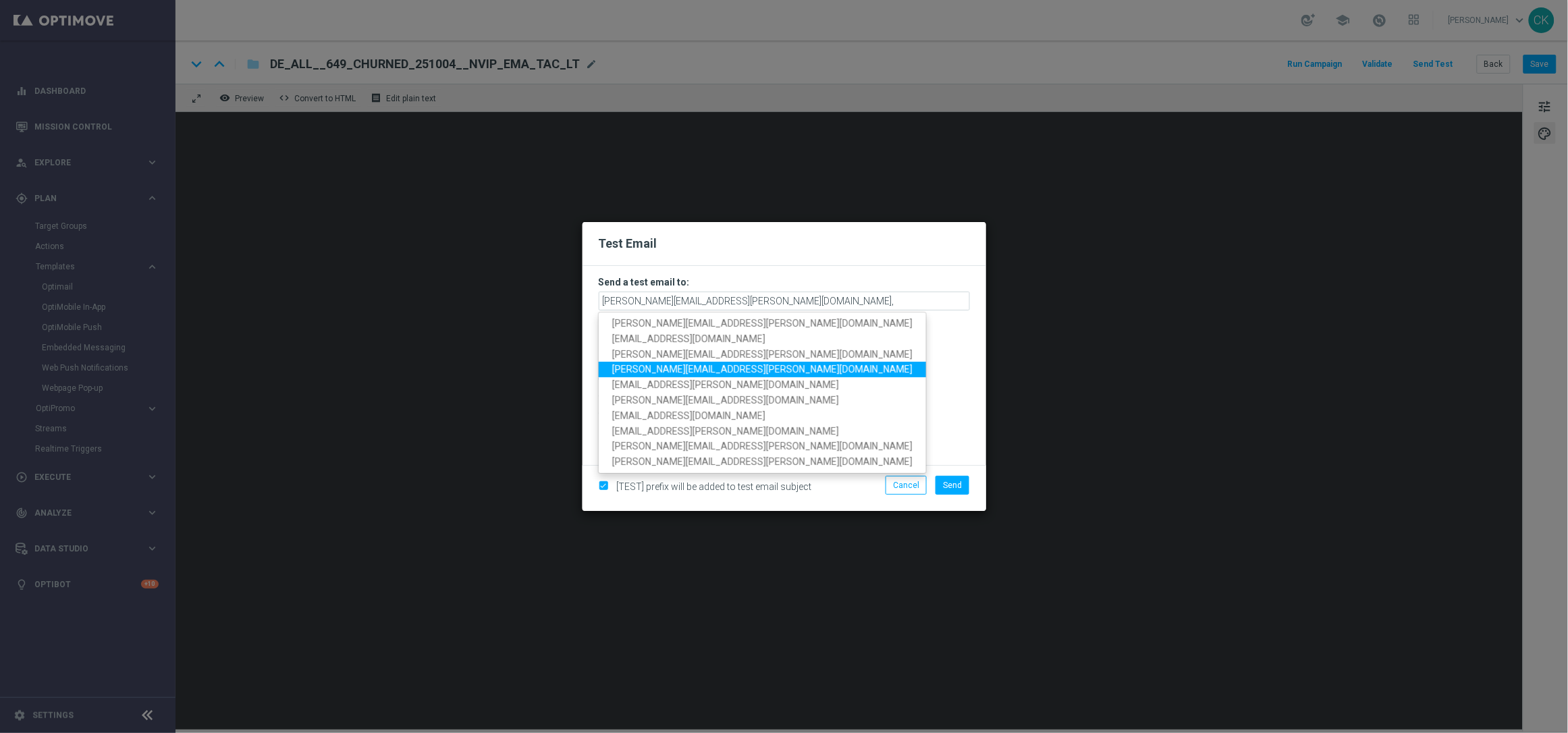
click at [735, 369] on span "[PERSON_NAME][EMAIL_ADDRESS][PERSON_NAME][DOMAIN_NAME]" at bounding box center [762, 369] width 300 height 11
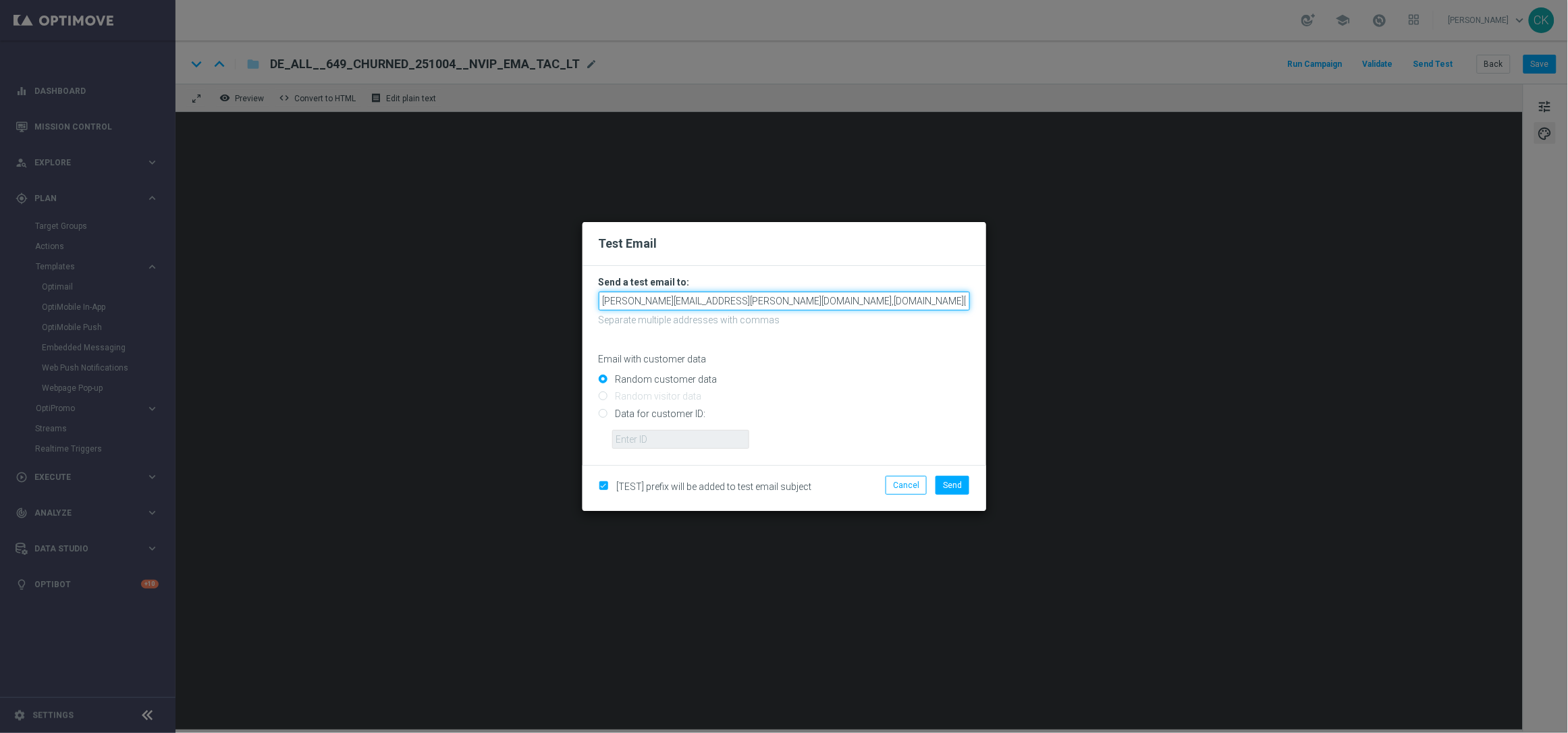
click at [914, 302] on input "[PERSON_NAME][EMAIL_ADDRESS][PERSON_NAME][DOMAIN_NAME],[DOMAIN_NAME][EMAIL_ADDR…" at bounding box center [784, 301] width 371 height 19
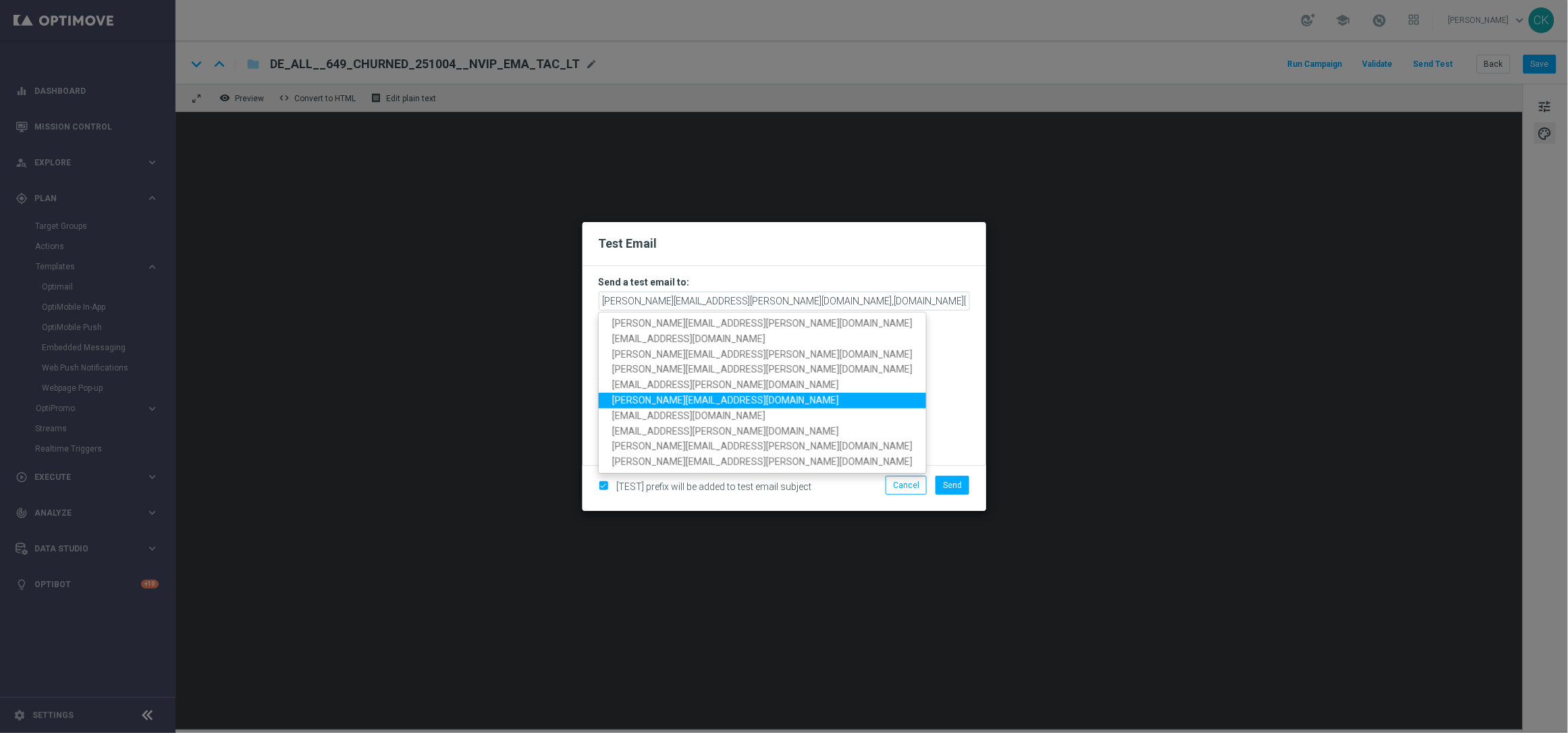
click at [717, 396] on span "[PERSON_NAME][EMAIL_ADDRESS][DOMAIN_NAME]" at bounding box center [725, 400] width 227 height 11
type input "[PERSON_NAME][EMAIL_ADDRESS][PERSON_NAME][DOMAIN_NAME],[DOMAIN_NAME][EMAIL_ADDR…"
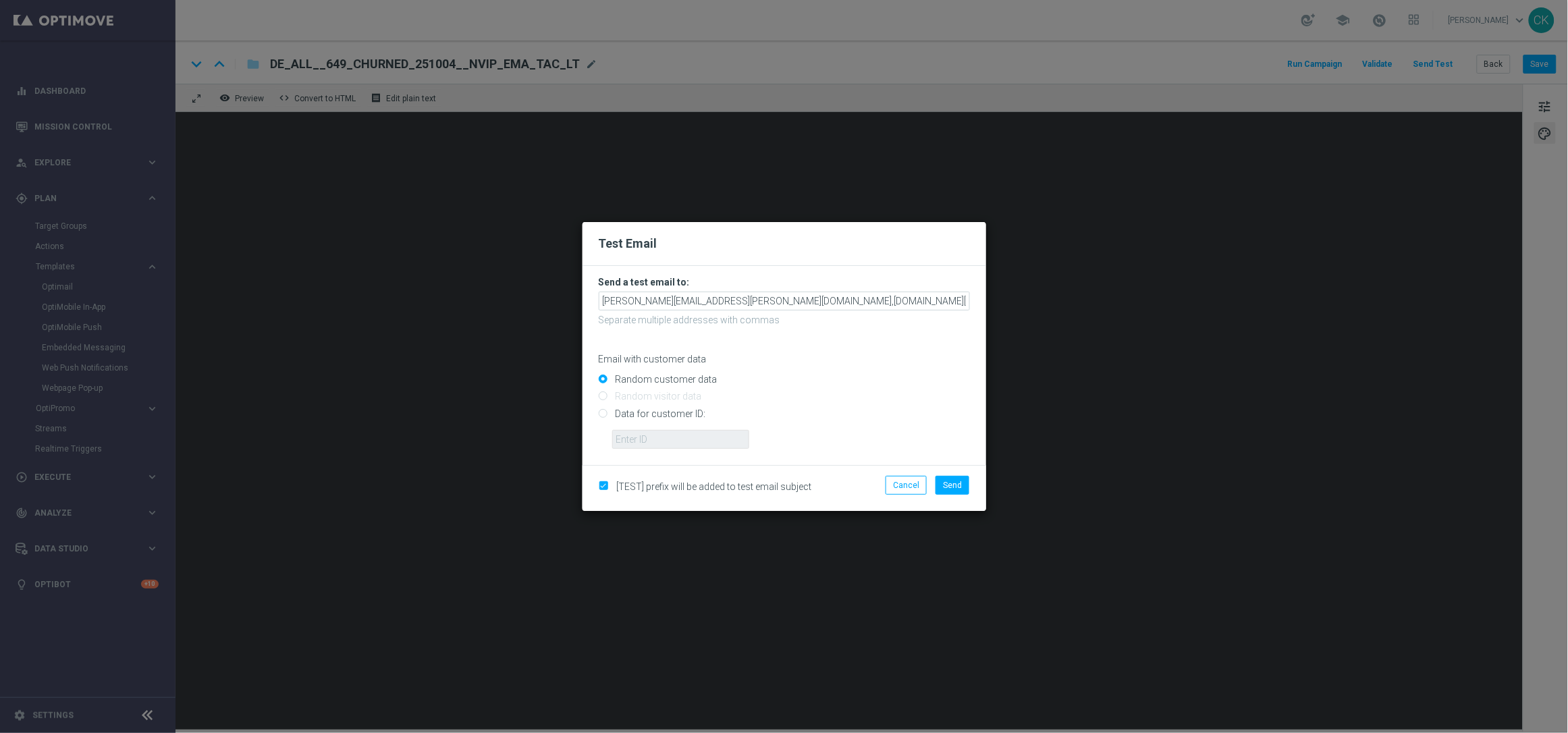
click at [677, 411] on input "Data for customer ID:" at bounding box center [784, 420] width 371 height 19
radio input "true"
click at [676, 442] on input "text" at bounding box center [681, 439] width 137 height 19
type input "14586067"
click at [948, 484] on span "Send" at bounding box center [953, 485] width 19 height 10
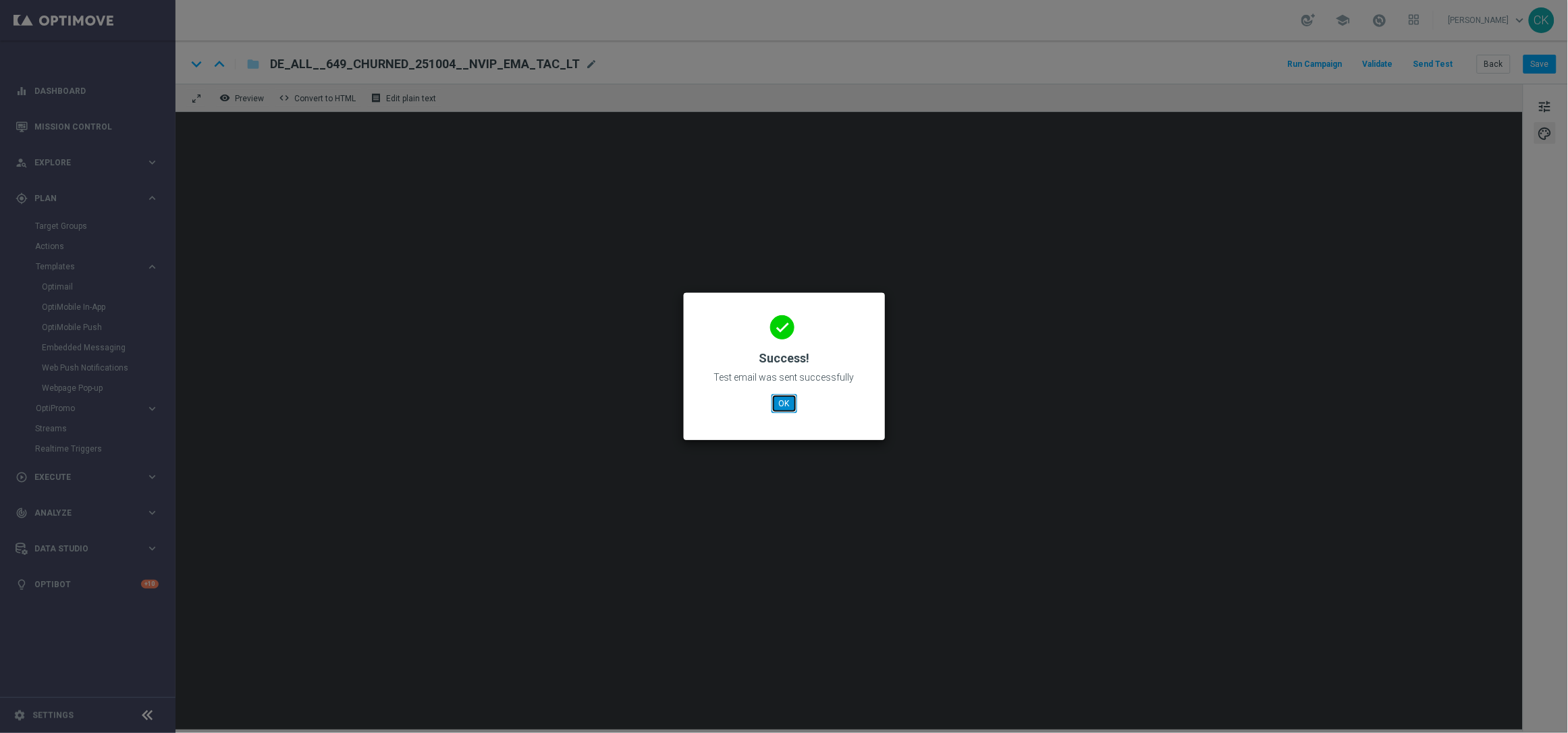
click at [784, 398] on button "OK" at bounding box center [784, 404] width 26 height 19
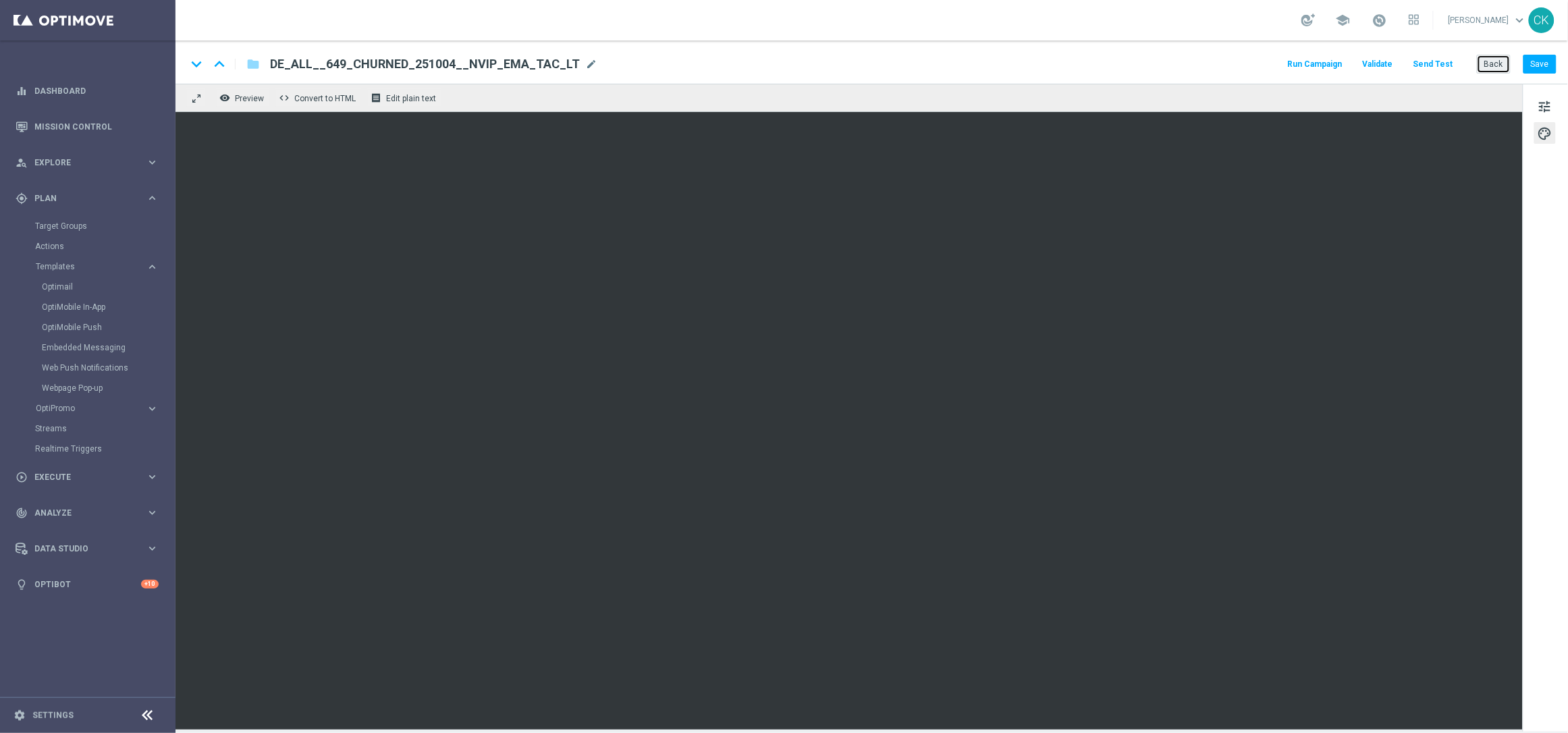
click at [1502, 63] on button "Back" at bounding box center [1494, 65] width 34 height 19
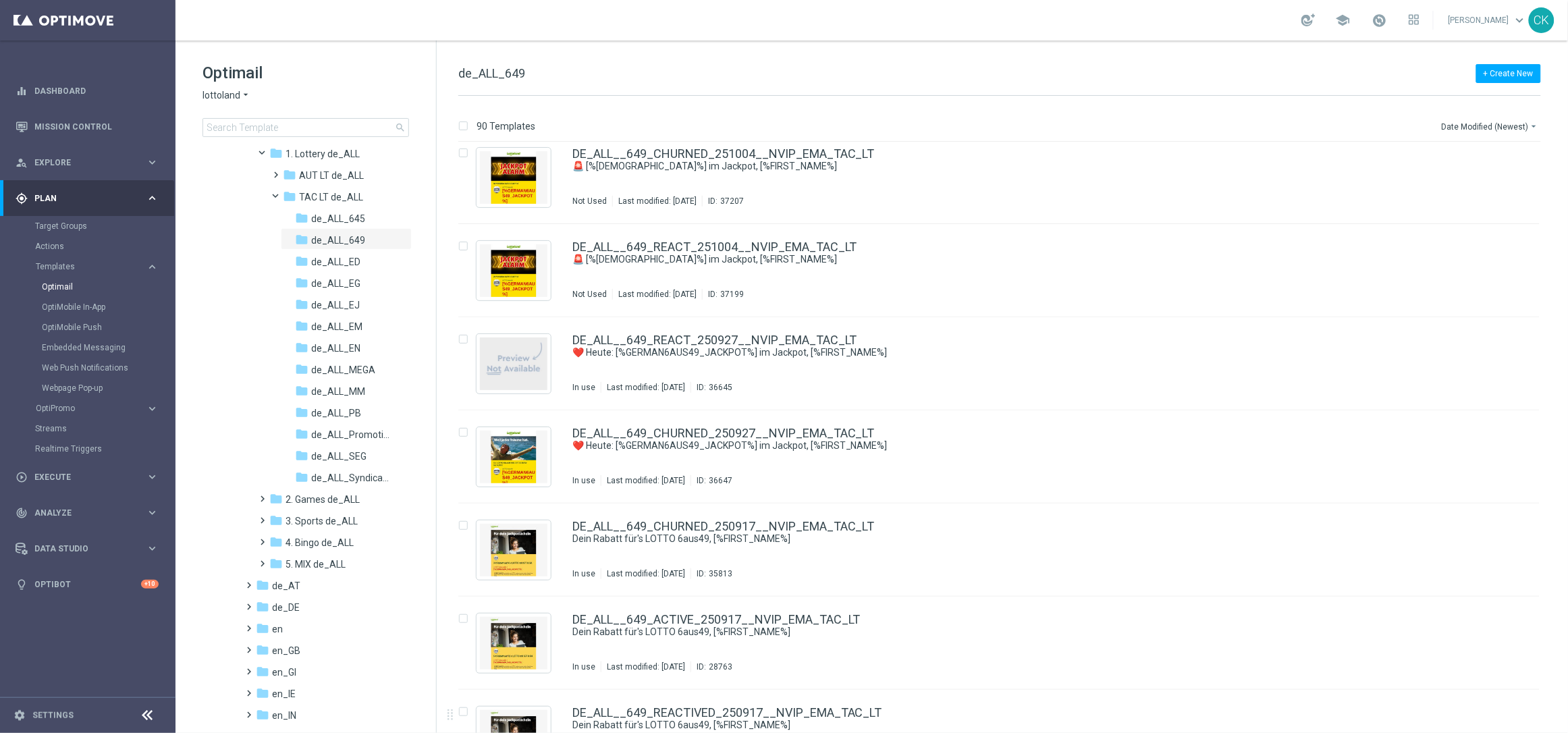
scroll to position [136, 0]
click at [261, 558] on span at bounding box center [260, 555] width 6 height 6
click at [277, 600] on span at bounding box center [274, 598] width 6 height 6
click at [352, 570] on span "de_ALL_Promotions_Seasonal" at bounding box center [350, 576] width 78 height 12
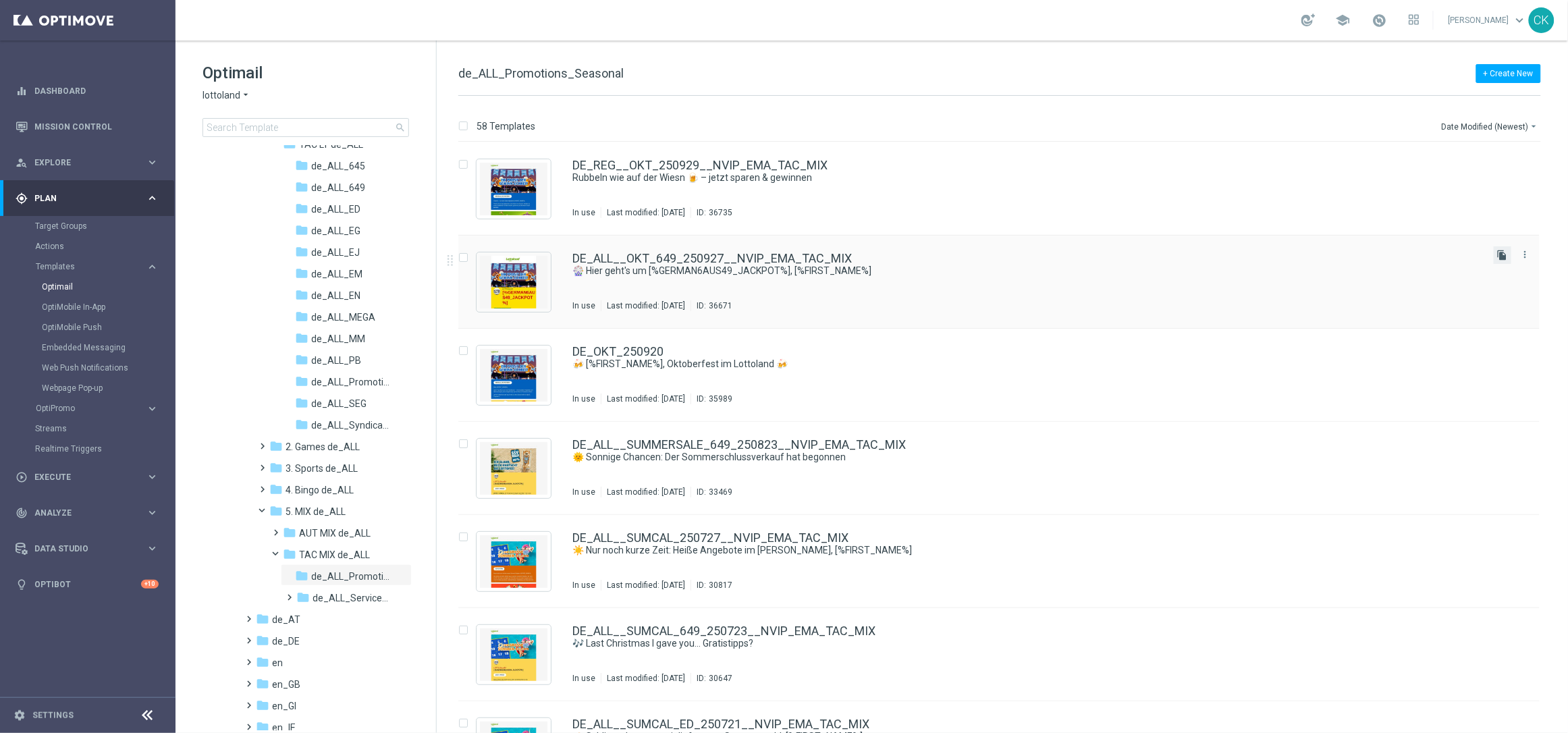
click at [1503, 256] on icon "file_copy" at bounding box center [1503, 255] width 11 height 11
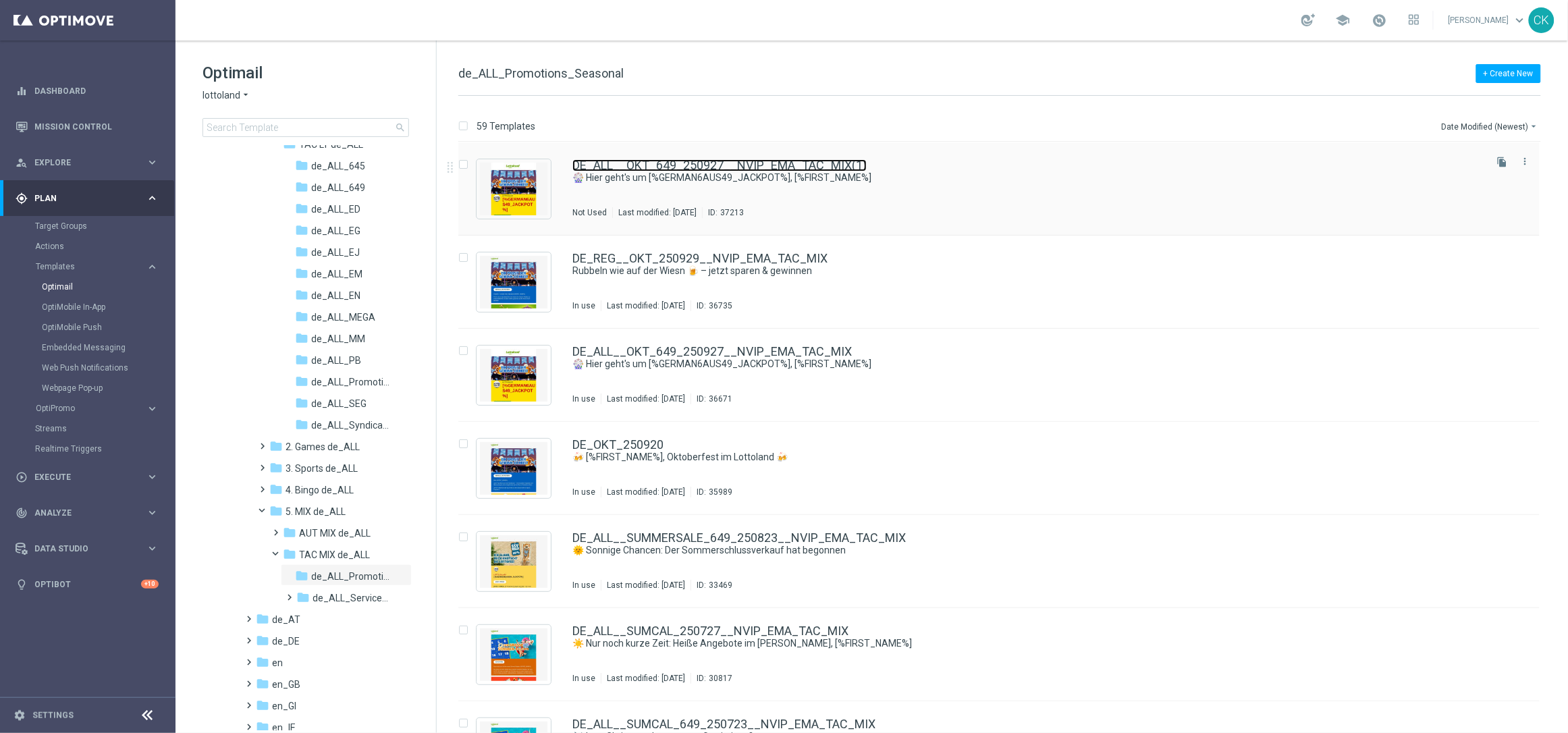
click at [687, 160] on link "DE_ALL__OKT_649_250927__NVIP_EMA_TAC_MIX(1)" at bounding box center [719, 165] width 294 height 12
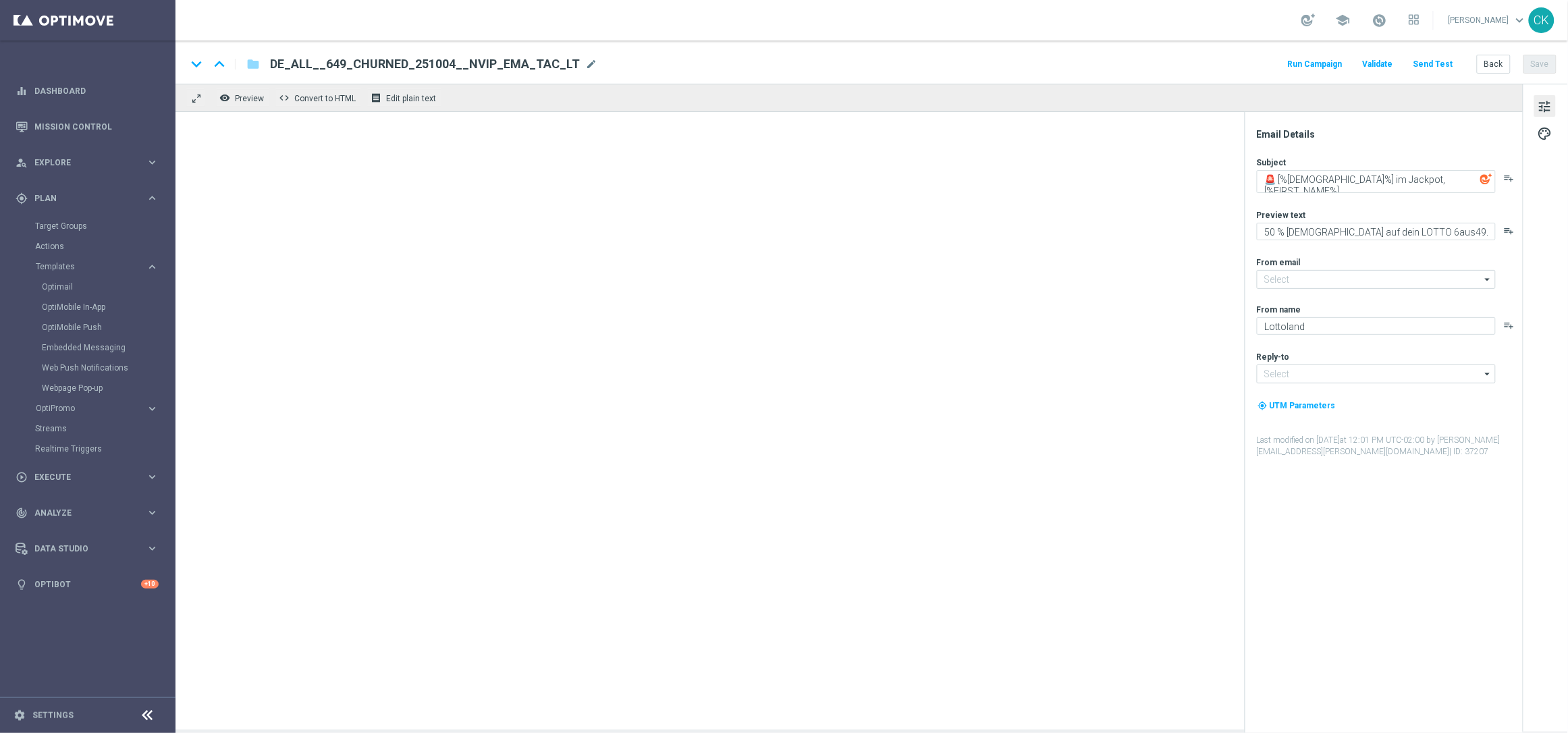
type input "[EMAIL_ADDRESS][DOMAIN_NAME]"
type textarea "🎡 Hier geht's um [%GERMAN6AUS49_JACKPOT%], [%FIRST_NAME%]"
type textarea "Wiesn-Rabatt für's LOTTO 6aus49."
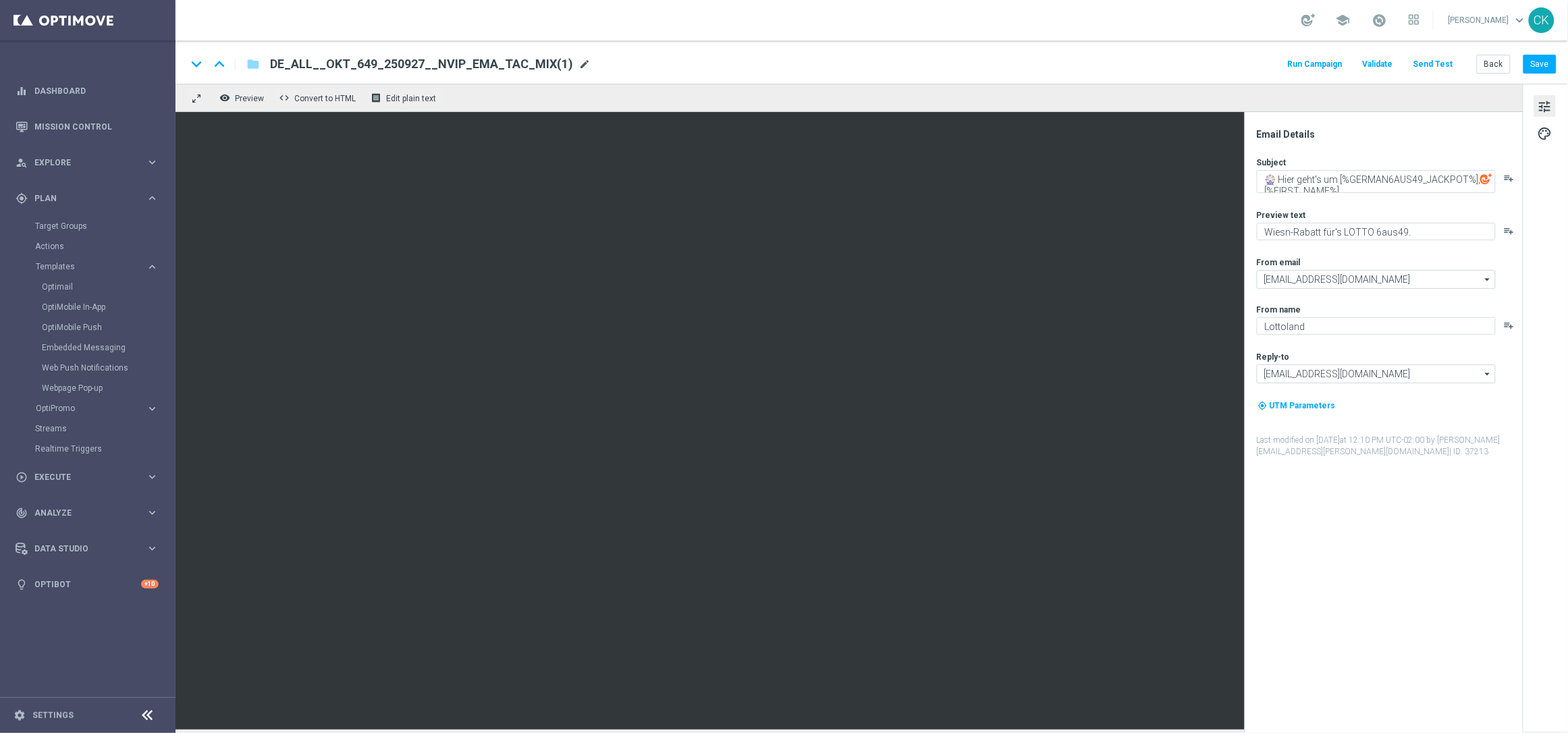
click at [579, 65] on span "mode_edit" at bounding box center [584, 64] width 12 height 12
click at [534, 63] on input "DE_ALL__OKT_649_250927__NVIP_EMA_TAC_MIX(1)" at bounding box center [437, 64] width 335 height 18
paste input "1004__NVIP_EMA_TAC_MIX"
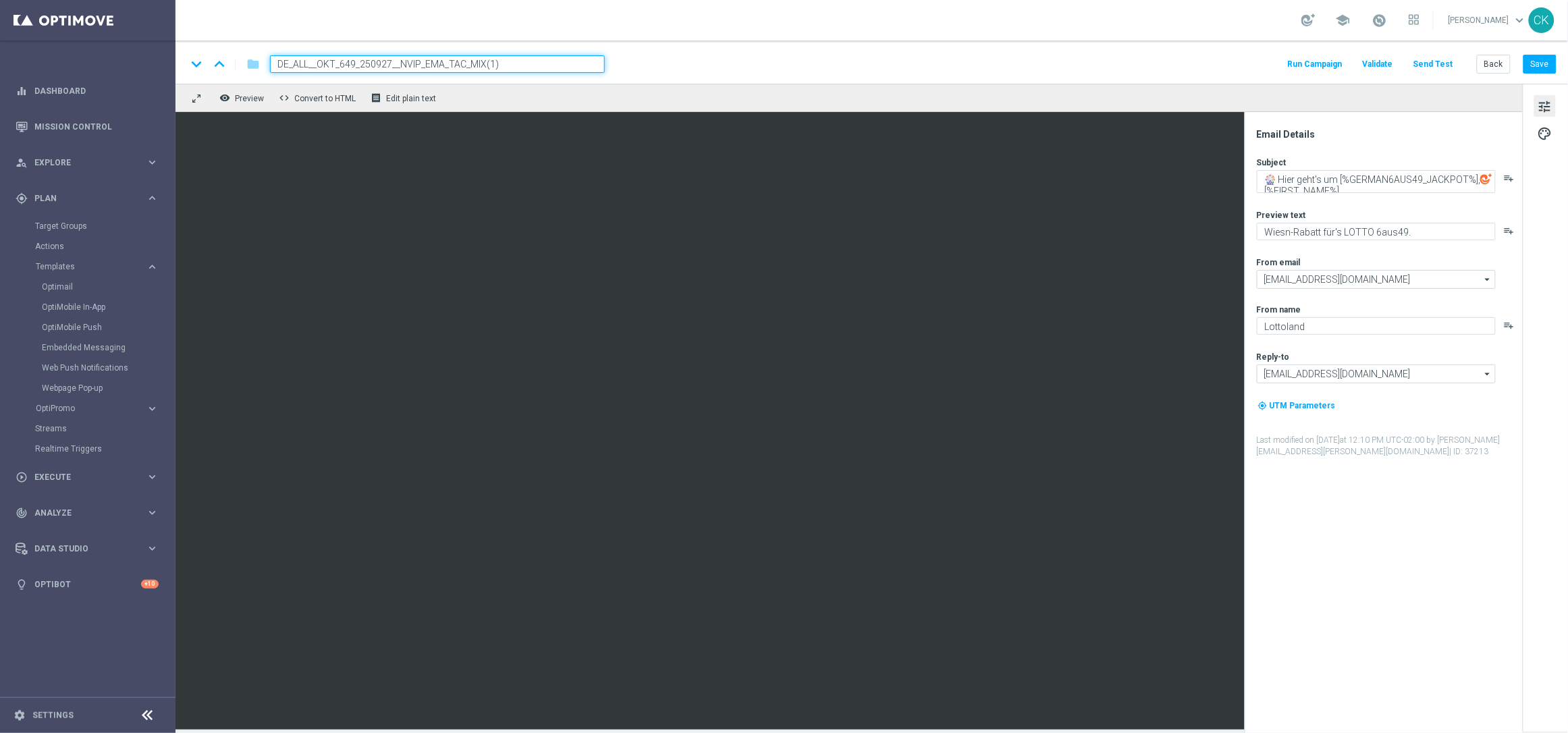
type input "DE_ALL__OKT_649_251004__NVIP_EMA_TAC_MIX"
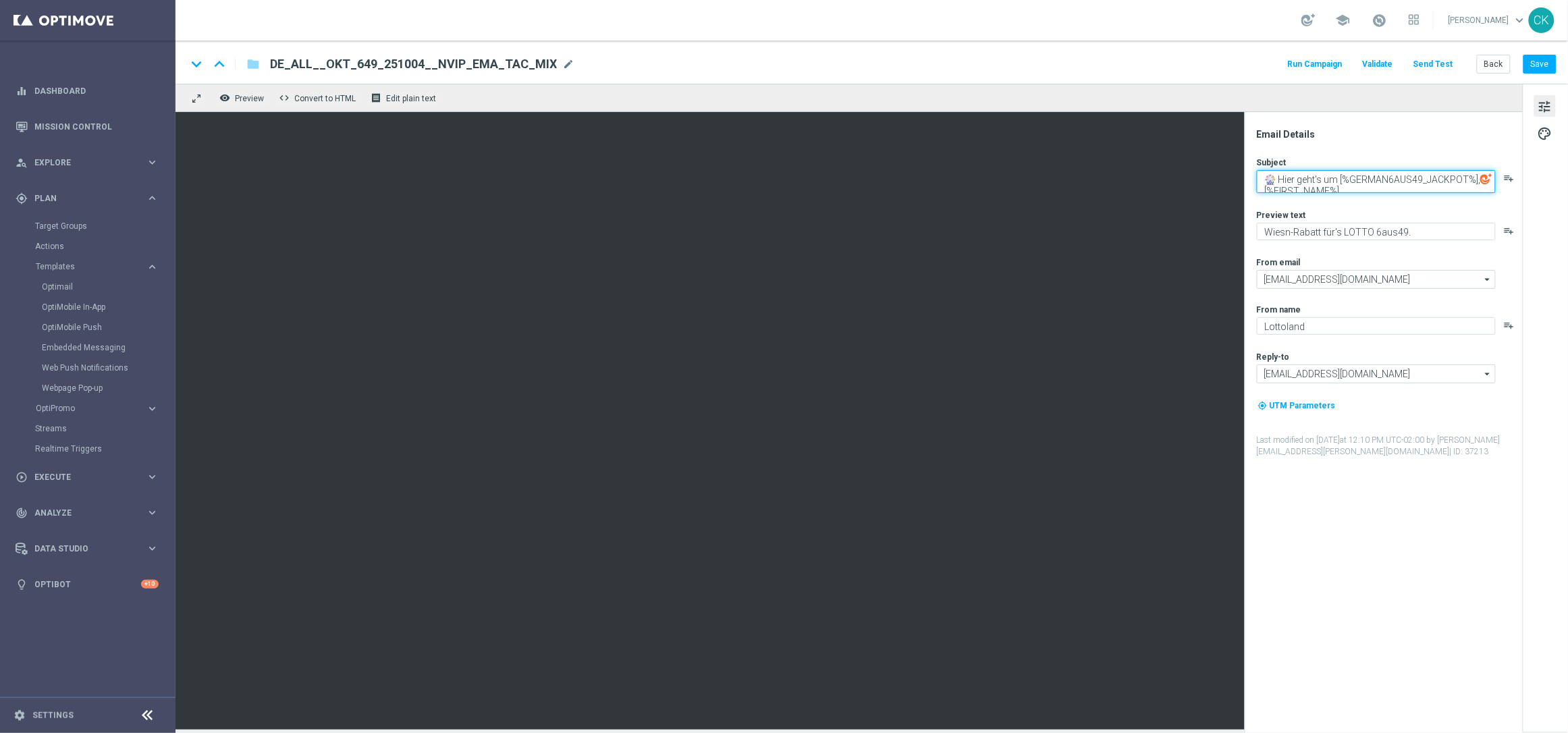
click at [1353, 180] on textarea "🎡 Hier geht's um [%GERMAN6AUS49_JACKPOT%], [%FIRST_NAME%]" at bounding box center [1376, 181] width 239 height 23
paste textarea "[%GERMAN6AUS49_JACKPOT%] im Jackpot"
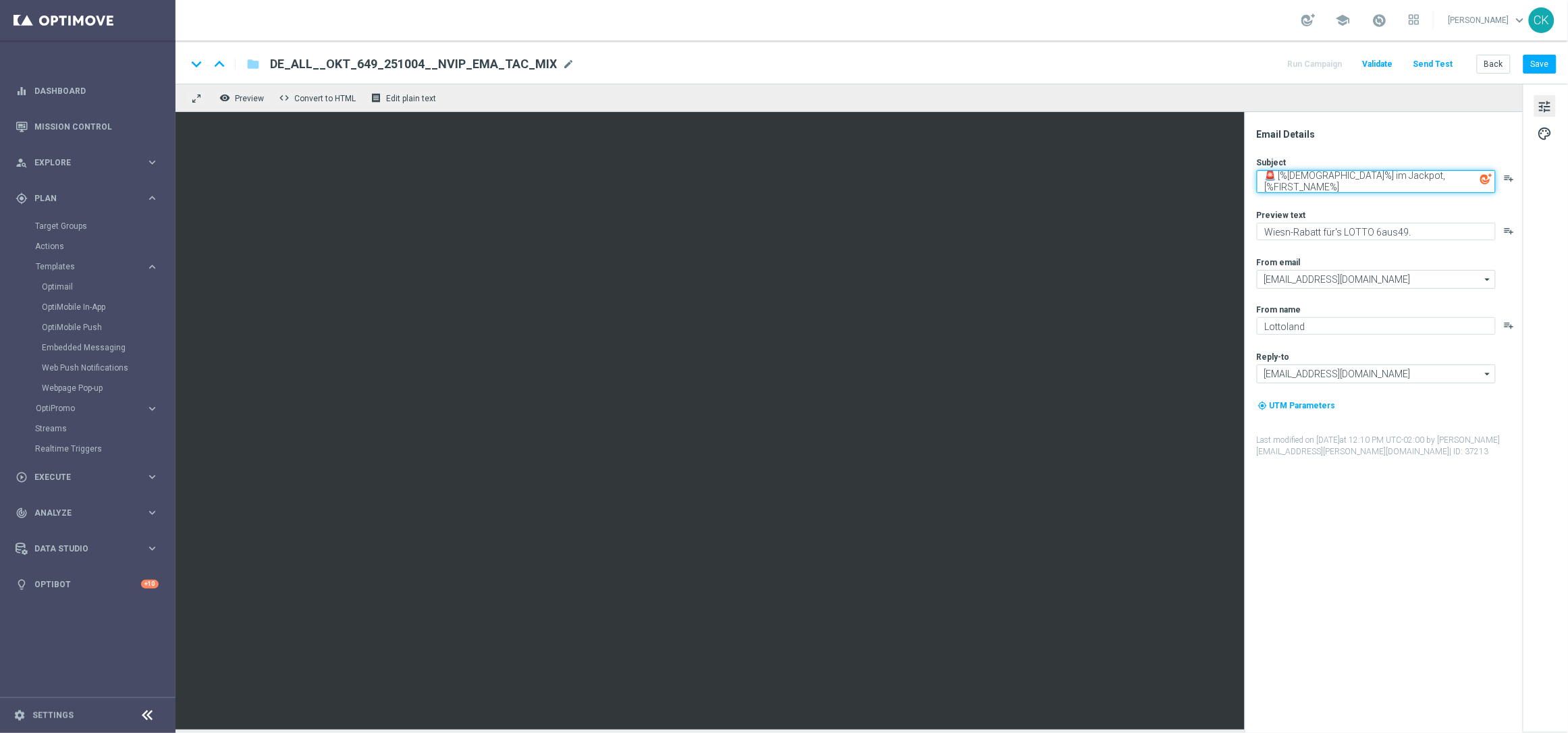
click at [1277, 175] on textarea "🚨 [%[DEMOGRAPHIC_DATA]%] im Jackpot, [%FIRST_NAME%]" at bounding box center [1376, 181] width 239 height 23
paste textarea "🍻"
type textarea "🍻 [%[DEMOGRAPHIC_DATA]%] im Jackpot, [%FIRST_NAME%]"
drag, startPoint x: 1343, startPoint y: 233, endPoint x: 1253, endPoint y: 232, distance: 90.0
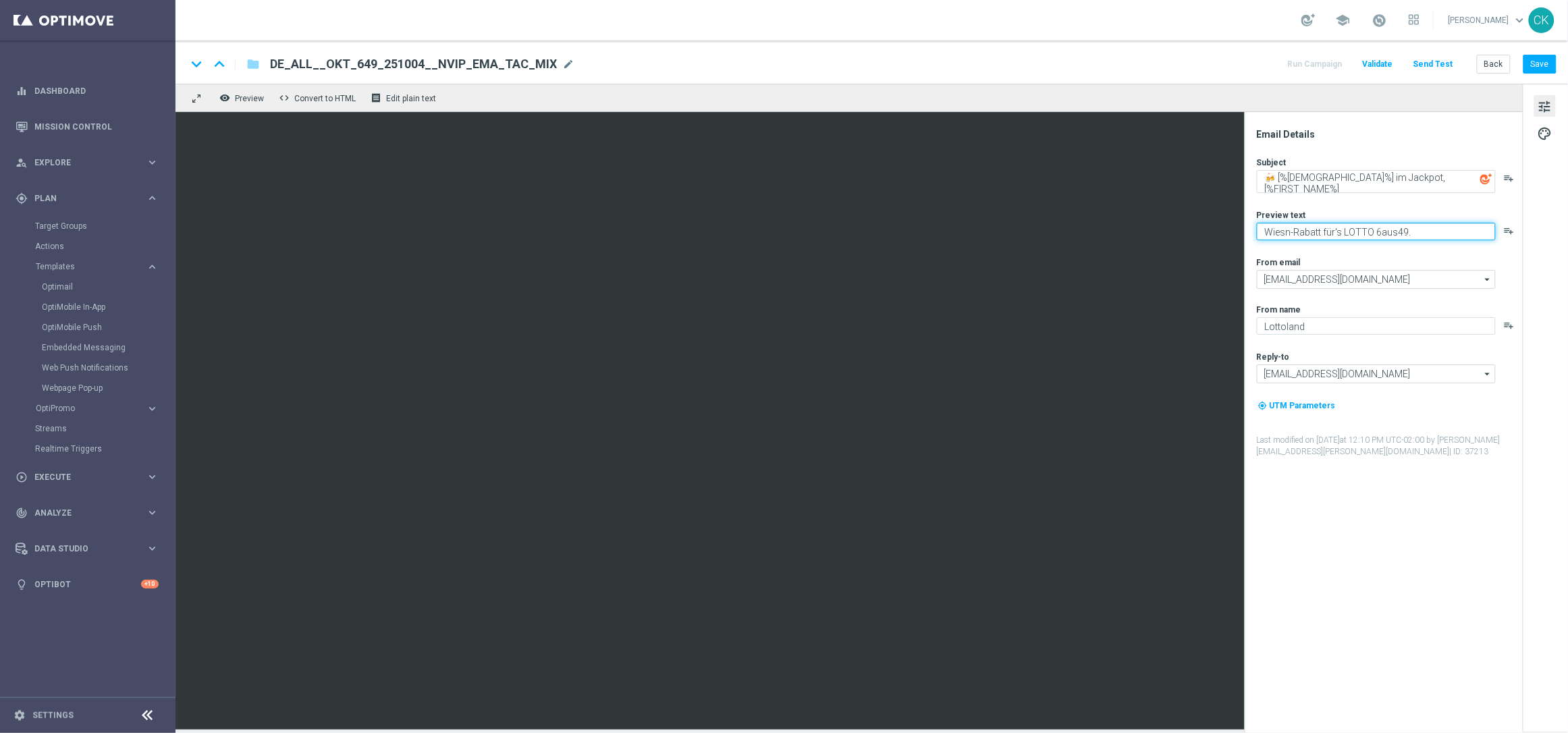
click at [1253, 232] on div "Email Details Subject 🍻 [%[DEMOGRAPHIC_DATA]%] im Jackpot, [%FIRST_NAME%] playl…" at bounding box center [1387, 431] width 269 height 605
type textarea "Rubbellose GRATIS zum LOTTO 6aus49."
click at [1348, 176] on textarea "🍻 [%[DEMOGRAPHIC_DATA]%] im Jackpot, [%FIRST_NAME%]" at bounding box center [1376, 181] width 239 height 23
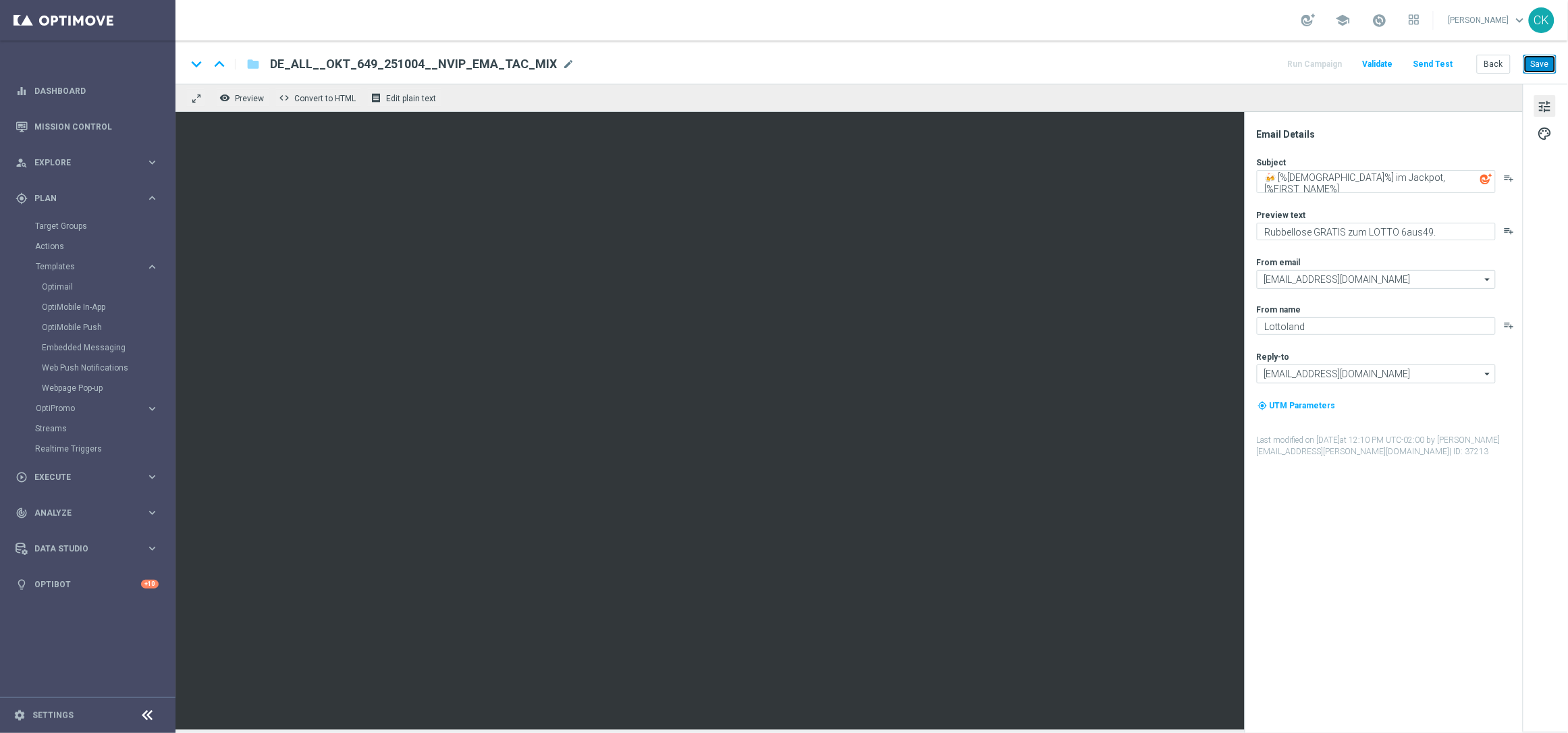
click at [1544, 65] on button "Save" at bounding box center [1539, 65] width 33 height 19
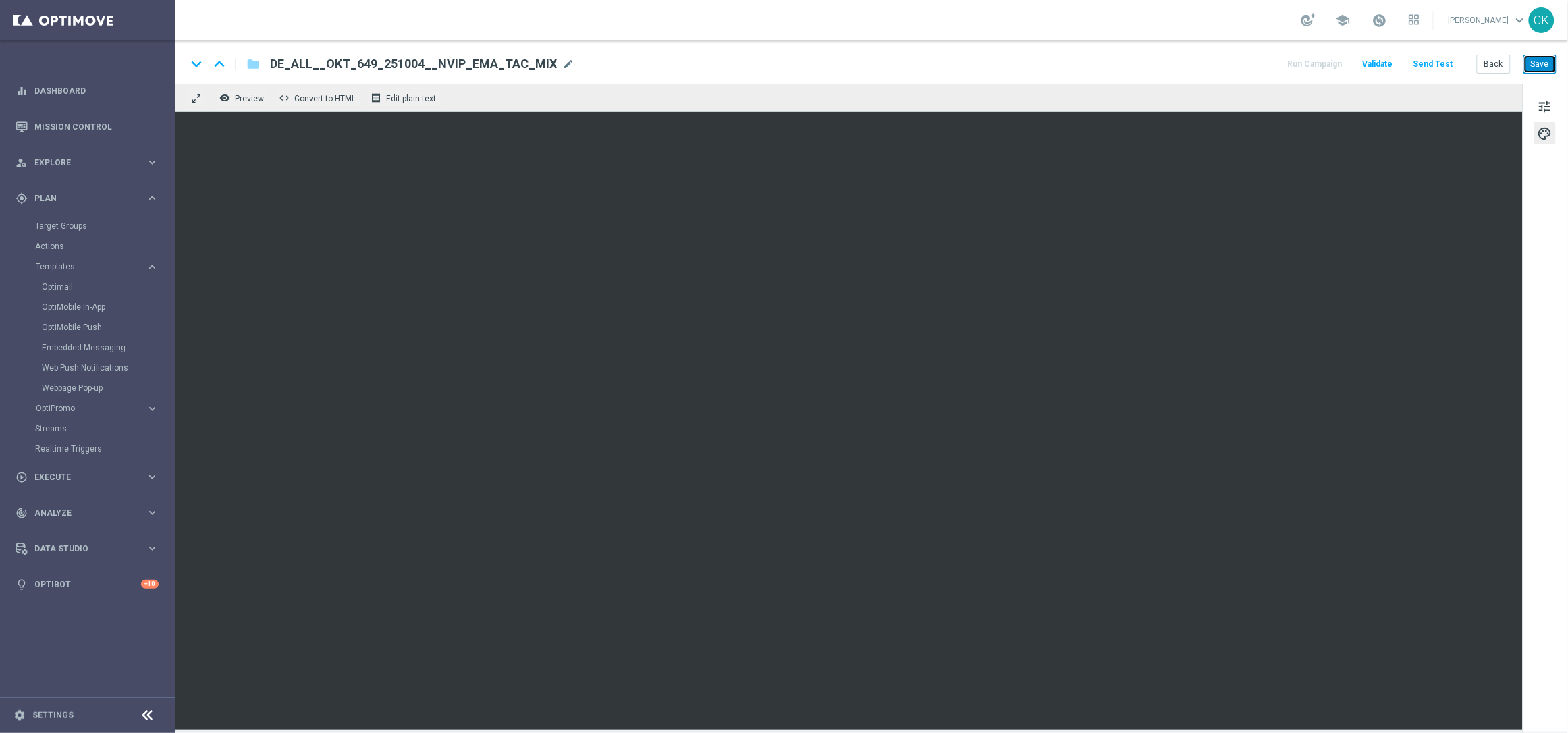
click at [1538, 59] on button "Save" at bounding box center [1539, 65] width 33 height 19
click at [1541, 64] on button "Save" at bounding box center [1539, 65] width 33 height 19
click at [1546, 99] on span "tune" at bounding box center [1545, 107] width 15 height 18
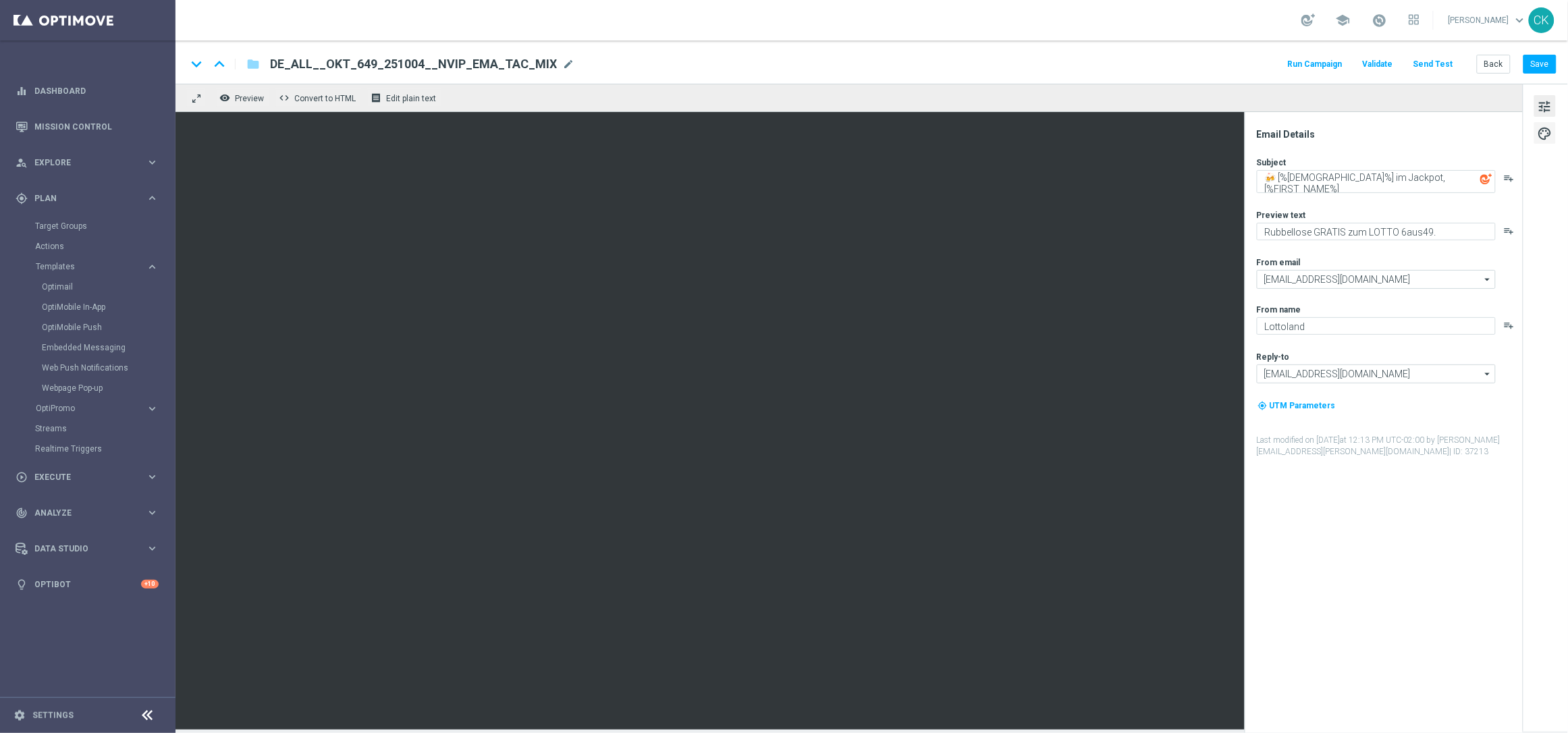
click at [1546, 130] on span "palette" at bounding box center [1545, 134] width 15 height 18
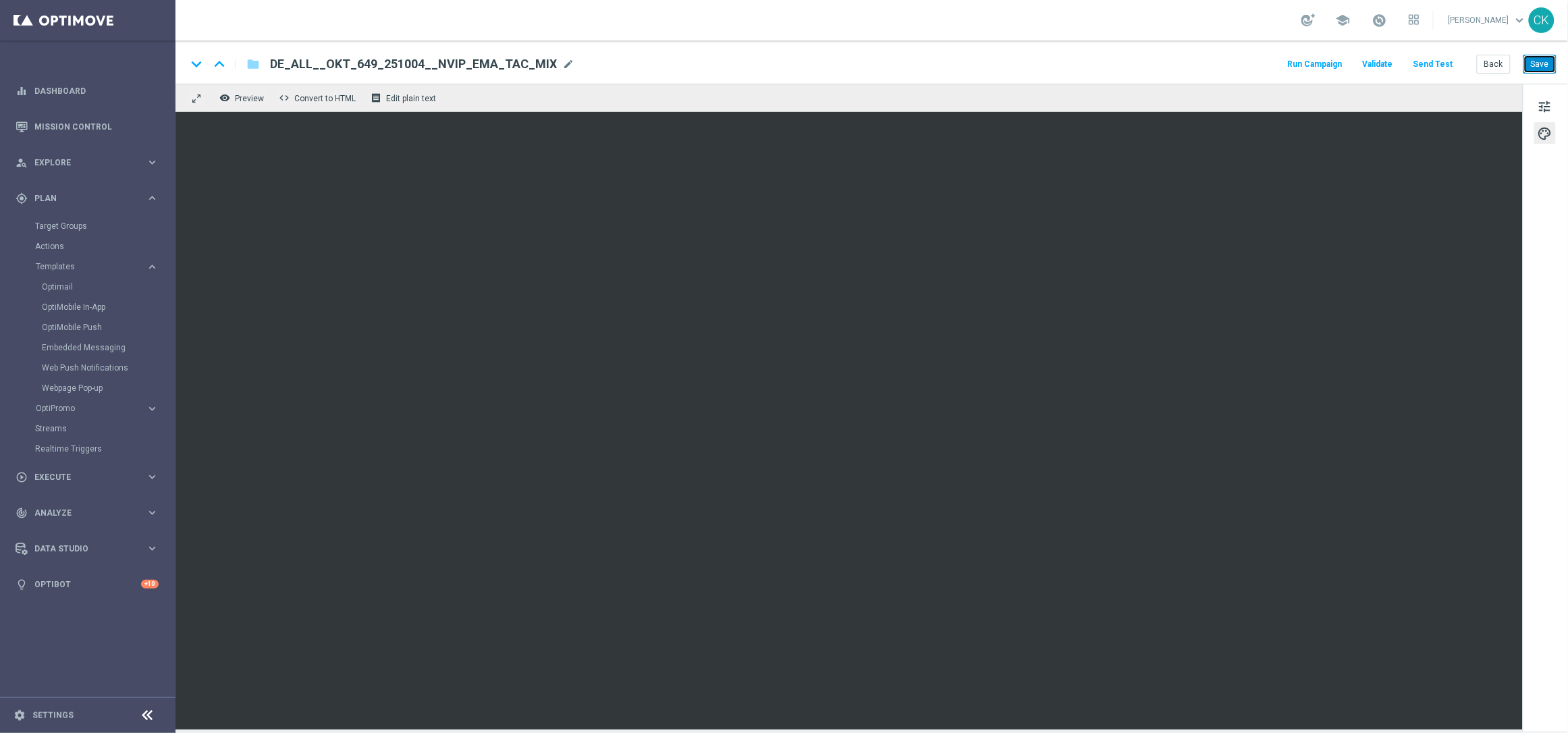
click at [1542, 61] on button "Save" at bounding box center [1539, 65] width 33 height 19
click at [1444, 60] on button "Send Test" at bounding box center [1433, 64] width 44 height 18
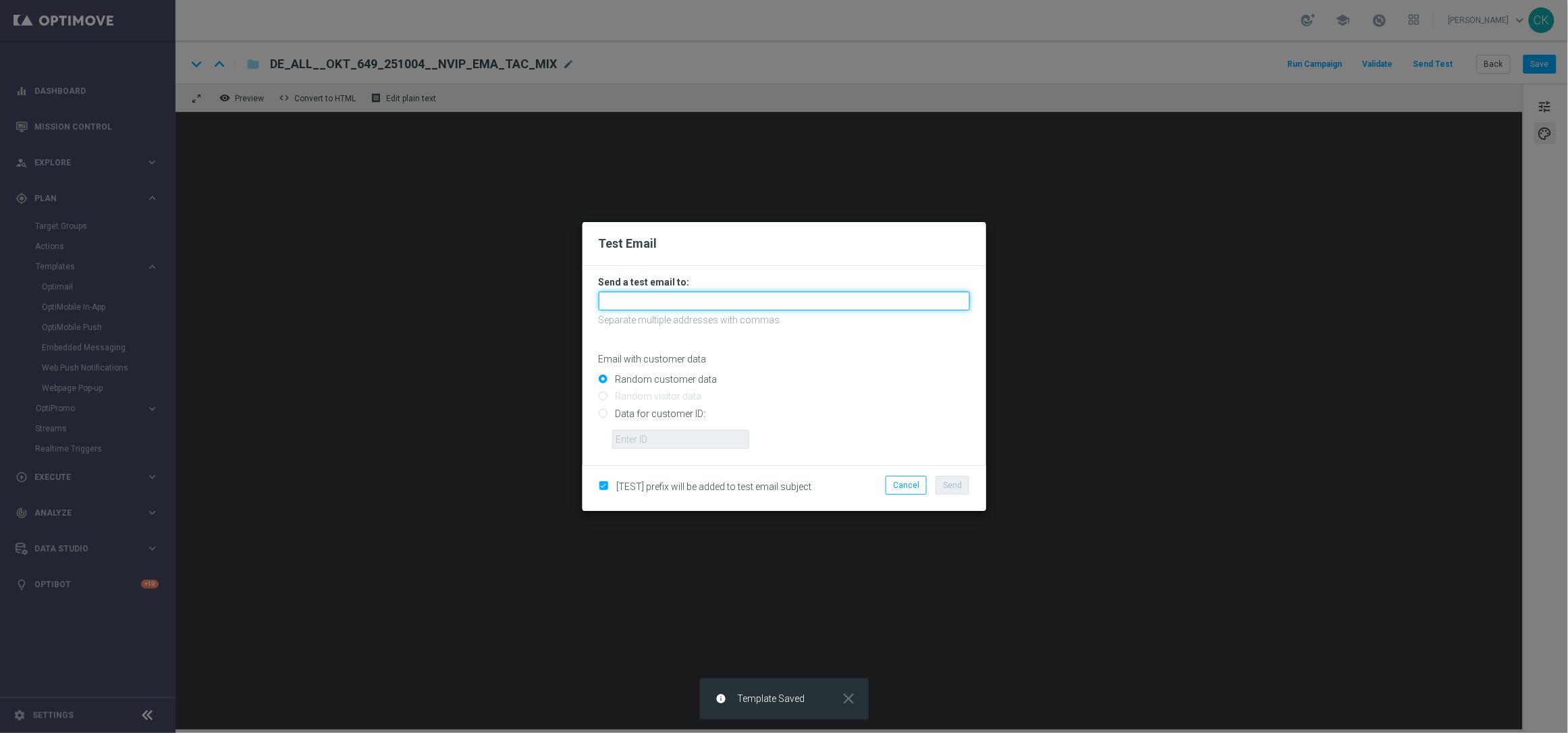
click at [769, 298] on input "text" at bounding box center [784, 301] width 371 height 19
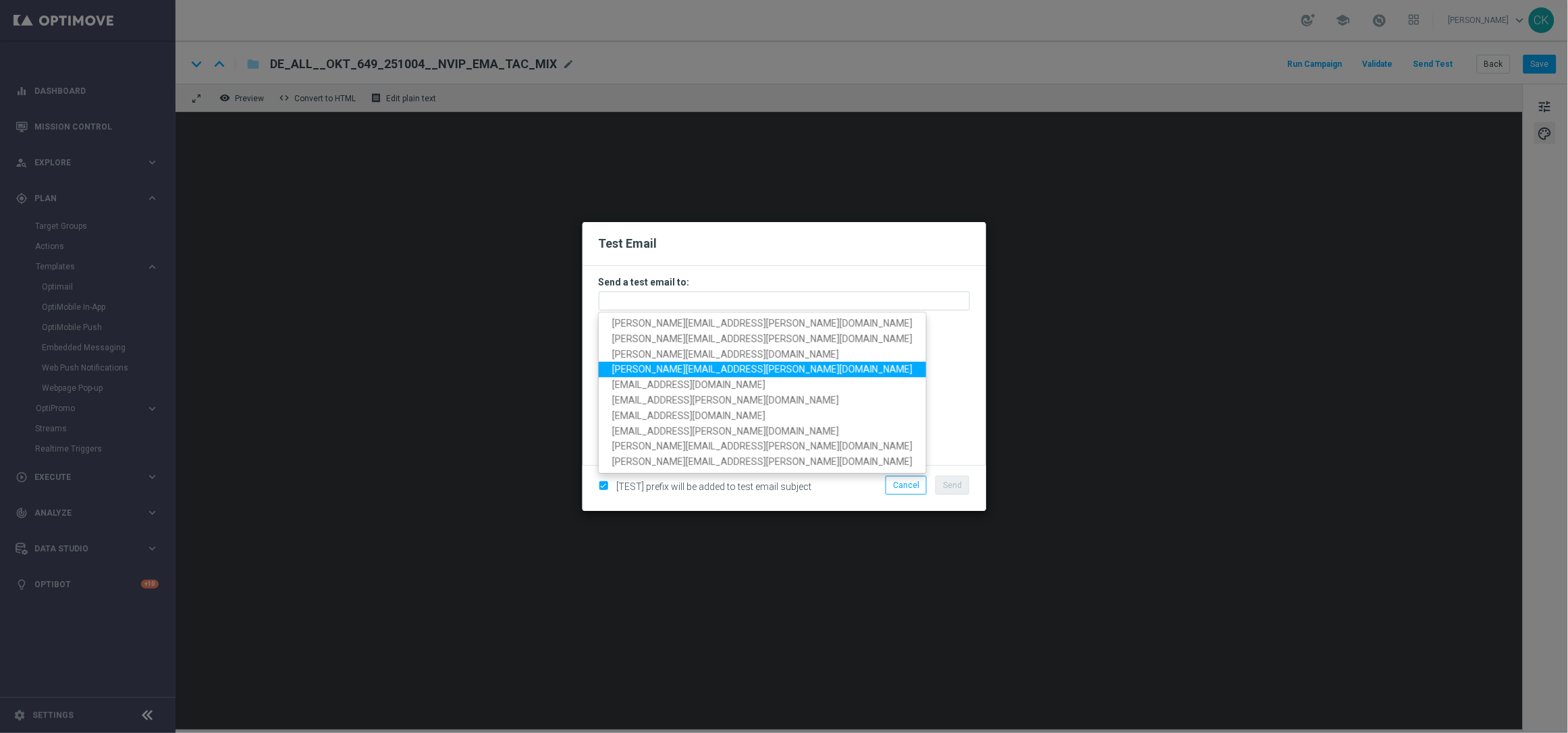
click at [741, 368] on span "[PERSON_NAME][EMAIL_ADDRESS][PERSON_NAME][DOMAIN_NAME]" at bounding box center [762, 369] width 300 height 11
type input "[PERSON_NAME][EMAIL_ADDRESS][PERSON_NAME][DOMAIN_NAME]"
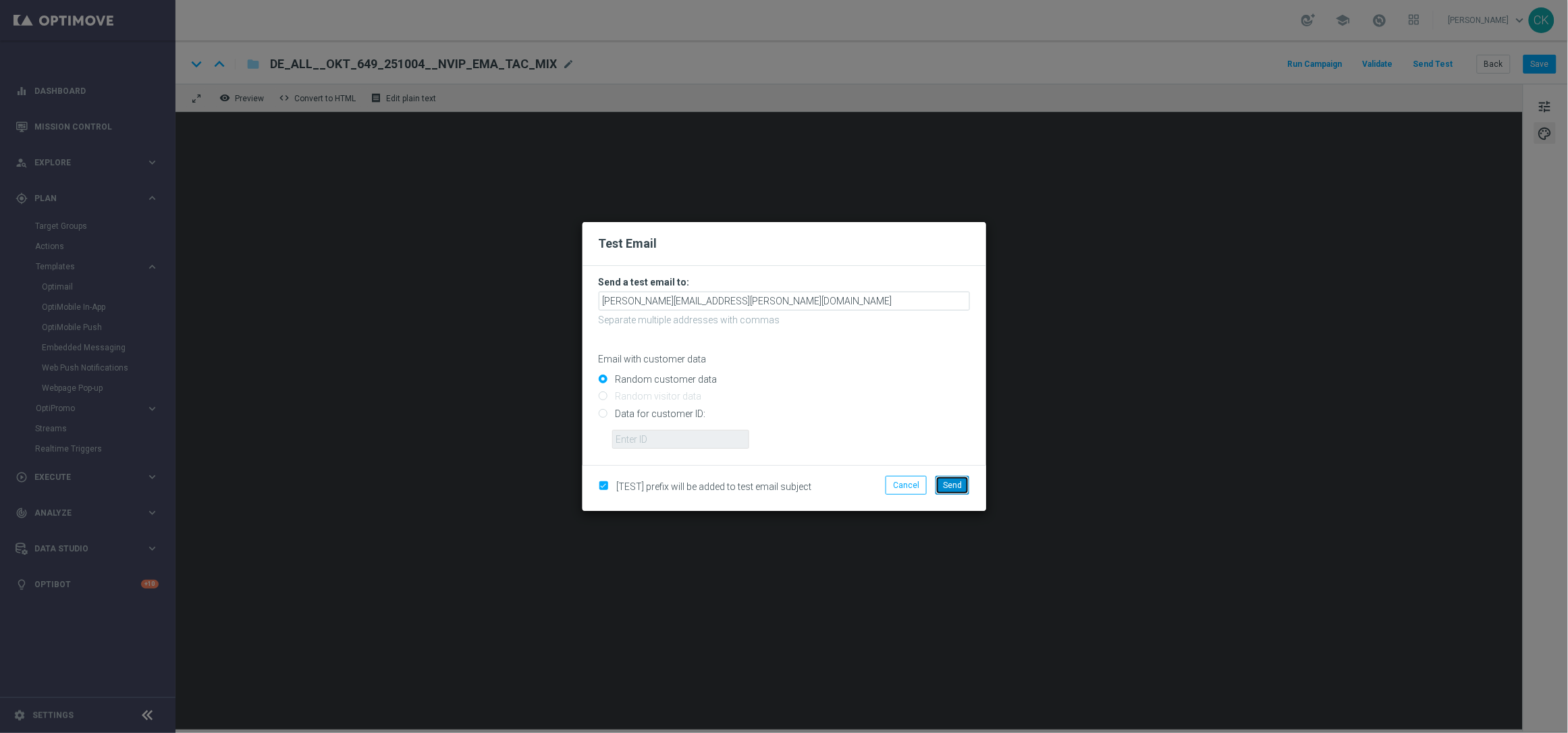
click at [954, 486] on span "Send" at bounding box center [953, 485] width 19 height 10
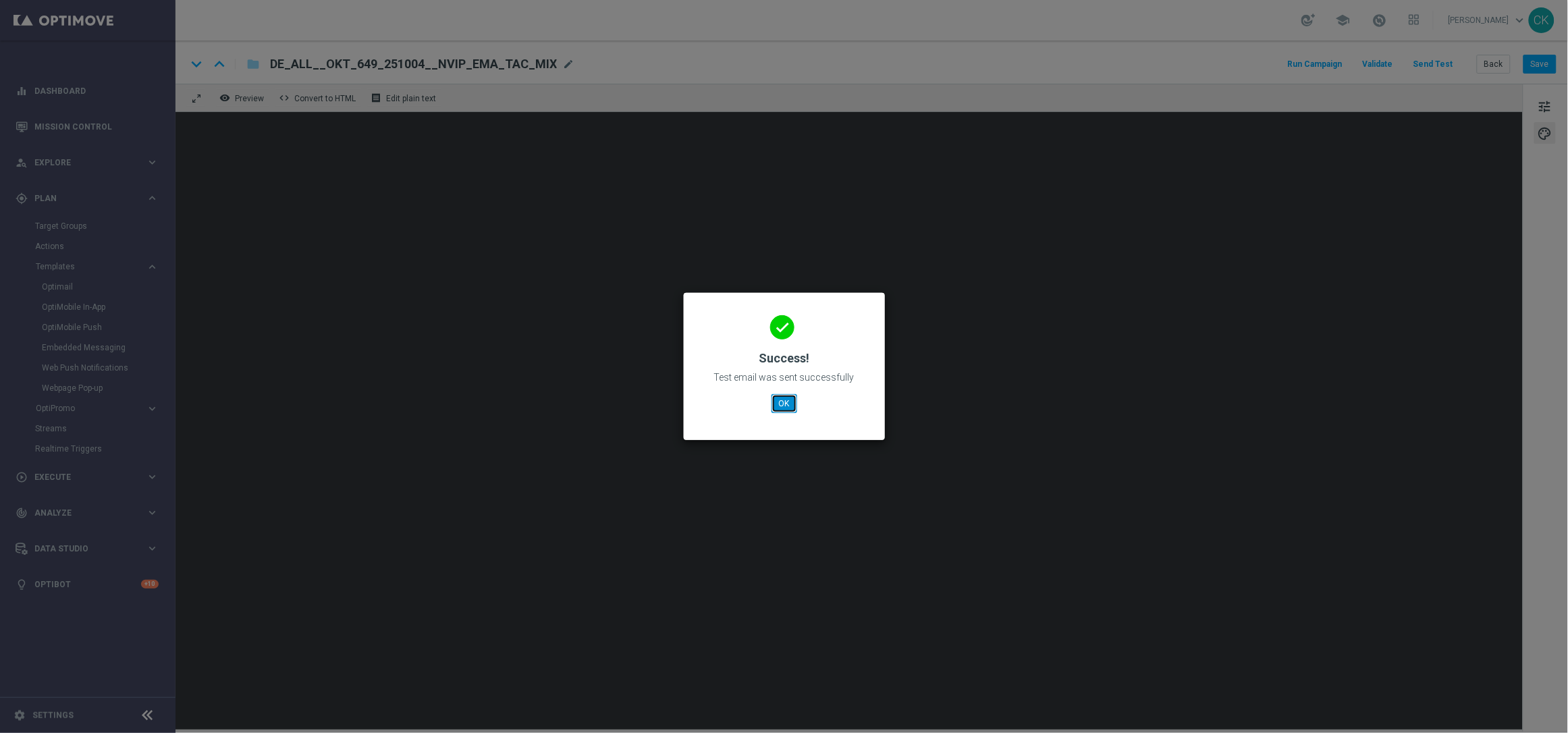
click at [778, 398] on button "OK" at bounding box center [784, 404] width 26 height 19
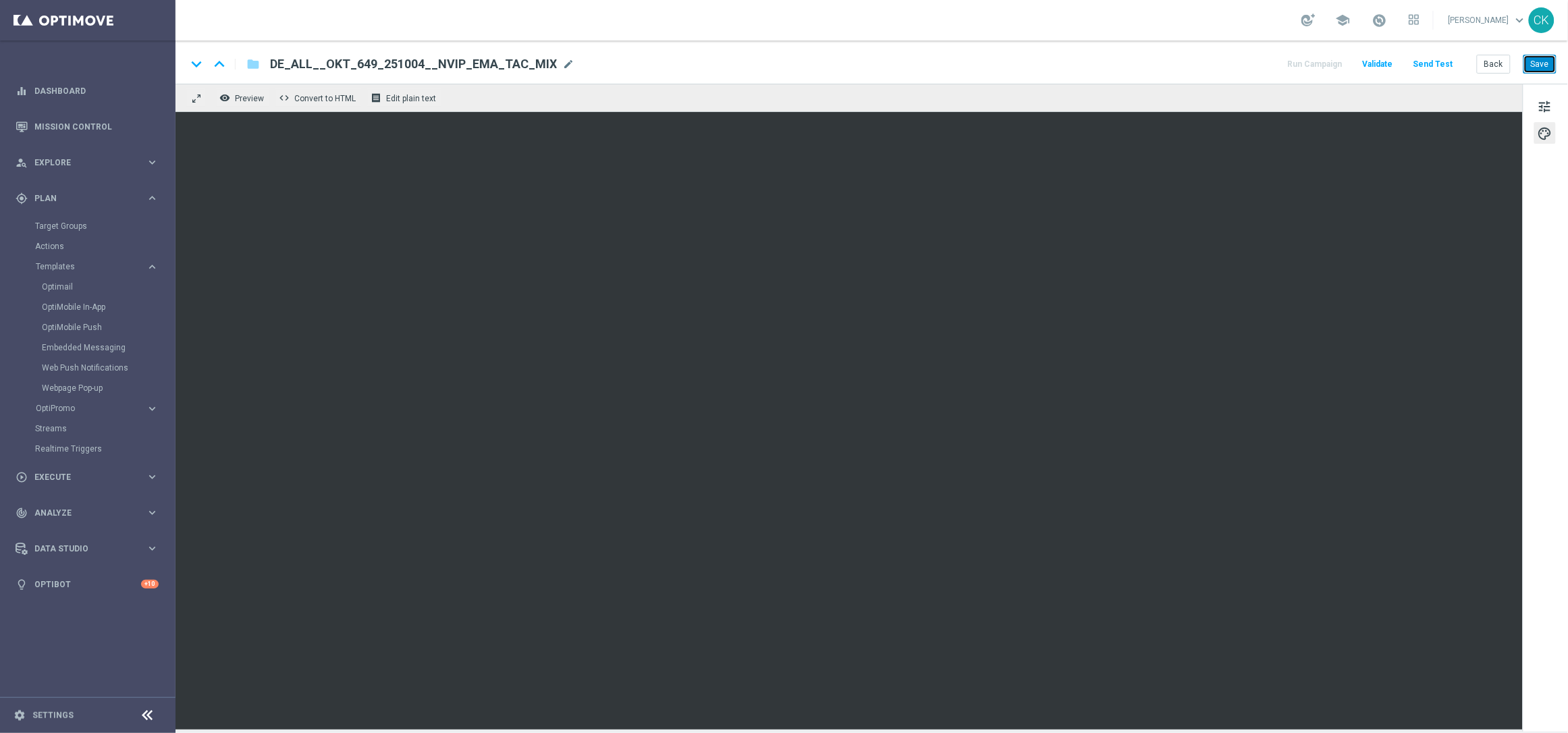
click at [1546, 66] on button "Save" at bounding box center [1539, 65] width 33 height 19
click at [1436, 60] on button "Send Test" at bounding box center [1433, 64] width 44 height 18
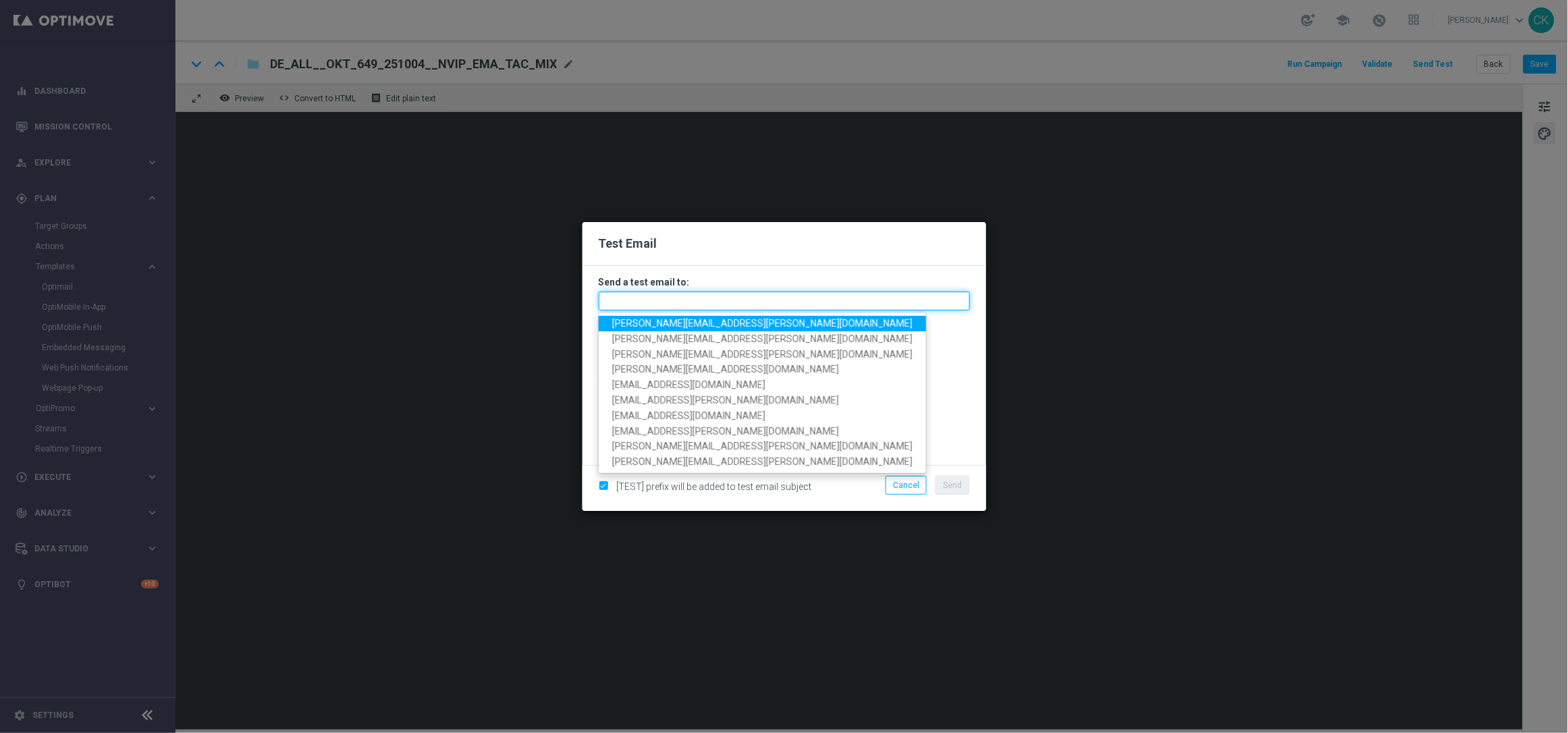
click at [792, 300] on input "text" at bounding box center [784, 301] width 371 height 19
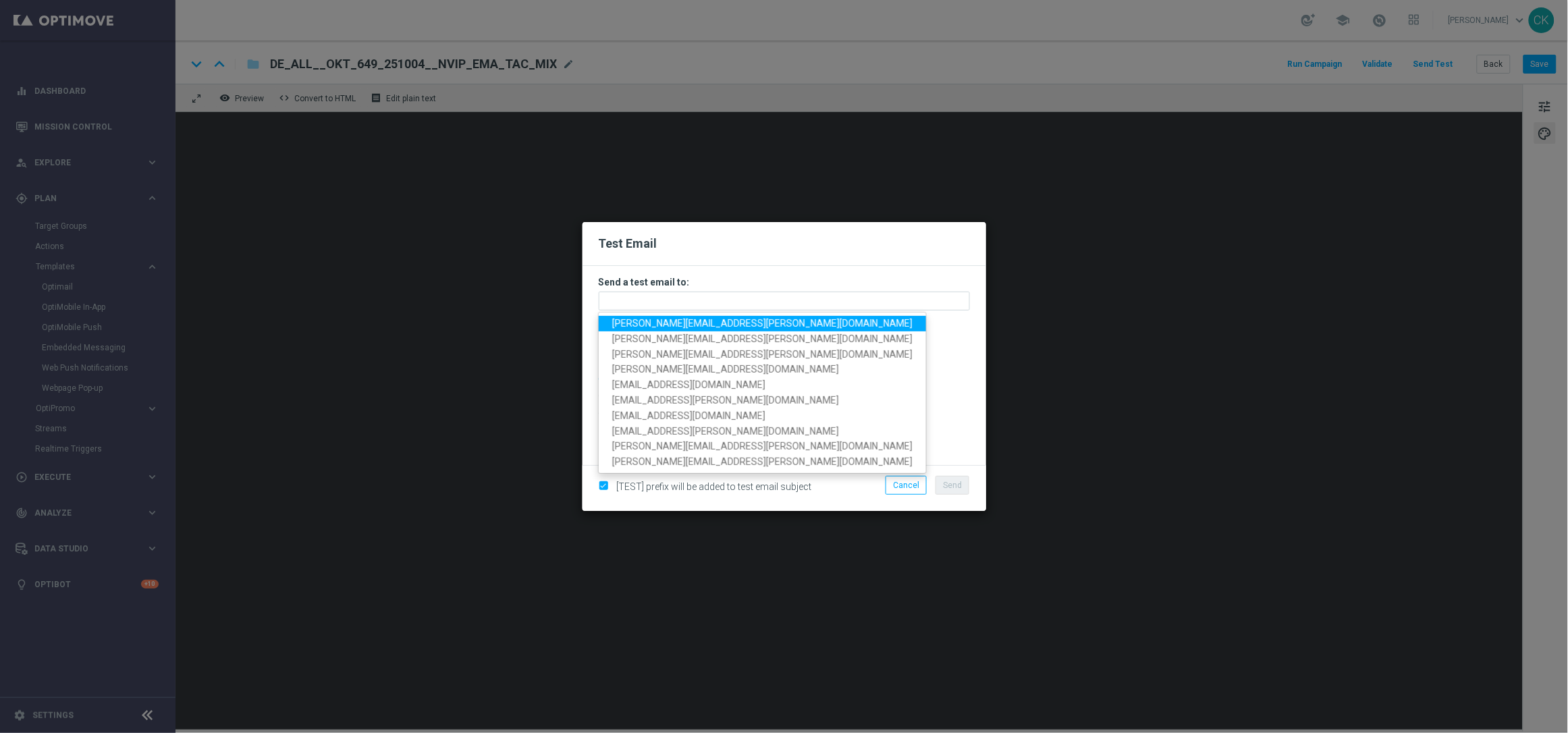
click at [727, 321] on span "[PERSON_NAME][EMAIL_ADDRESS][PERSON_NAME][DOMAIN_NAME]" at bounding box center [762, 323] width 300 height 11
type input "[PERSON_NAME][EMAIL_ADDRESS][PERSON_NAME][DOMAIN_NAME]"
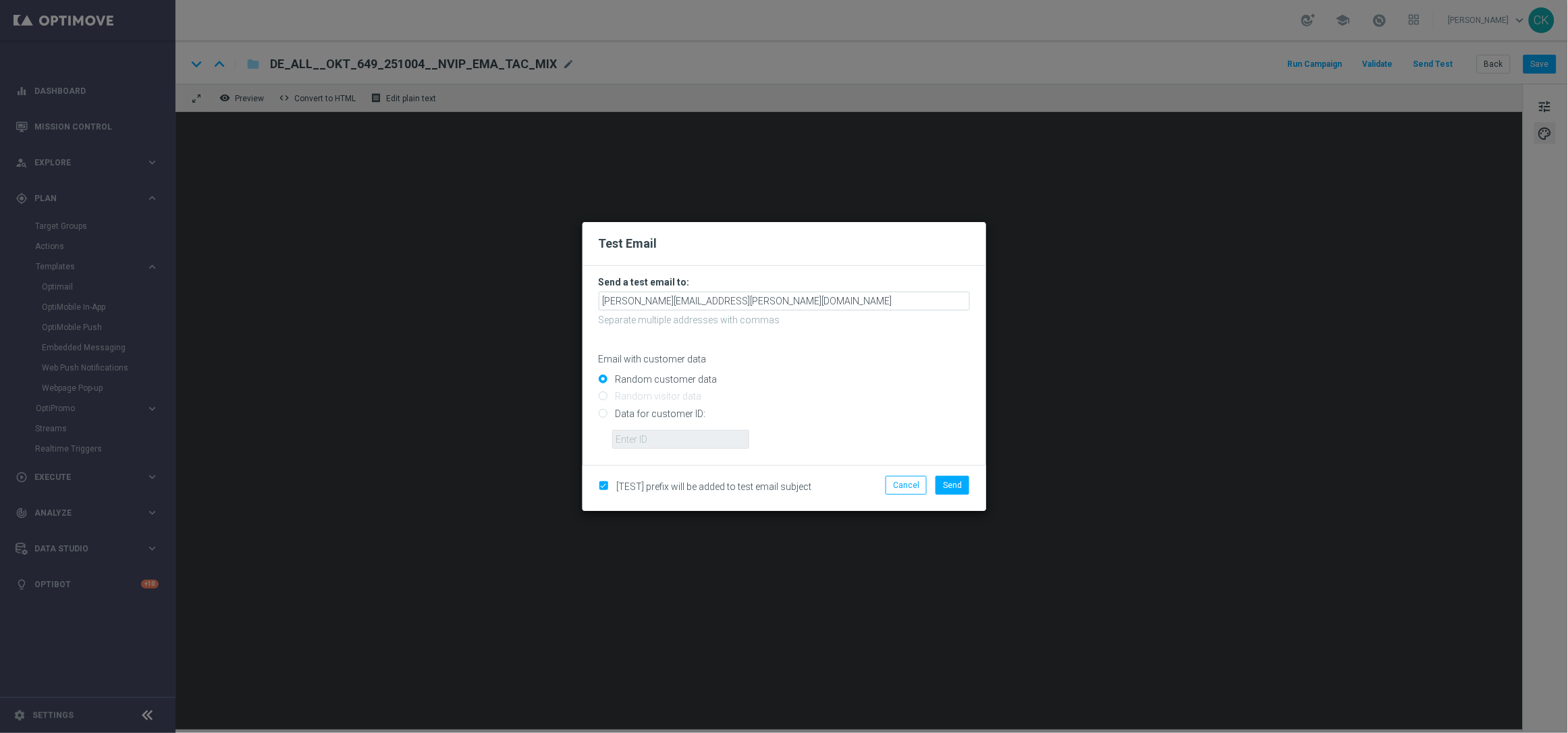
click at [660, 412] on input "Data for customer ID:" at bounding box center [784, 420] width 371 height 19
radio input "true"
click at [656, 443] on input "text" at bounding box center [681, 439] width 137 height 19
type input "14586067"
click at [949, 489] on span "Send" at bounding box center [953, 485] width 19 height 10
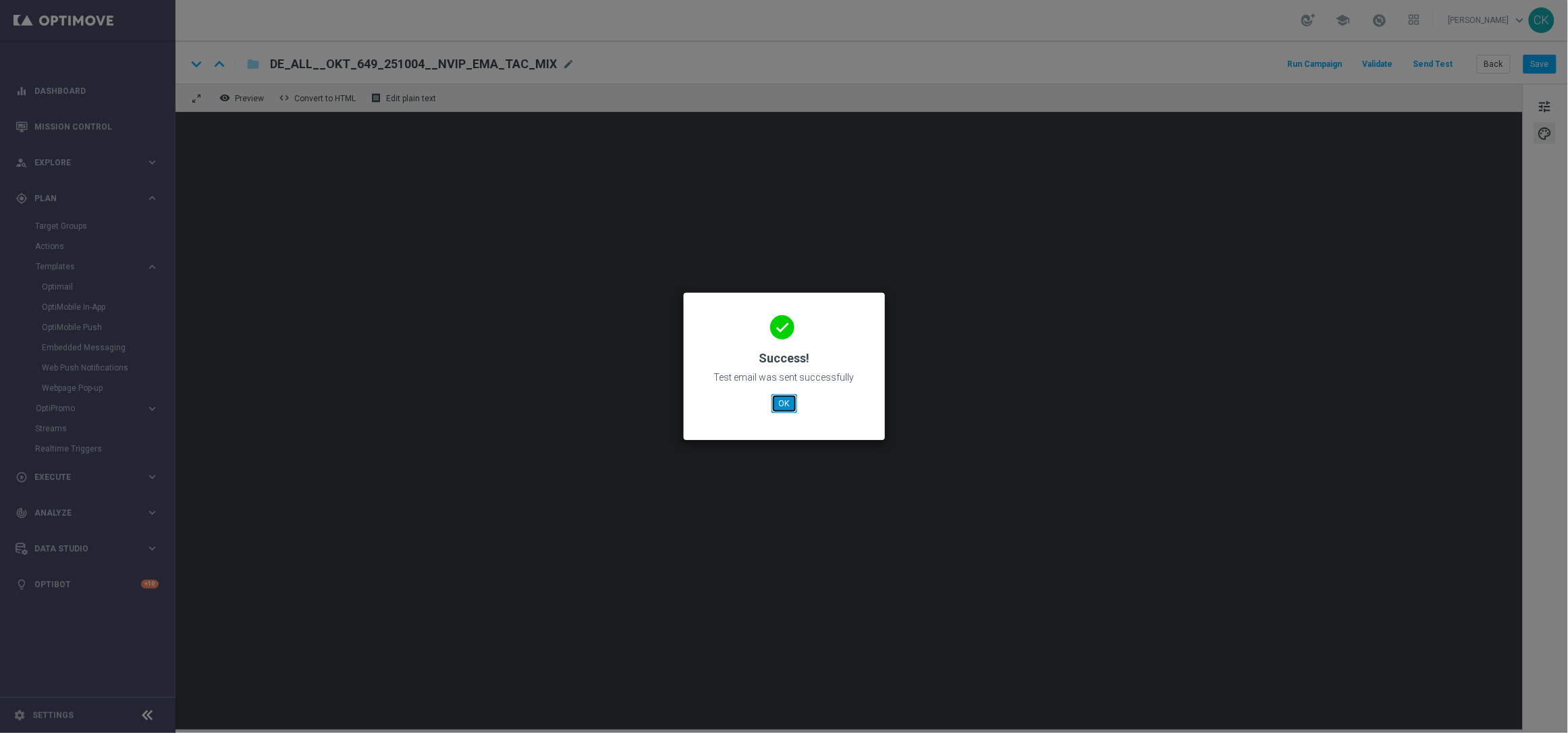
click at [783, 398] on button "OK" at bounding box center [784, 404] width 26 height 19
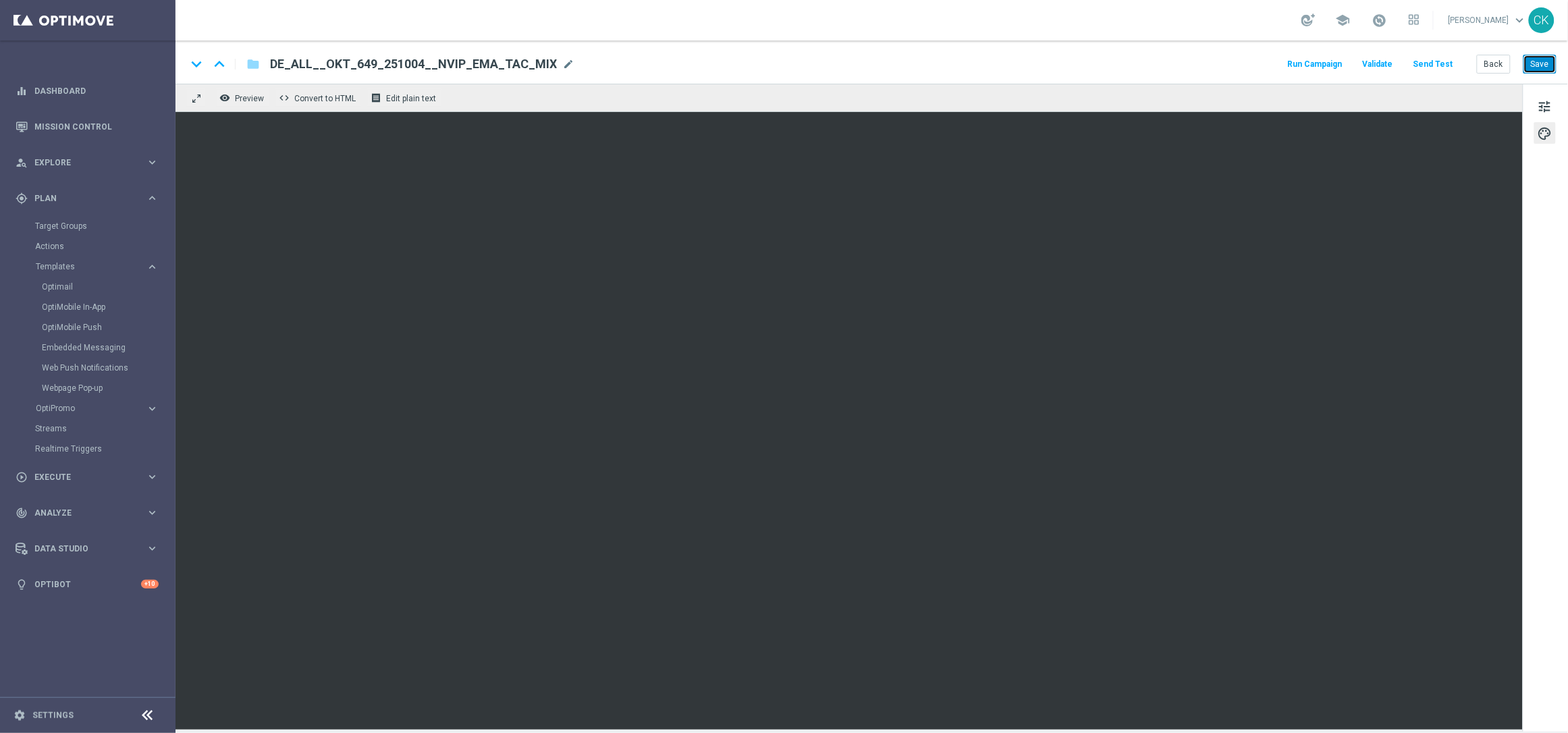
click at [1536, 65] on button "Save" at bounding box center [1539, 65] width 33 height 19
click at [1544, 64] on button "Save" at bounding box center [1539, 65] width 33 height 19
click at [1497, 64] on button "Back" at bounding box center [1494, 65] width 34 height 19
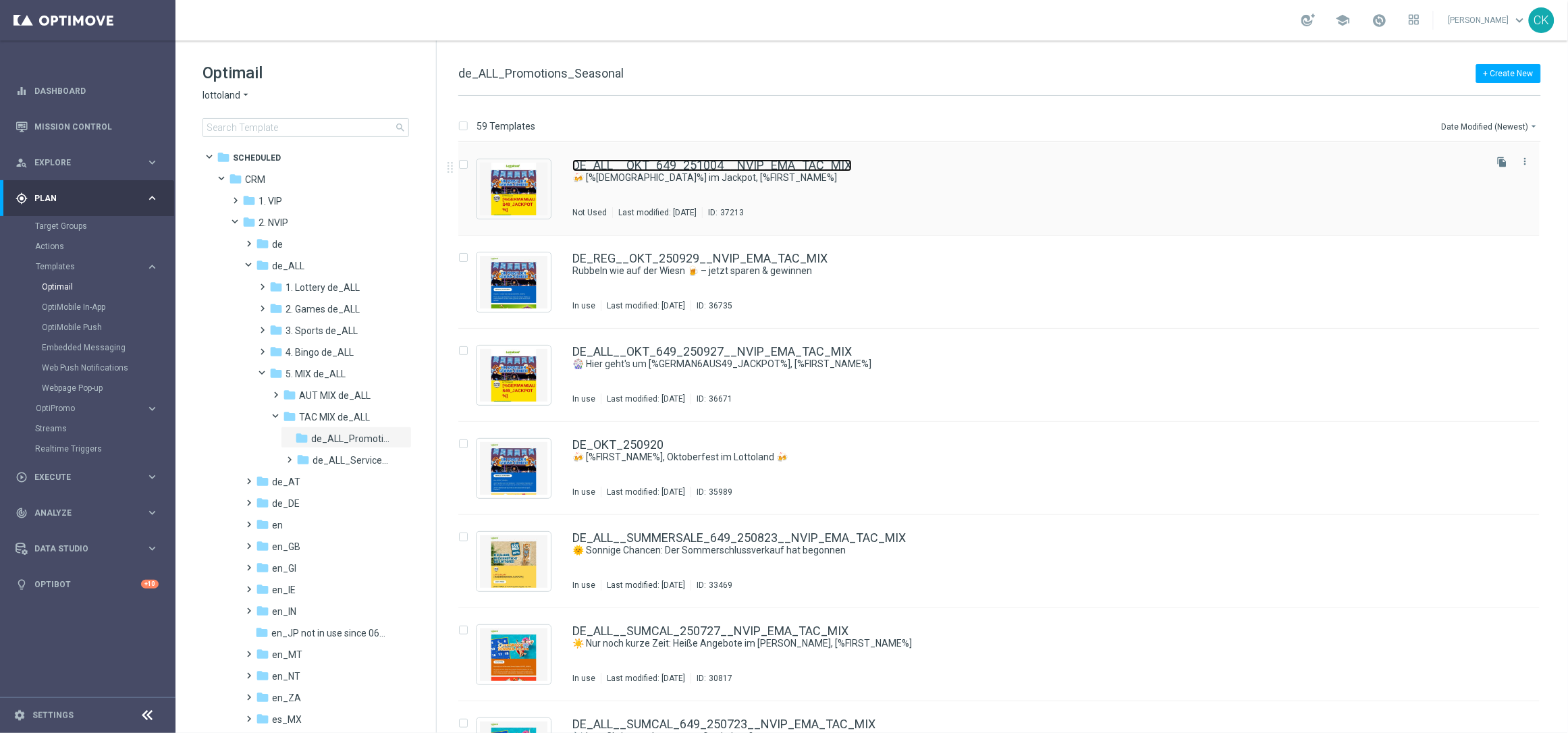
click at [636, 160] on link "DE_ALL__OKT_649_251004__NVIP_EMA_TAC_MIX" at bounding box center [712, 165] width 279 height 12
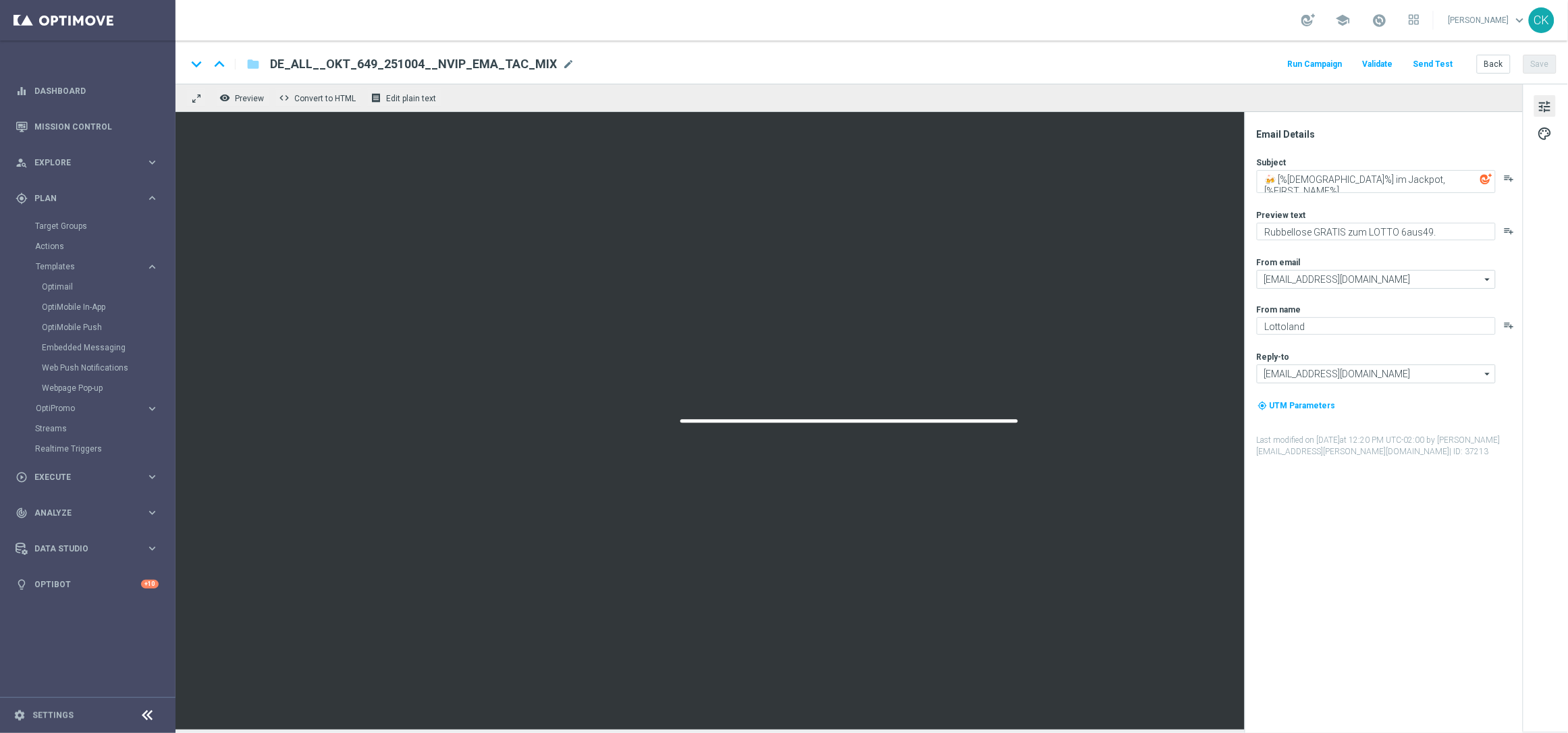
click at [1444, 65] on button "Send Test" at bounding box center [1433, 64] width 44 height 18
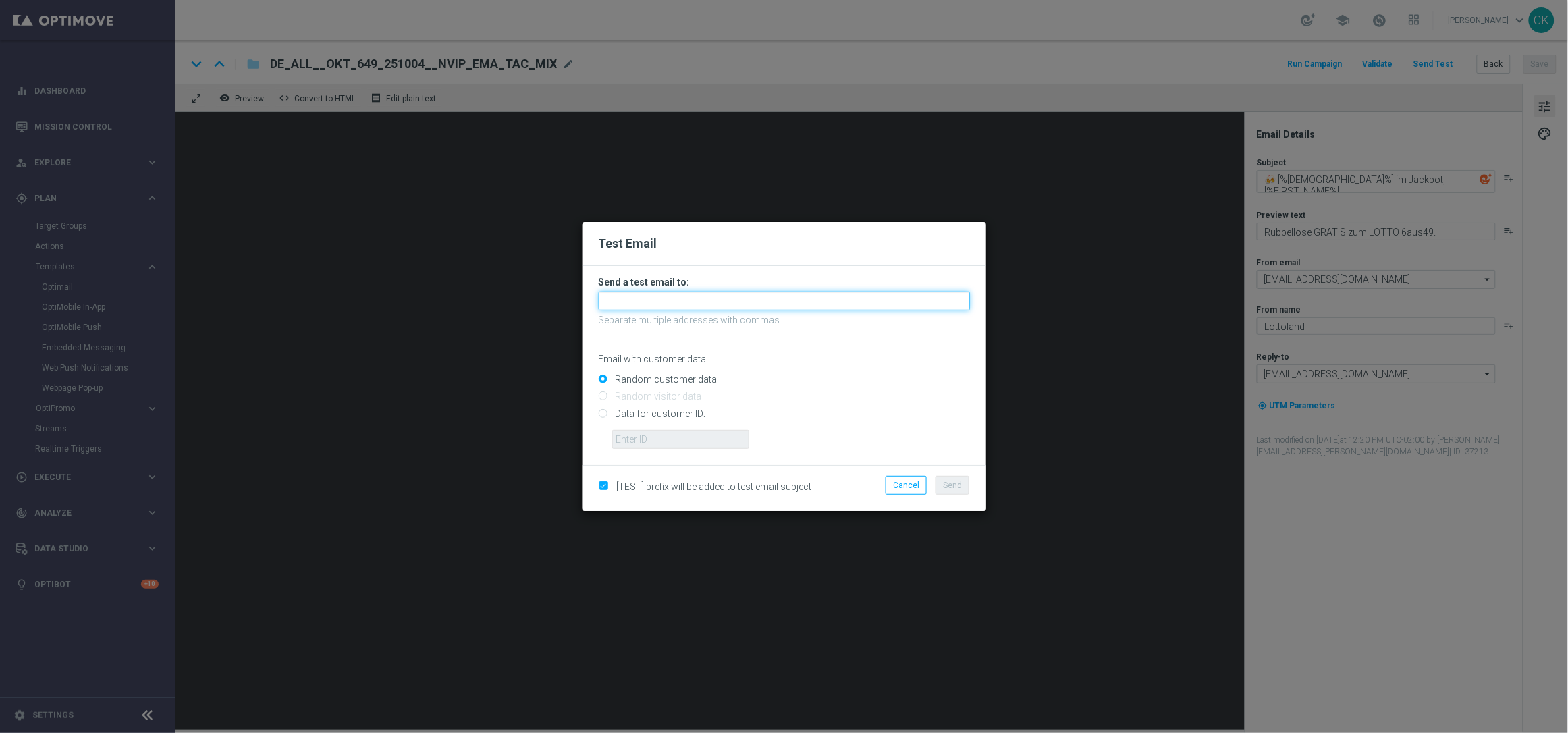
click at [767, 306] on input "text" at bounding box center [784, 301] width 371 height 19
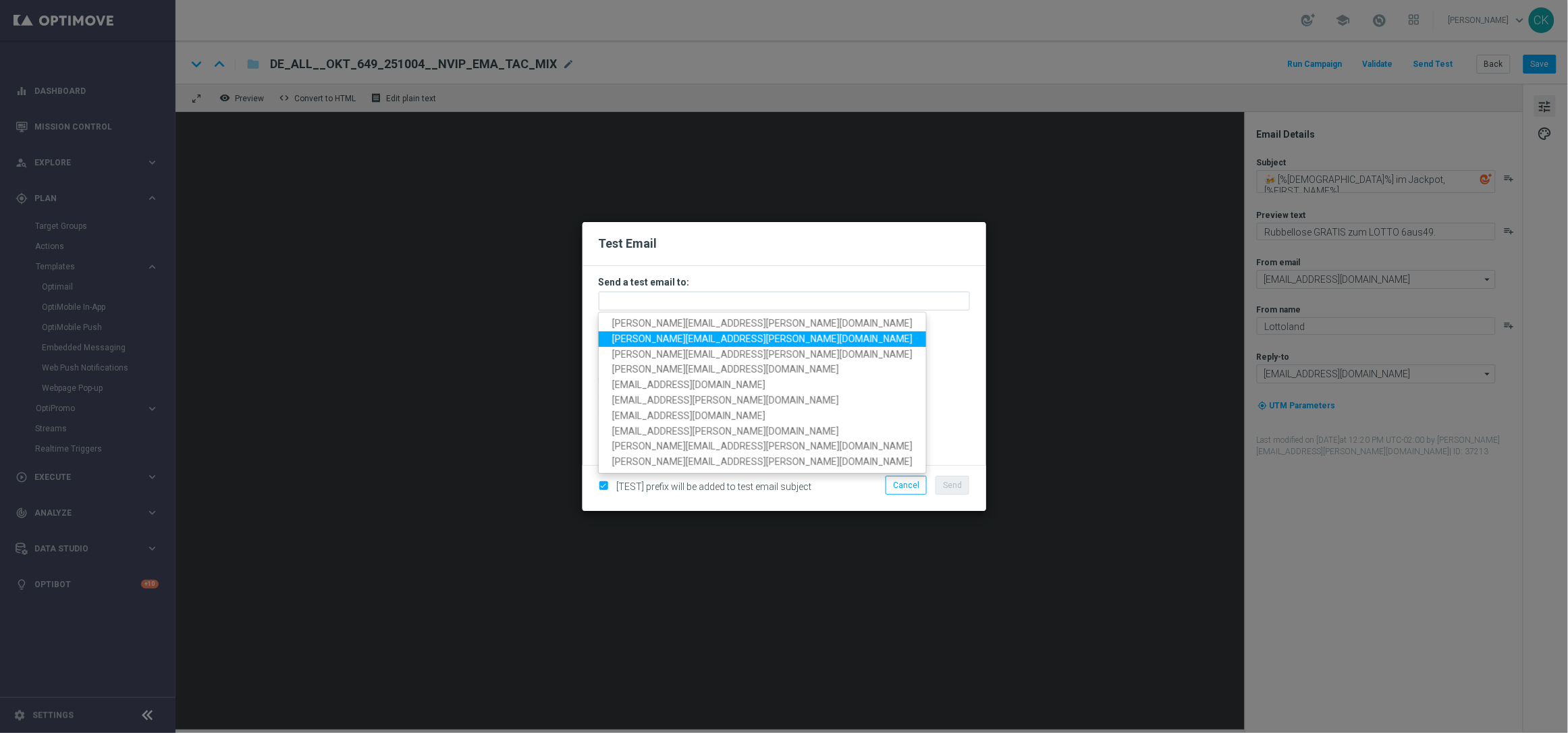
click at [715, 337] on span "[PERSON_NAME][EMAIL_ADDRESS][PERSON_NAME][DOMAIN_NAME]" at bounding box center [762, 339] width 300 height 11
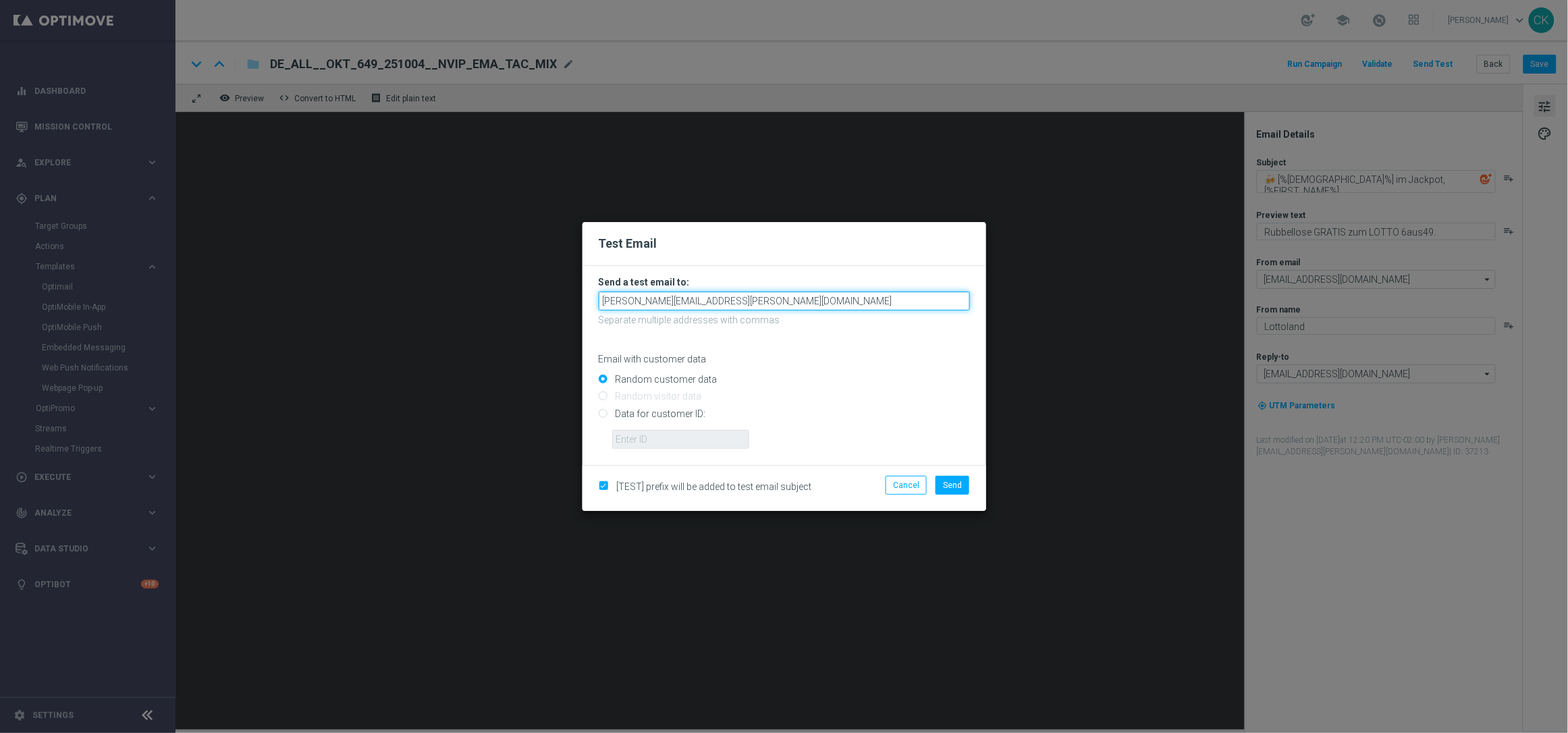
click at [774, 298] on input "[PERSON_NAME][EMAIL_ADDRESS][PERSON_NAME][DOMAIN_NAME]" at bounding box center [784, 301] width 371 height 19
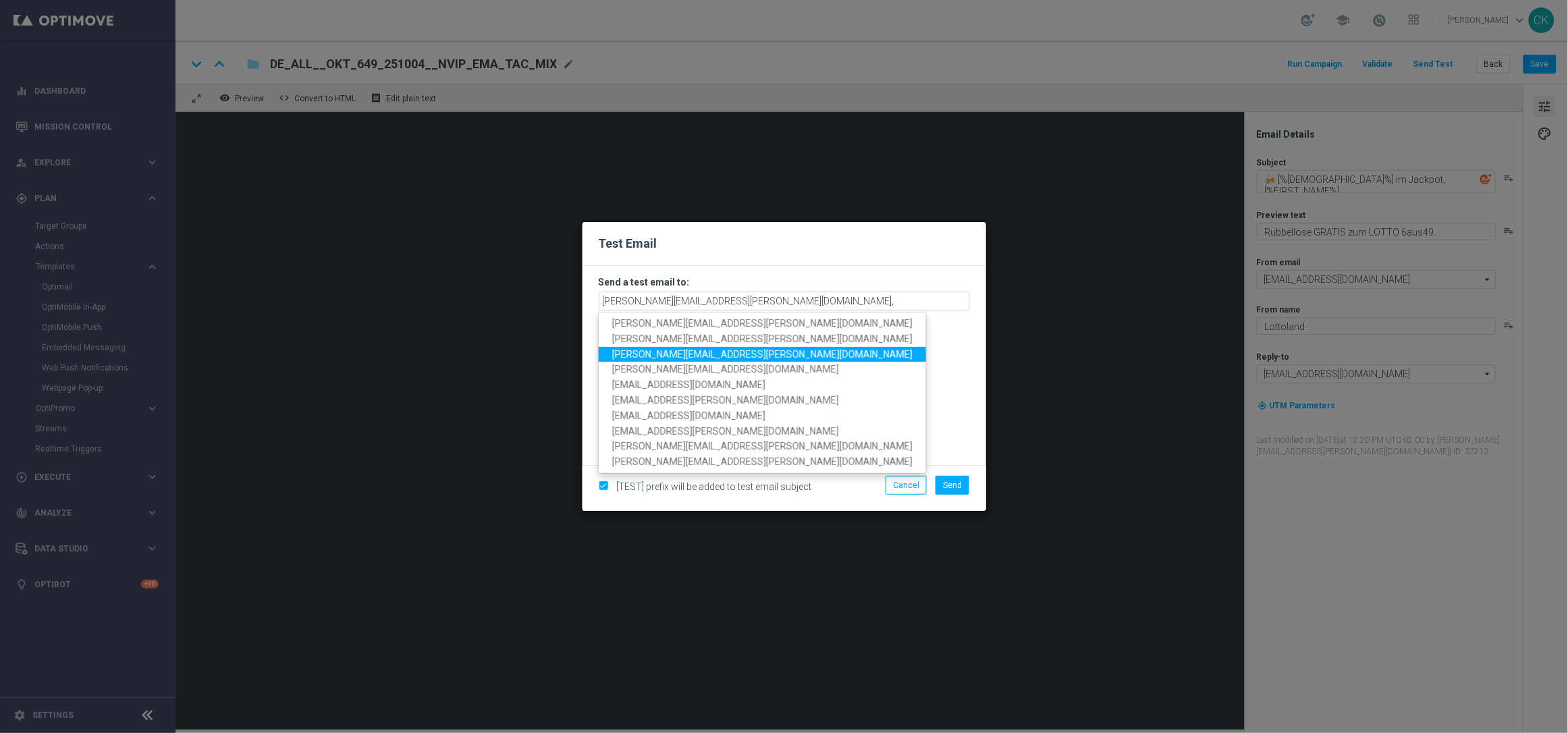
click at [710, 353] on span "[PERSON_NAME][EMAIL_ADDRESS][PERSON_NAME][DOMAIN_NAME]" at bounding box center [762, 354] width 300 height 11
type input "[PERSON_NAME][EMAIL_ADDRESS][PERSON_NAME][DOMAIN_NAME],[DOMAIN_NAME][EMAIL_ADDR…"
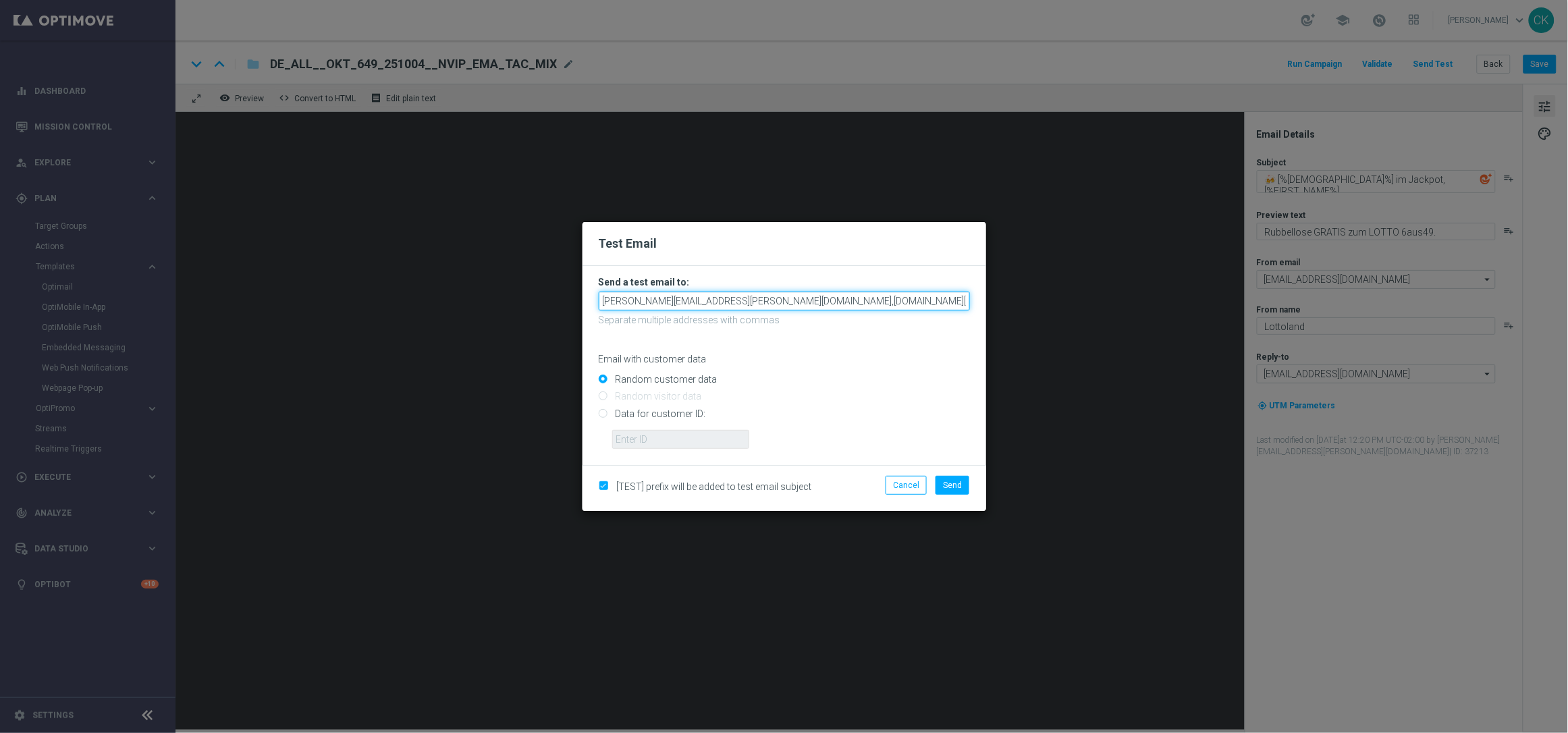
click at [900, 301] on input "[PERSON_NAME][EMAIL_ADDRESS][PERSON_NAME][DOMAIN_NAME],[DOMAIN_NAME][EMAIL_ADDR…" at bounding box center [784, 301] width 371 height 19
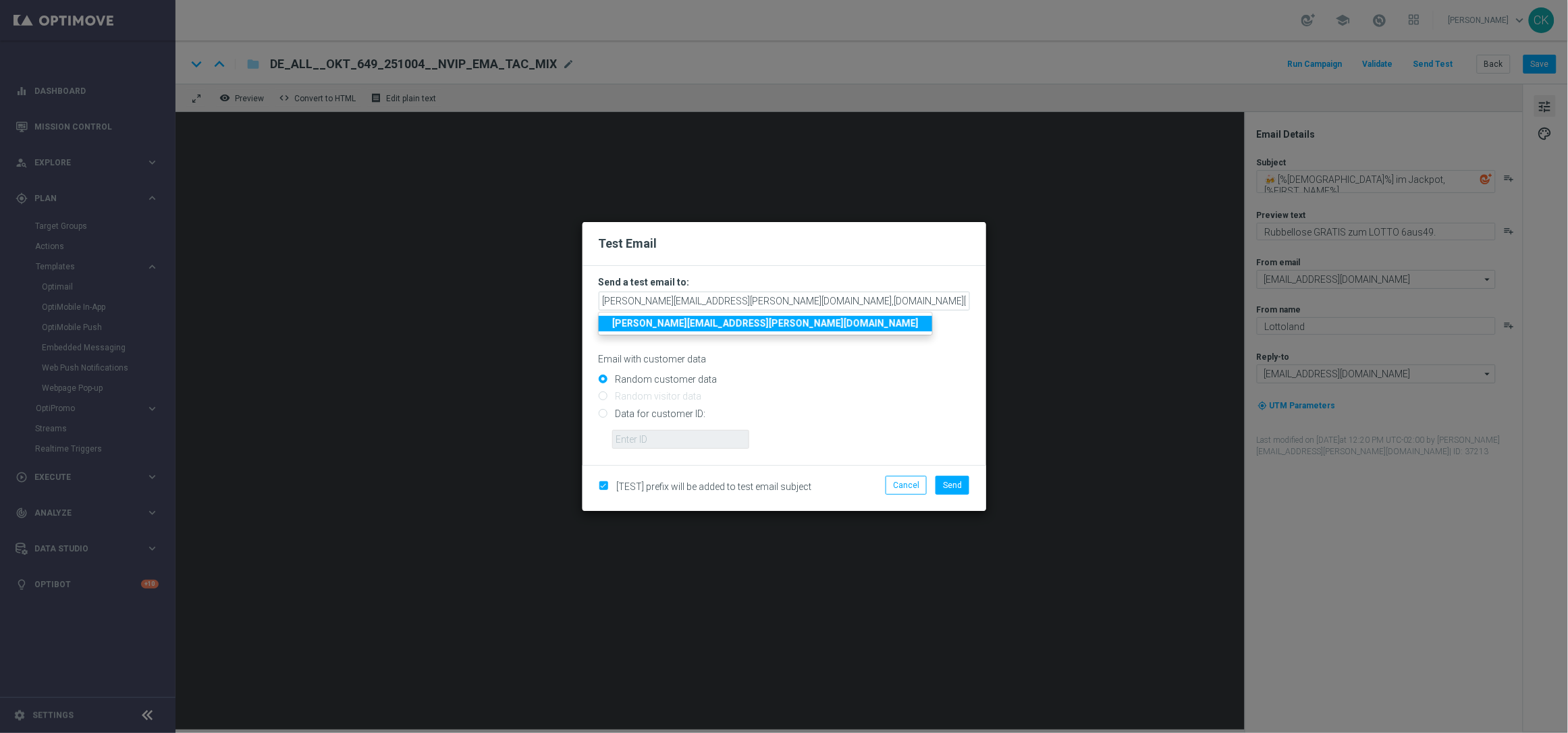
click at [681, 410] on input "Data for customer ID:" at bounding box center [784, 420] width 371 height 19
radio input "true"
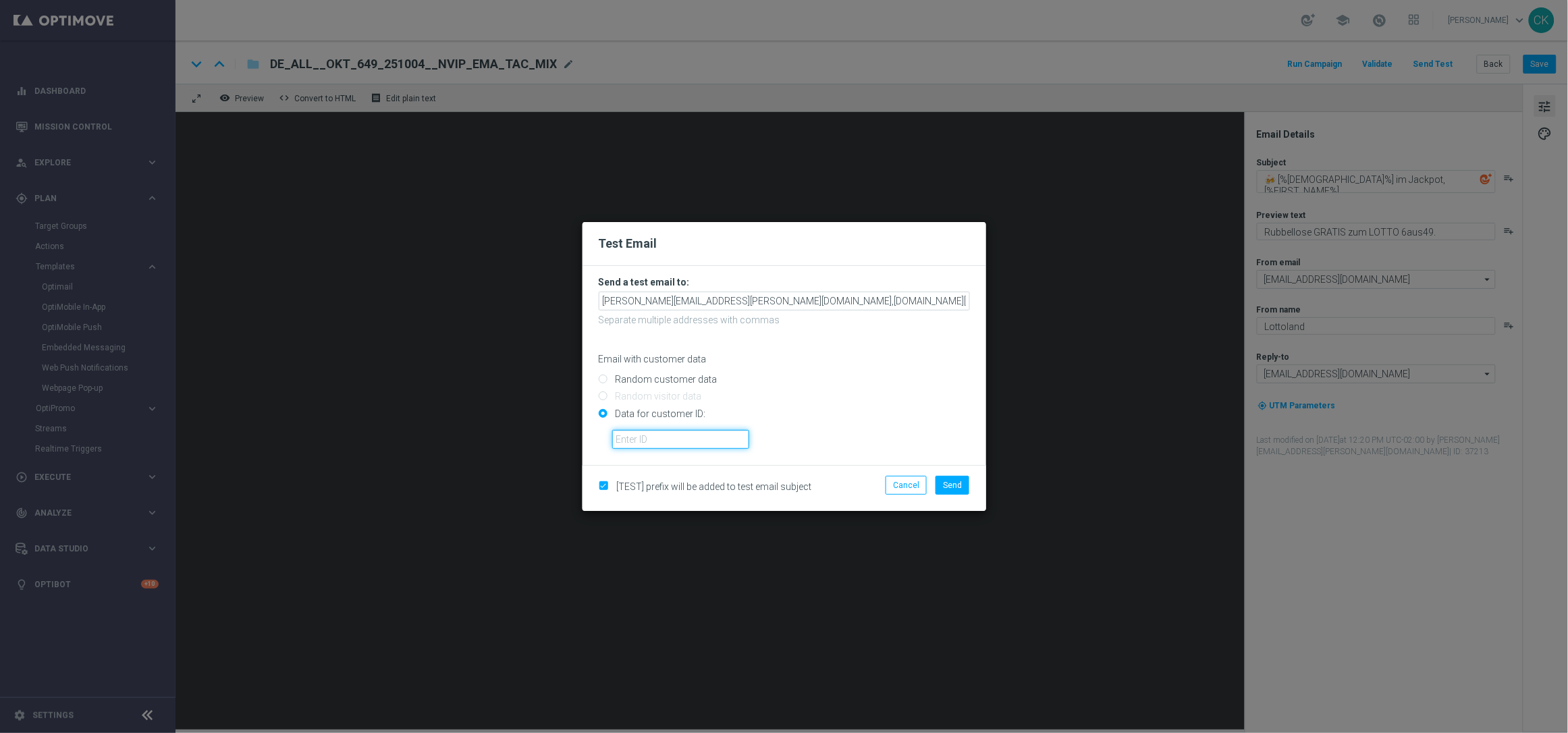
click at [679, 445] on input "text" at bounding box center [681, 439] width 137 height 19
type input "14586067"
click at [966, 477] on button "Send" at bounding box center [953, 485] width 34 height 19
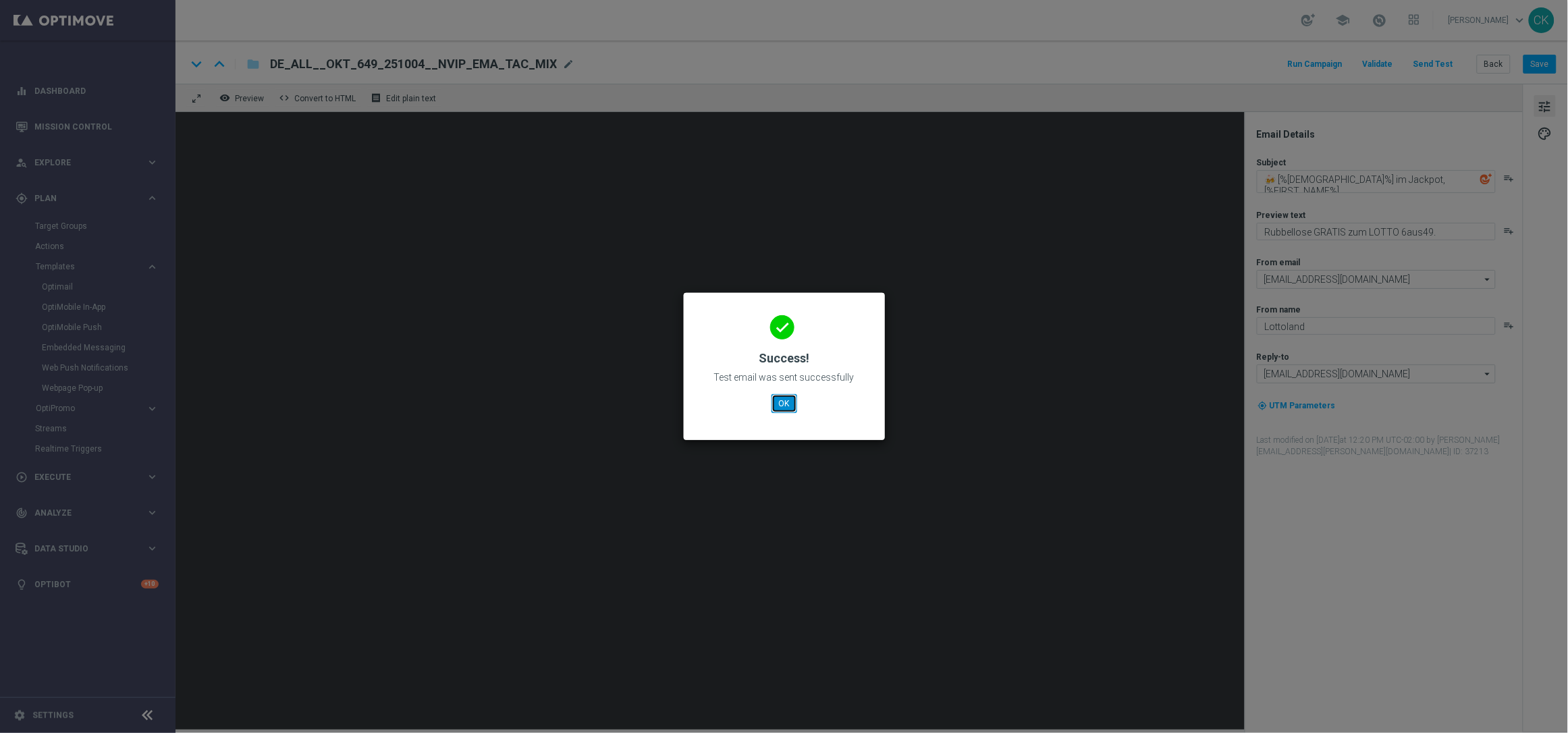
click at [784, 401] on button "OK" at bounding box center [784, 404] width 26 height 19
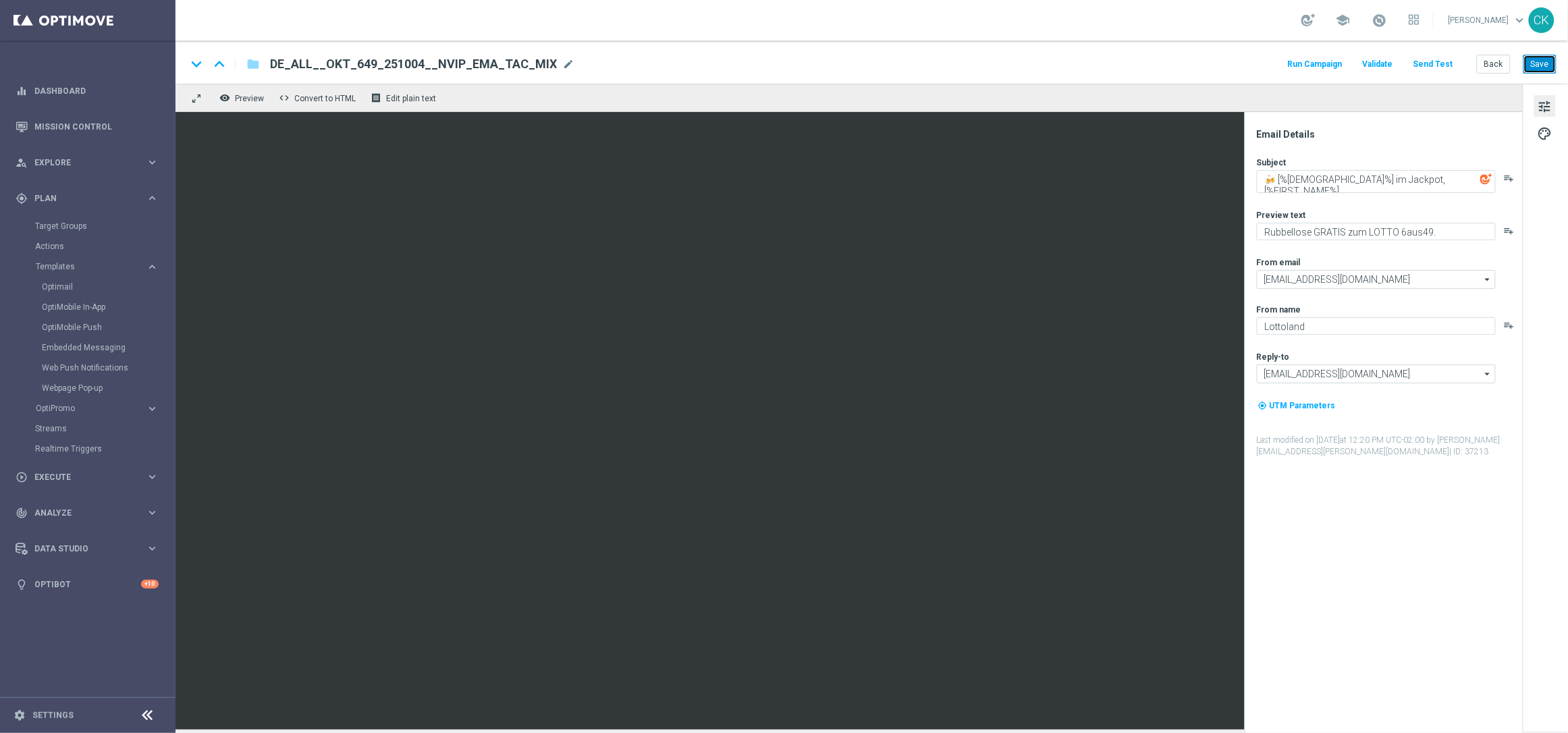
click at [1554, 57] on button "Save" at bounding box center [1539, 65] width 33 height 19
click at [1497, 65] on button "Back" at bounding box center [1494, 65] width 34 height 19
